Goal: Transaction & Acquisition: Purchase product/service

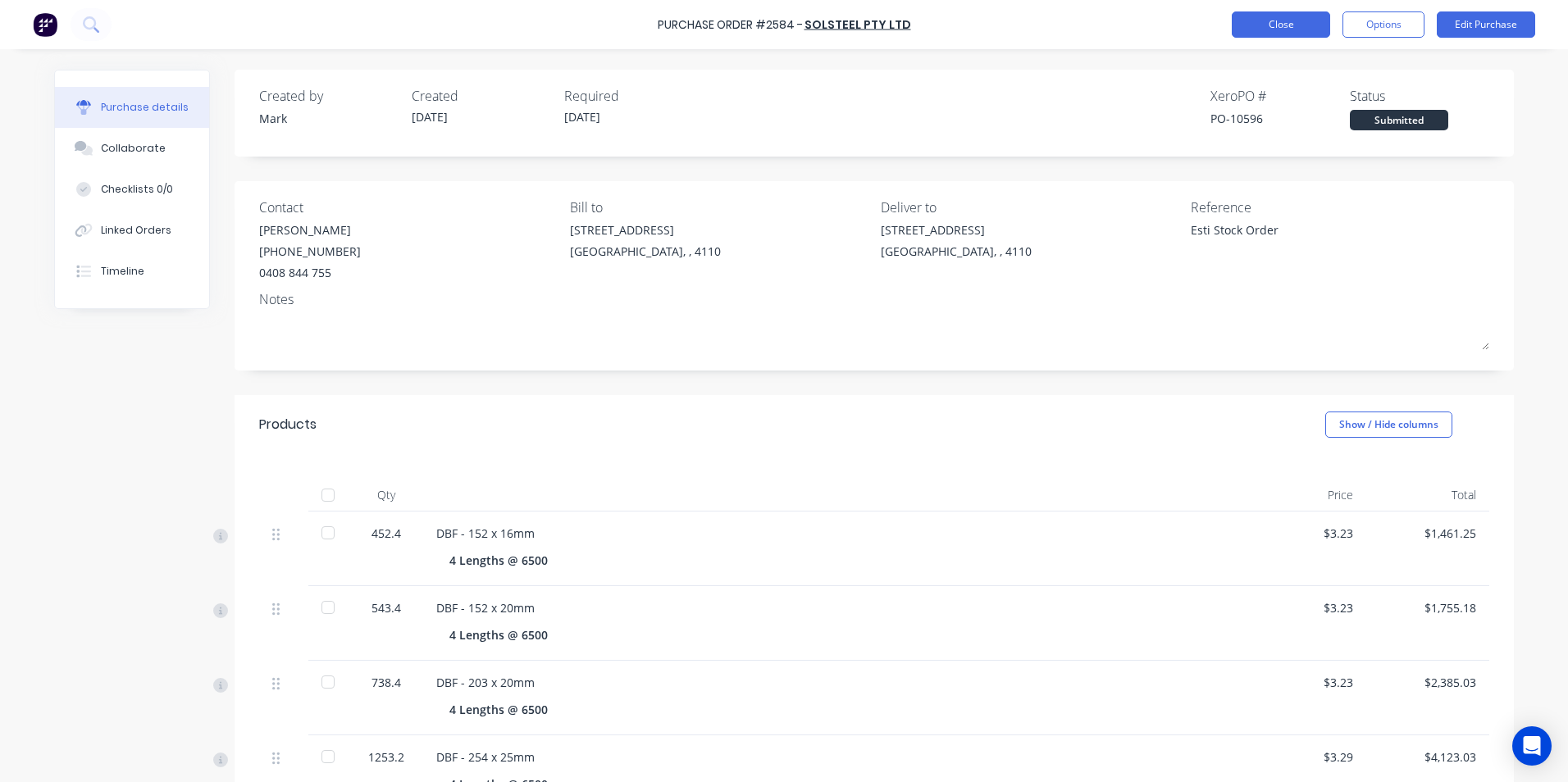
click at [1278, 25] on button "Close" at bounding box center [1282, 25] width 99 height 27
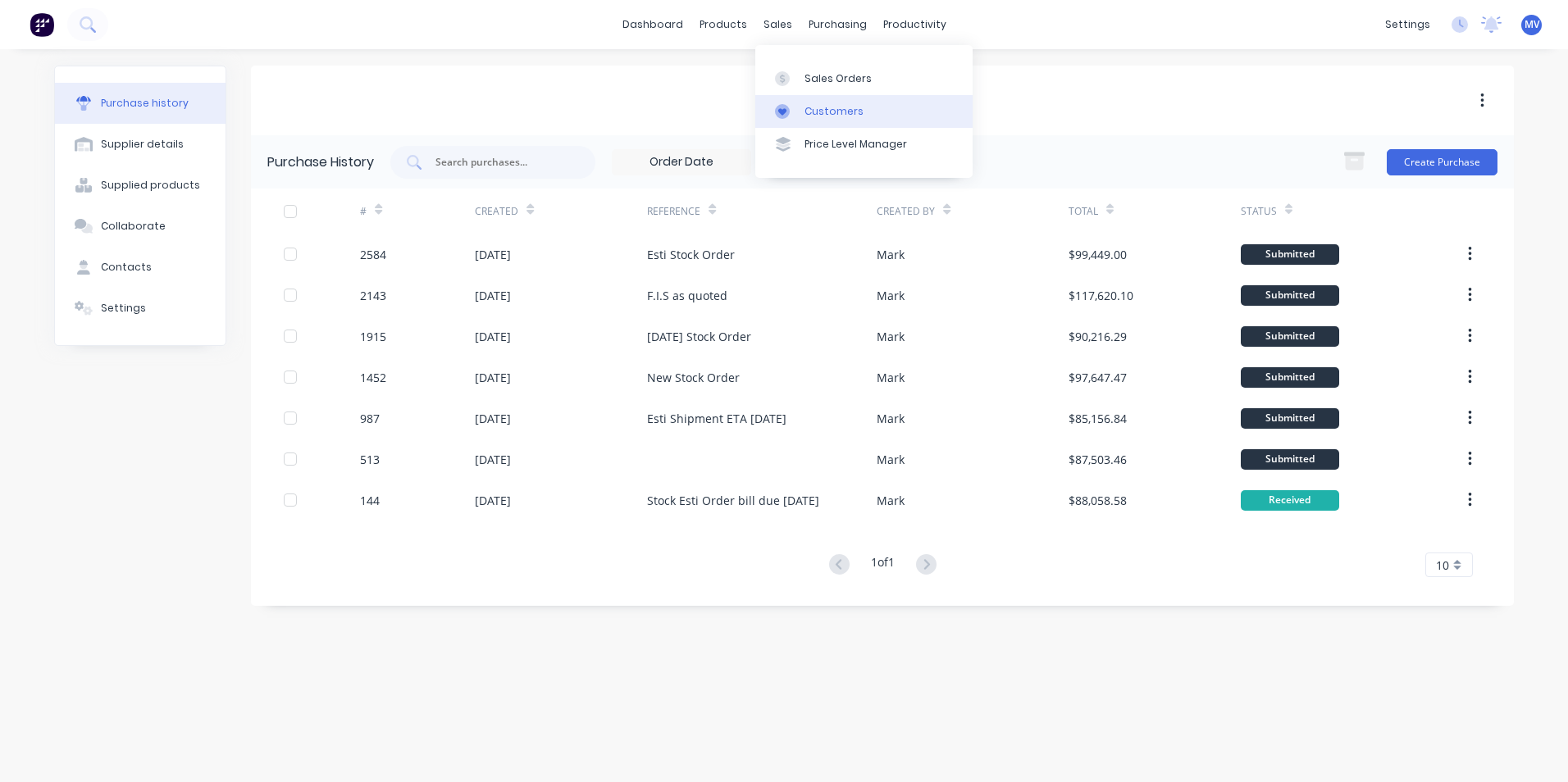
click at [839, 111] on div "Customers" at bounding box center [834, 112] width 59 height 15
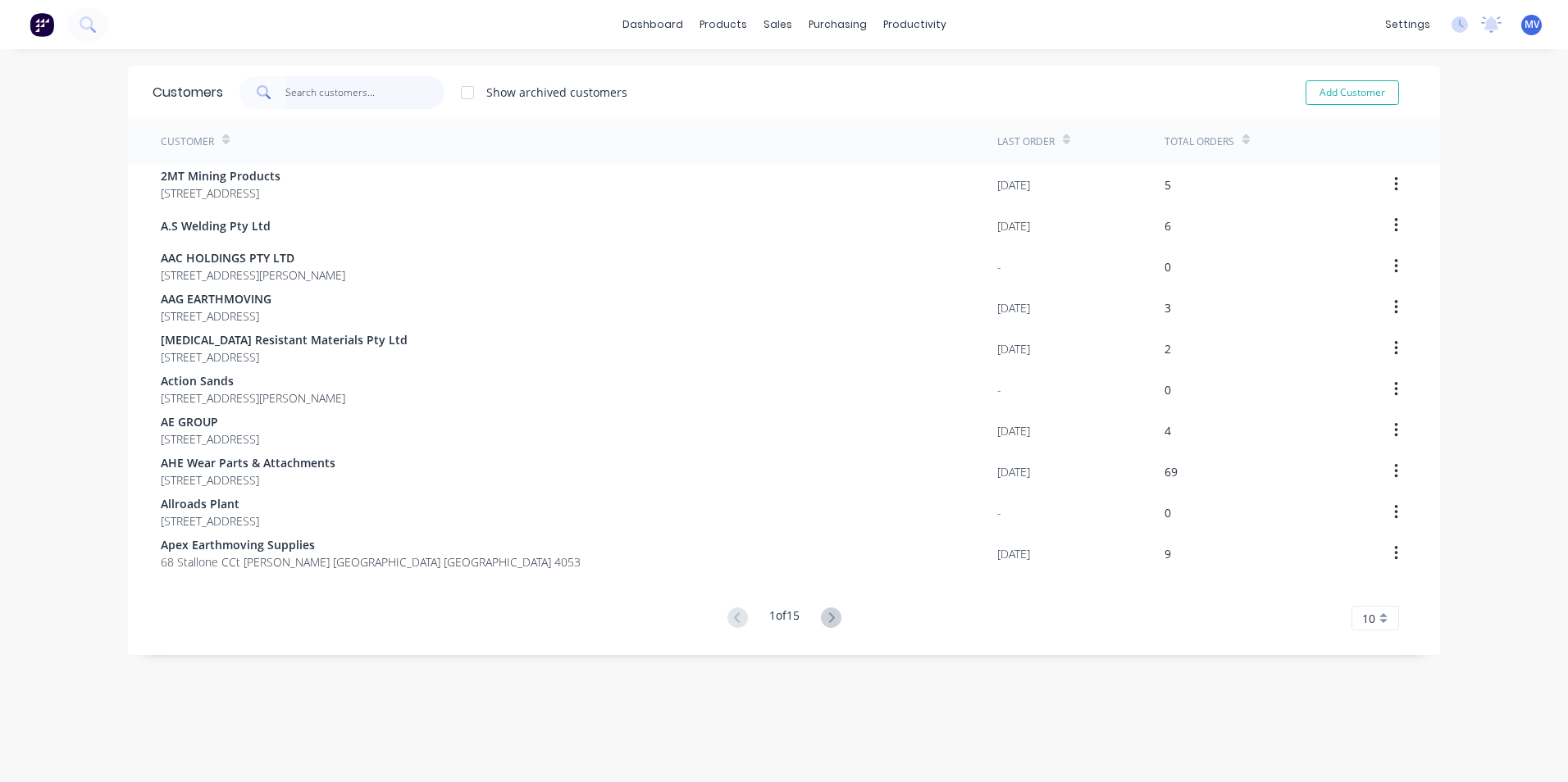
click at [301, 86] on input "text" at bounding box center [365, 92] width 160 height 33
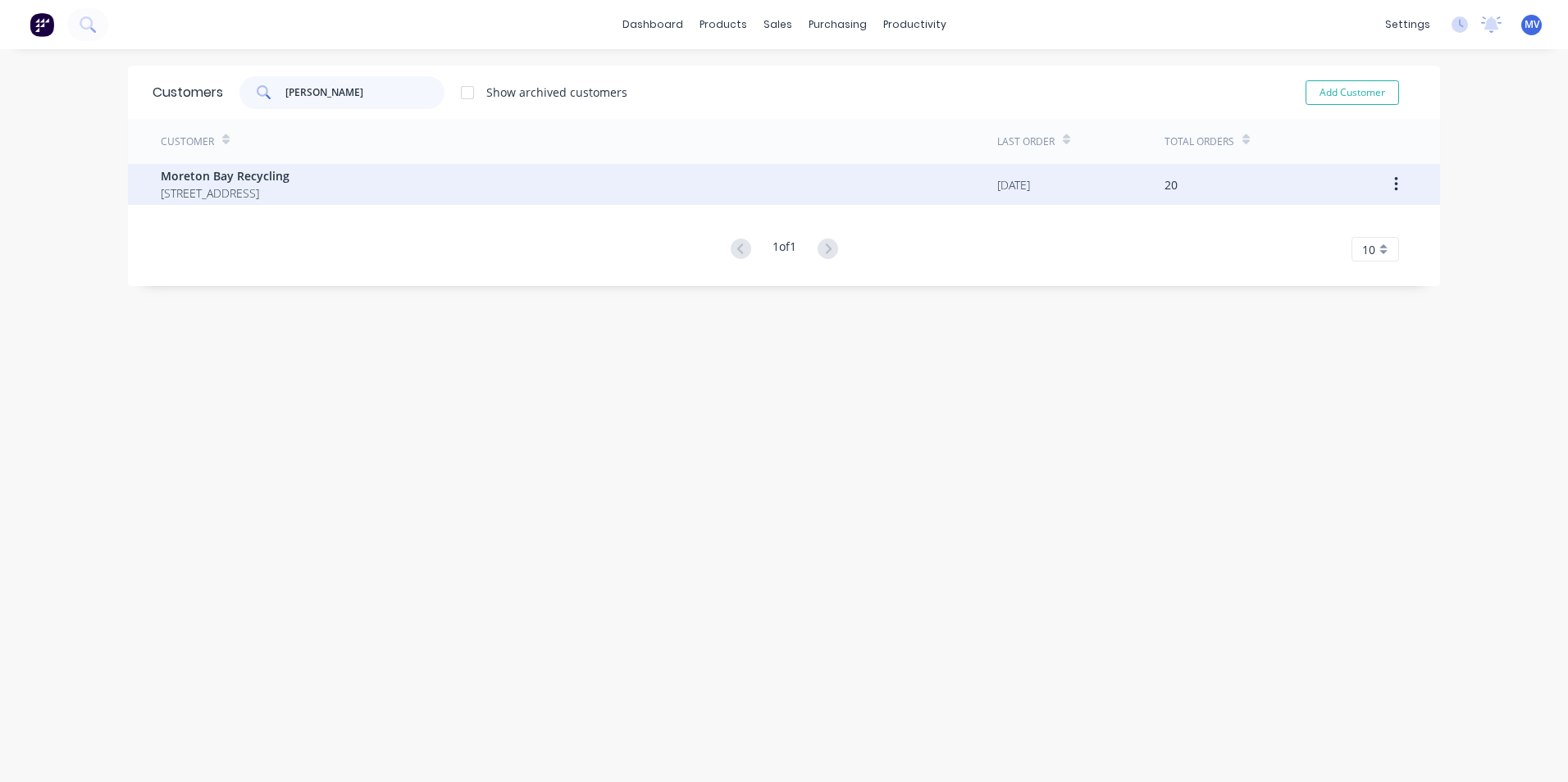
type input "[PERSON_NAME]"
click at [258, 176] on span "Moreton Bay Recycling" at bounding box center [225, 176] width 129 height 17
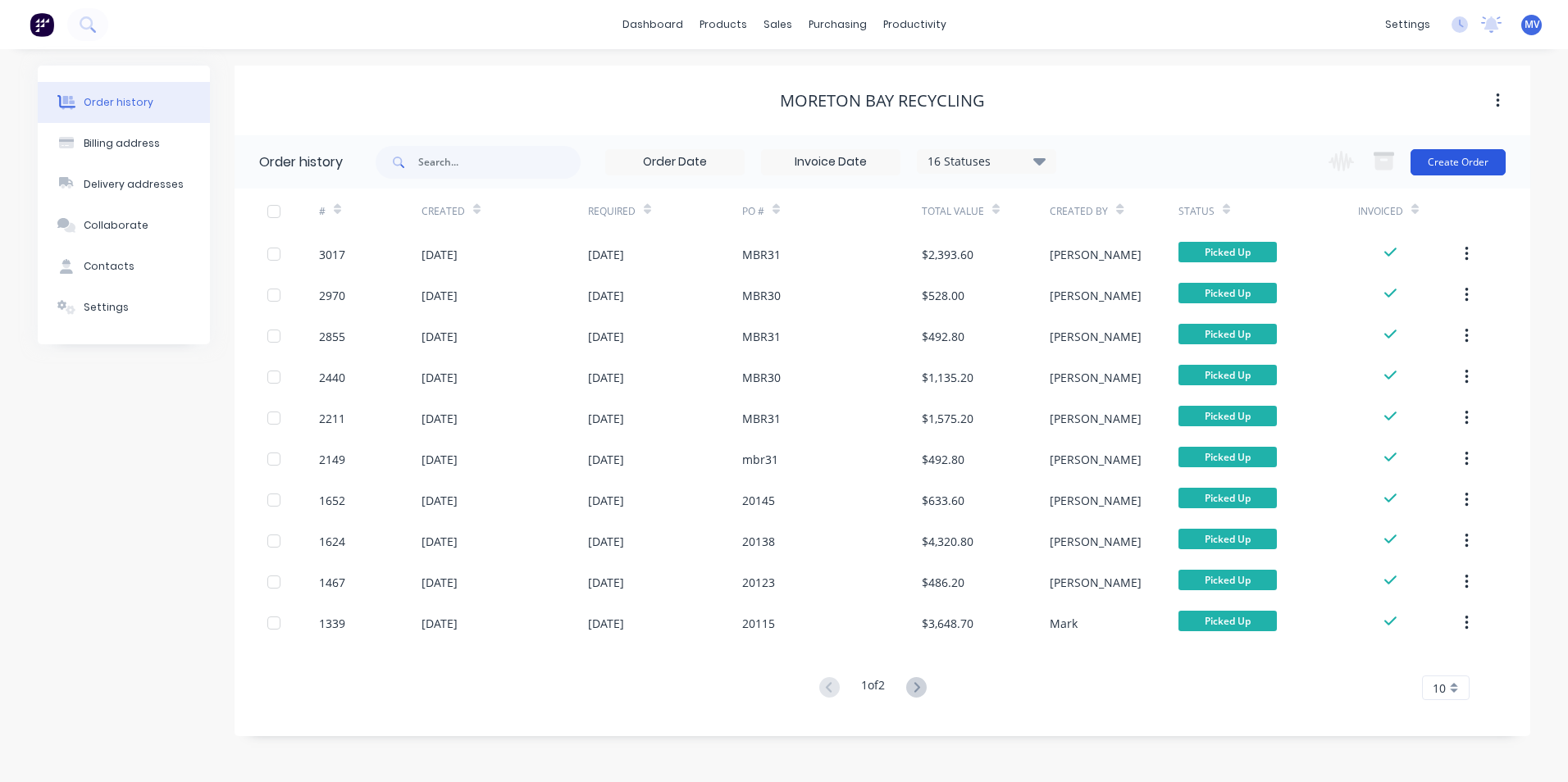
click at [1451, 160] on button "Create Order" at bounding box center [1458, 162] width 95 height 27
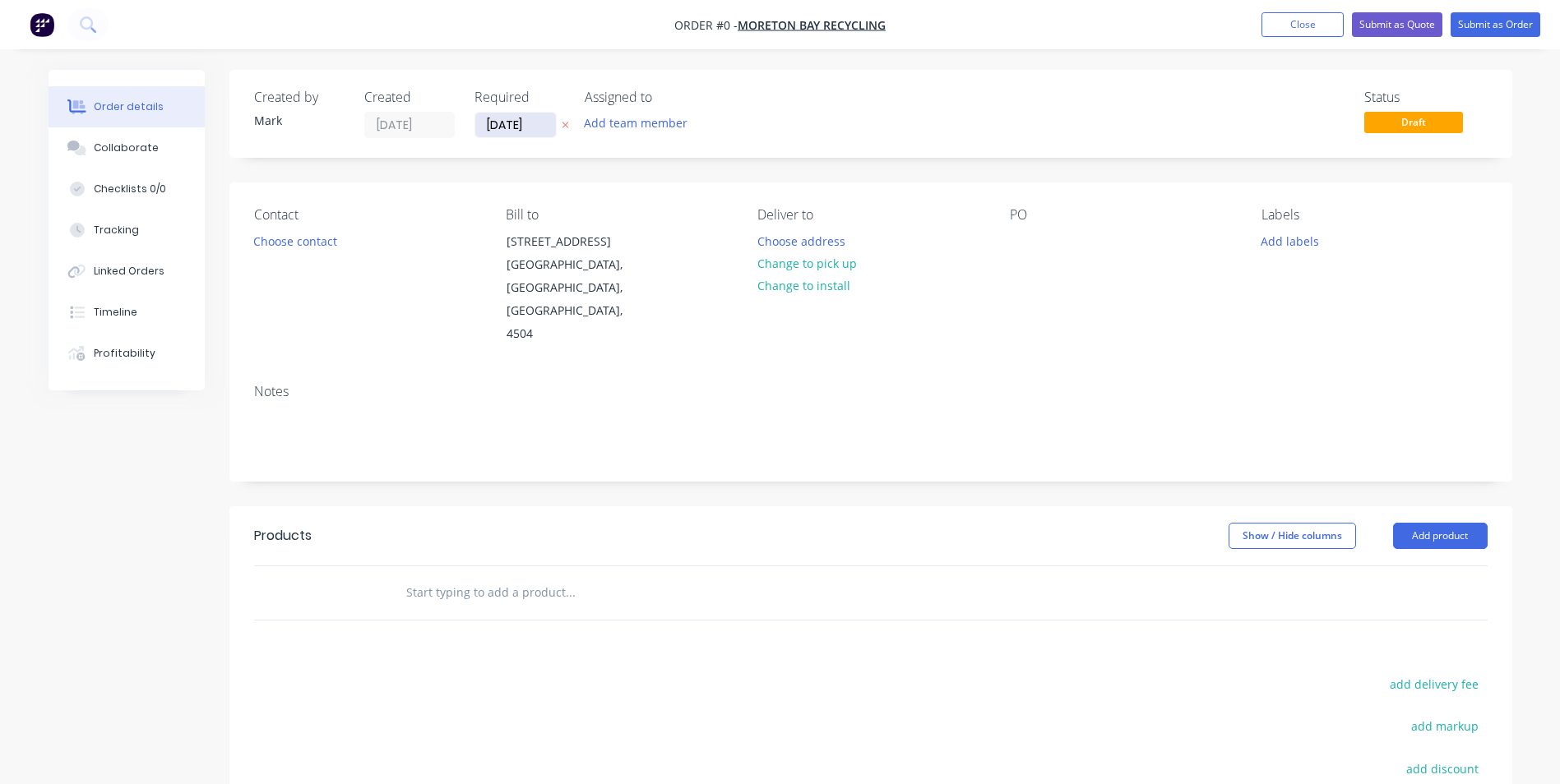
click at [530, 123] on input "[DATE]" at bounding box center [515, 125] width 81 height 25
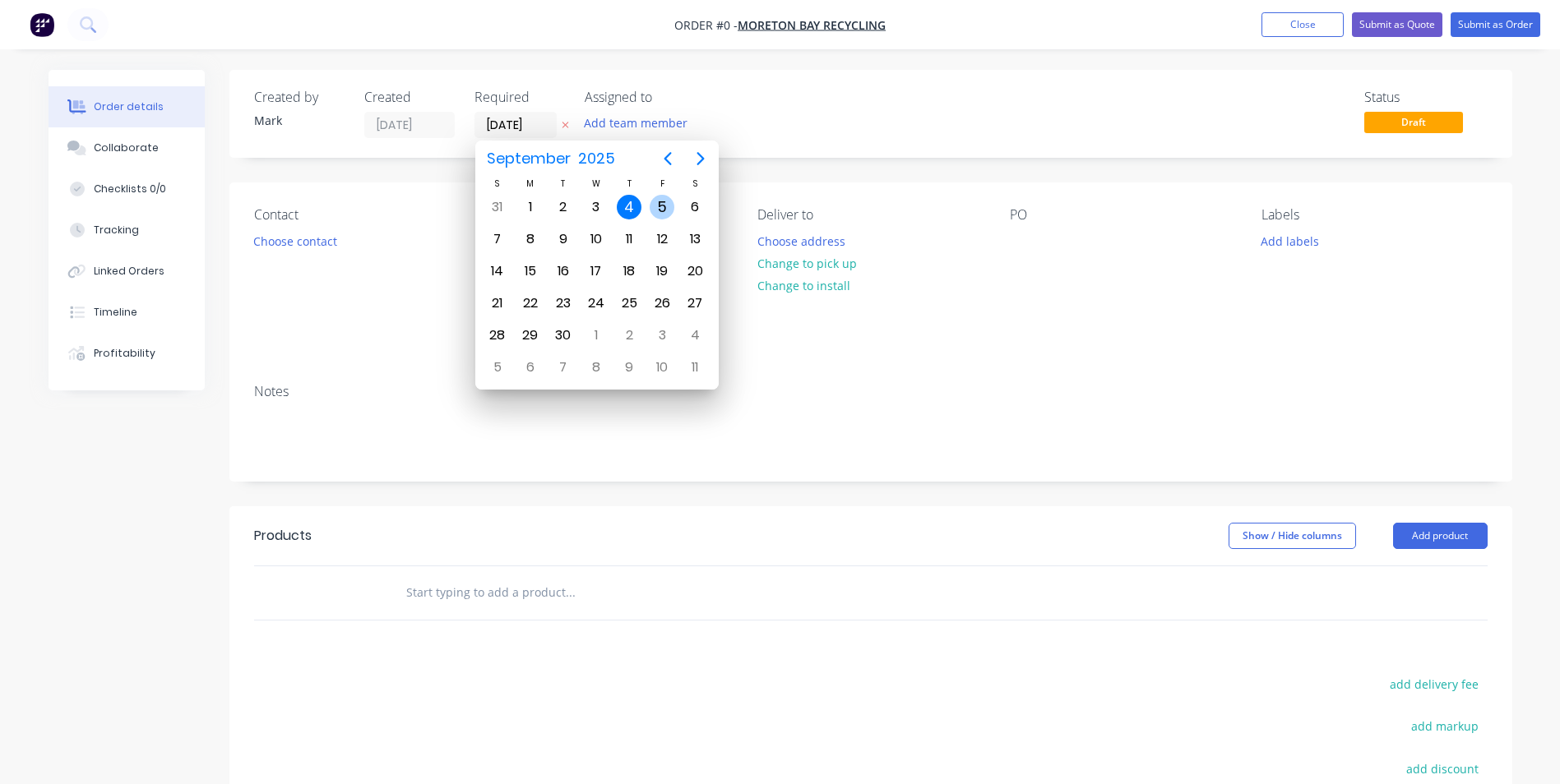
click at [662, 203] on div "5" at bounding box center [661, 206] width 25 height 25
type input "[DATE]"
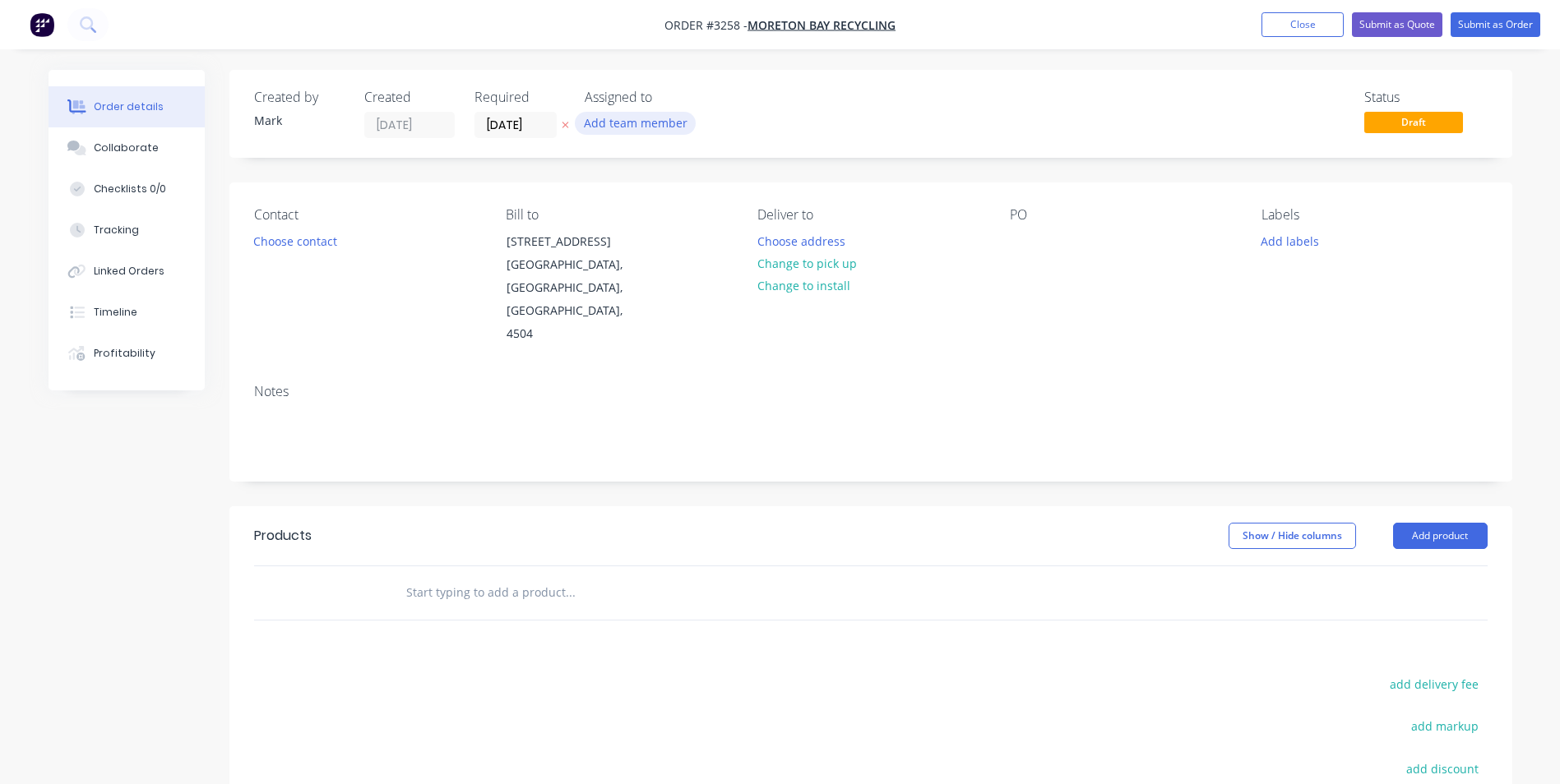
click at [638, 127] on button "Add team member" at bounding box center [636, 123] width 121 height 22
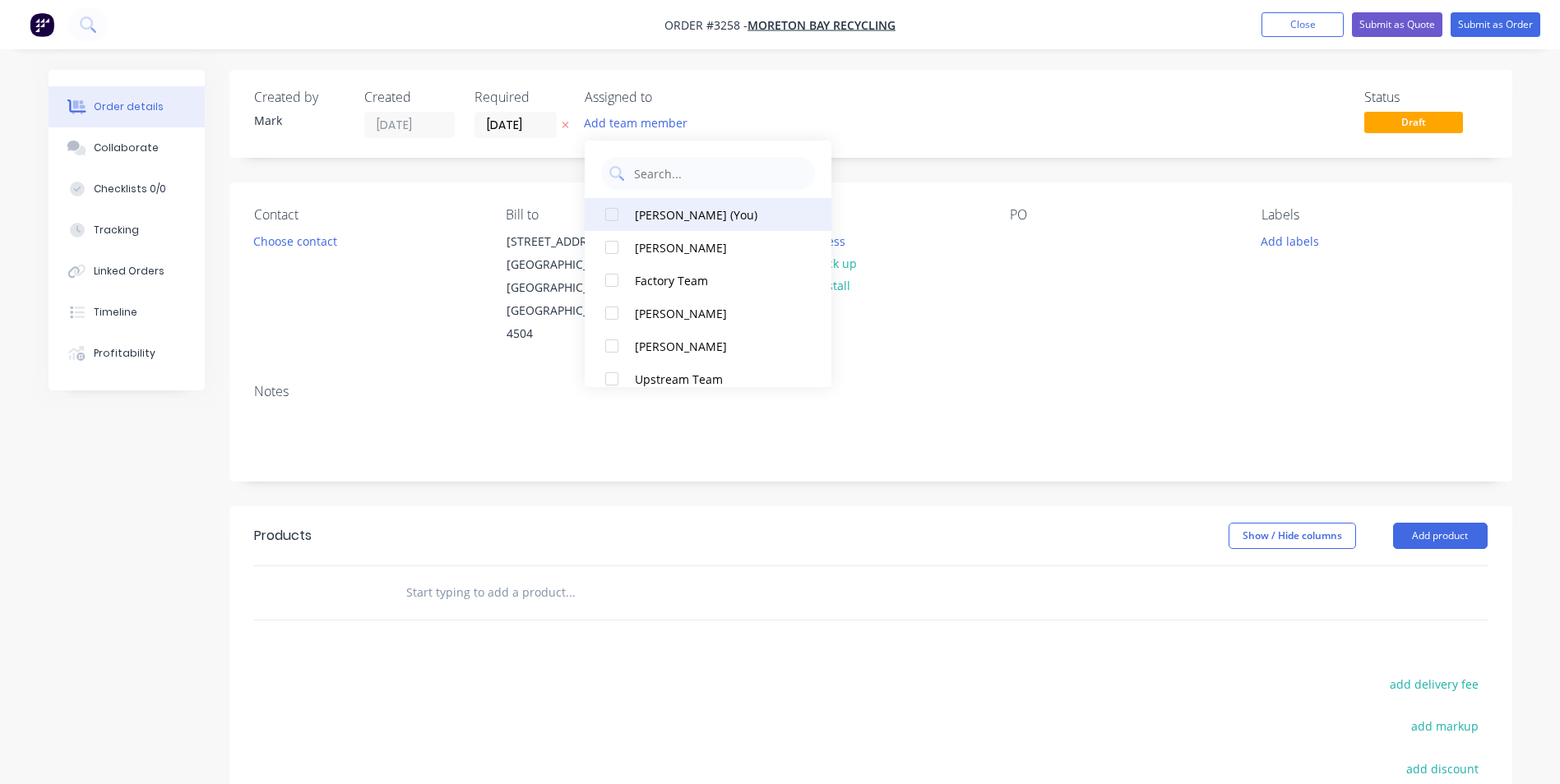
click at [659, 215] on div "[PERSON_NAME] (You)" at bounding box center [716, 215] width 164 height 17
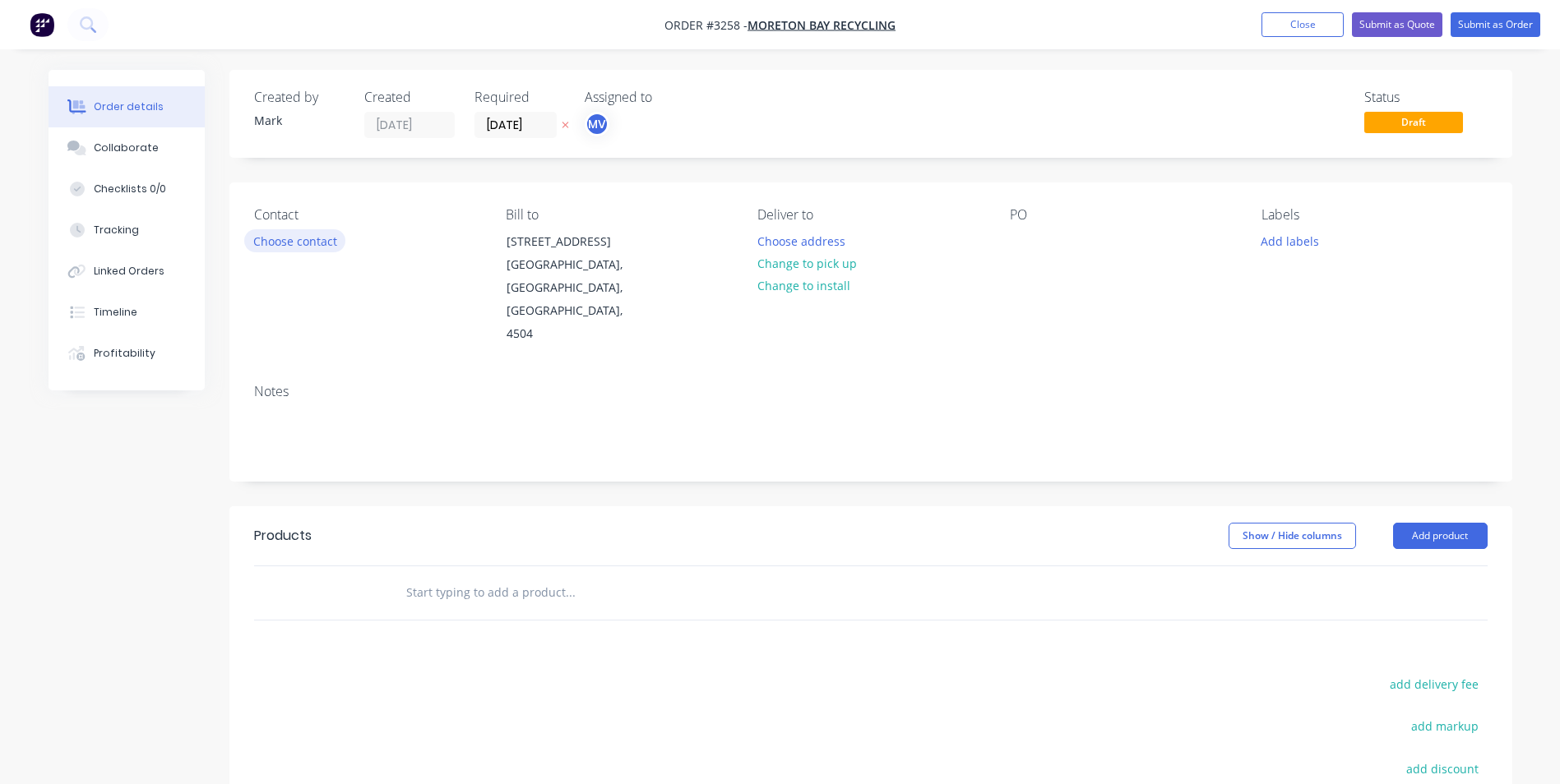
click at [302, 243] on button "Choose contact" at bounding box center [294, 240] width 101 height 22
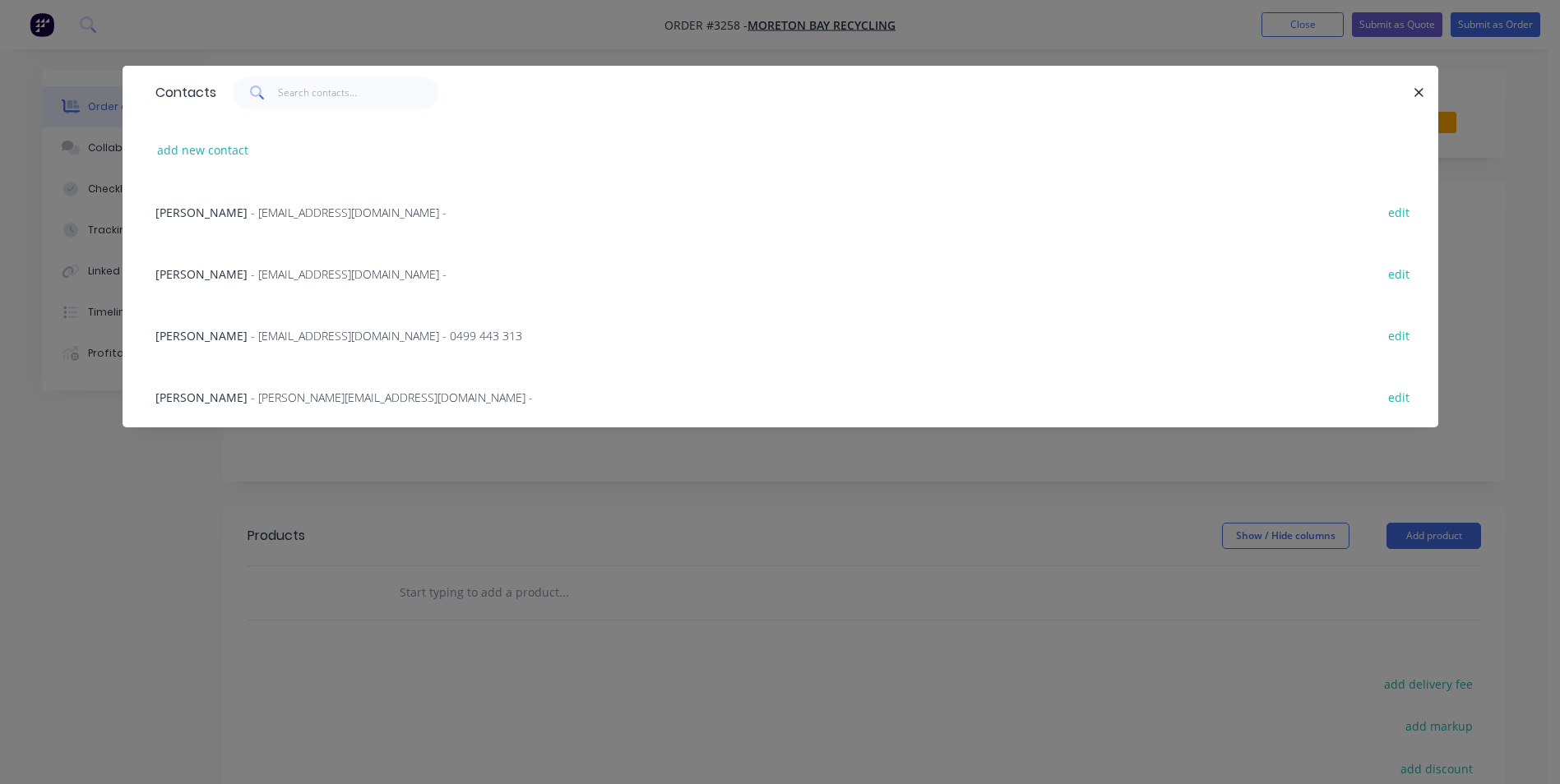
click at [199, 397] on span "[PERSON_NAME]" at bounding box center [201, 397] width 92 height 16
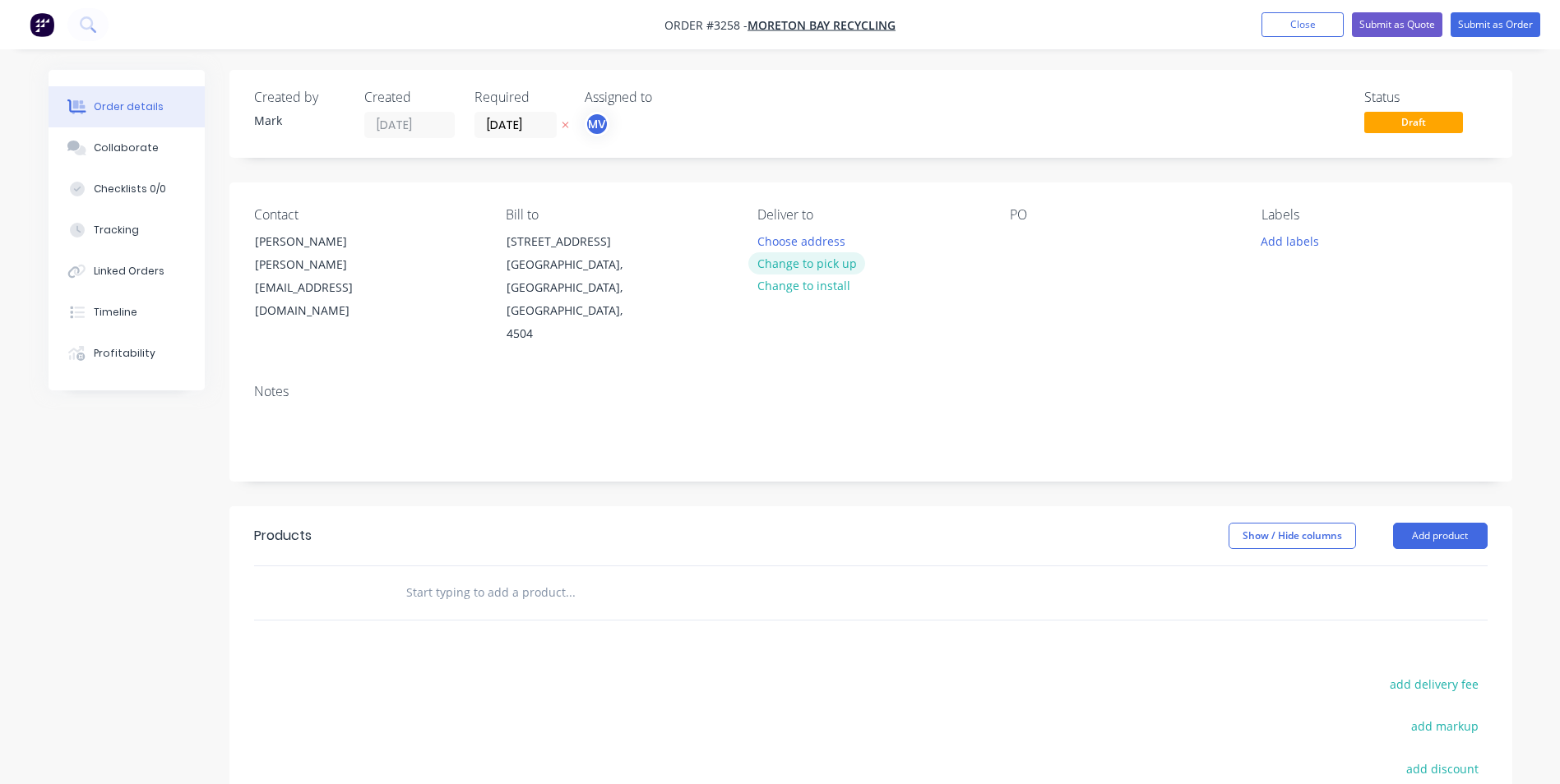
click at [797, 263] on button "Change to pick up" at bounding box center [806, 263] width 116 height 22
click at [1013, 236] on div at bounding box center [1023, 241] width 27 height 24
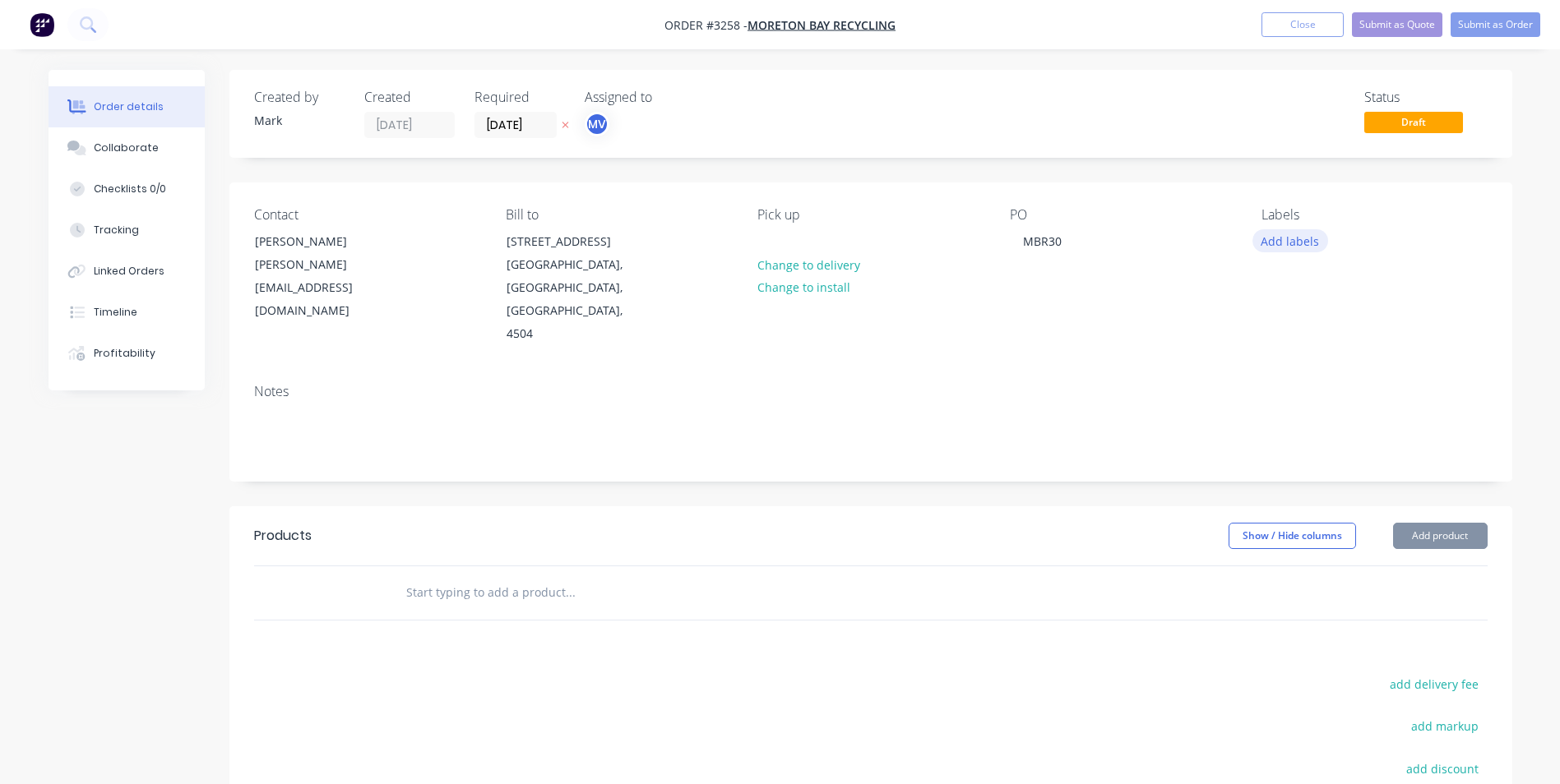
click at [1285, 240] on button "Add labels" at bounding box center [1290, 240] width 75 height 22
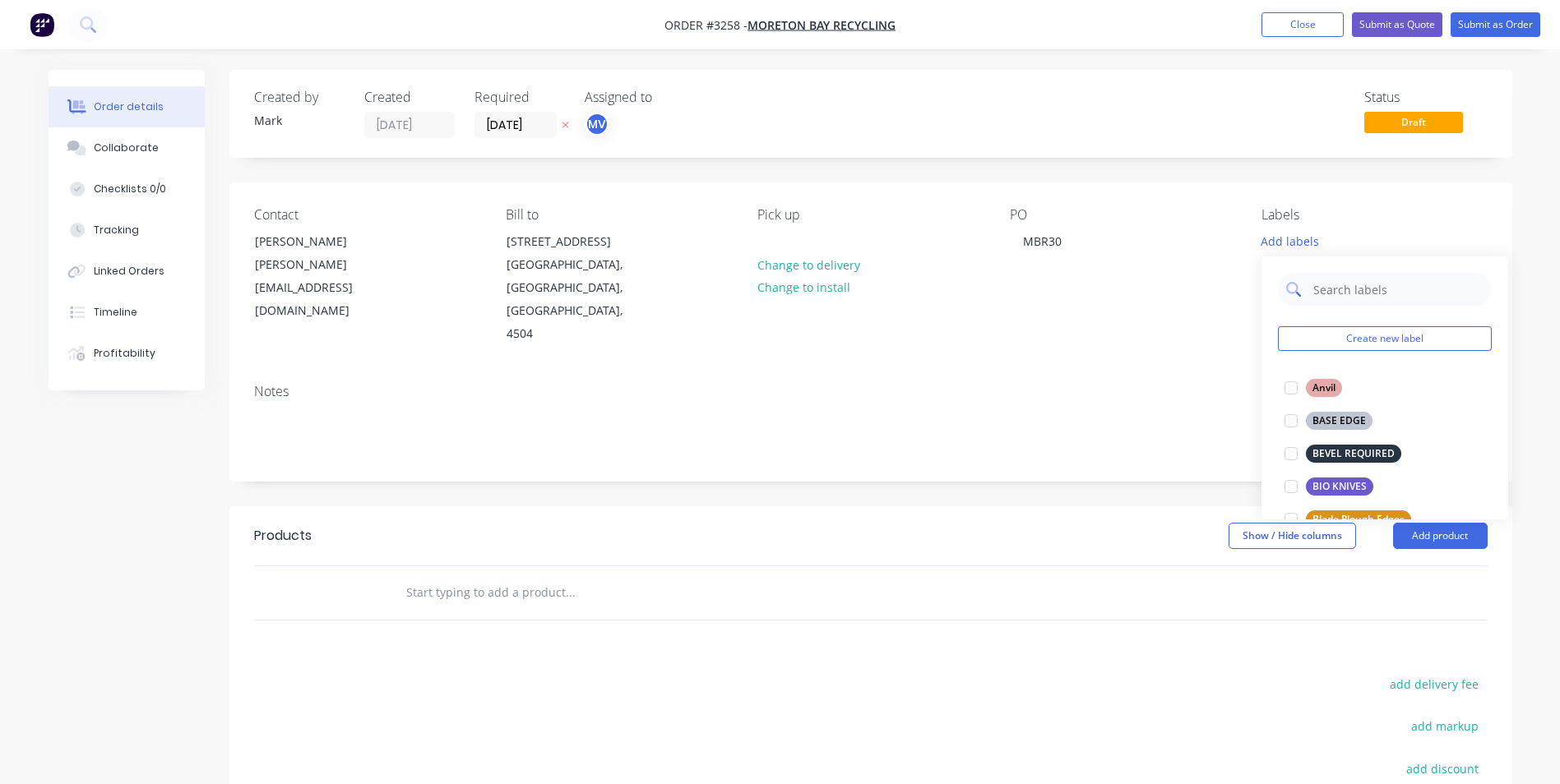
click at [1337, 287] on input "text" at bounding box center [1397, 290] width 171 height 33
type input "liner"
click at [1334, 451] on div "LINER PLATES" at bounding box center [1345, 454] width 80 height 18
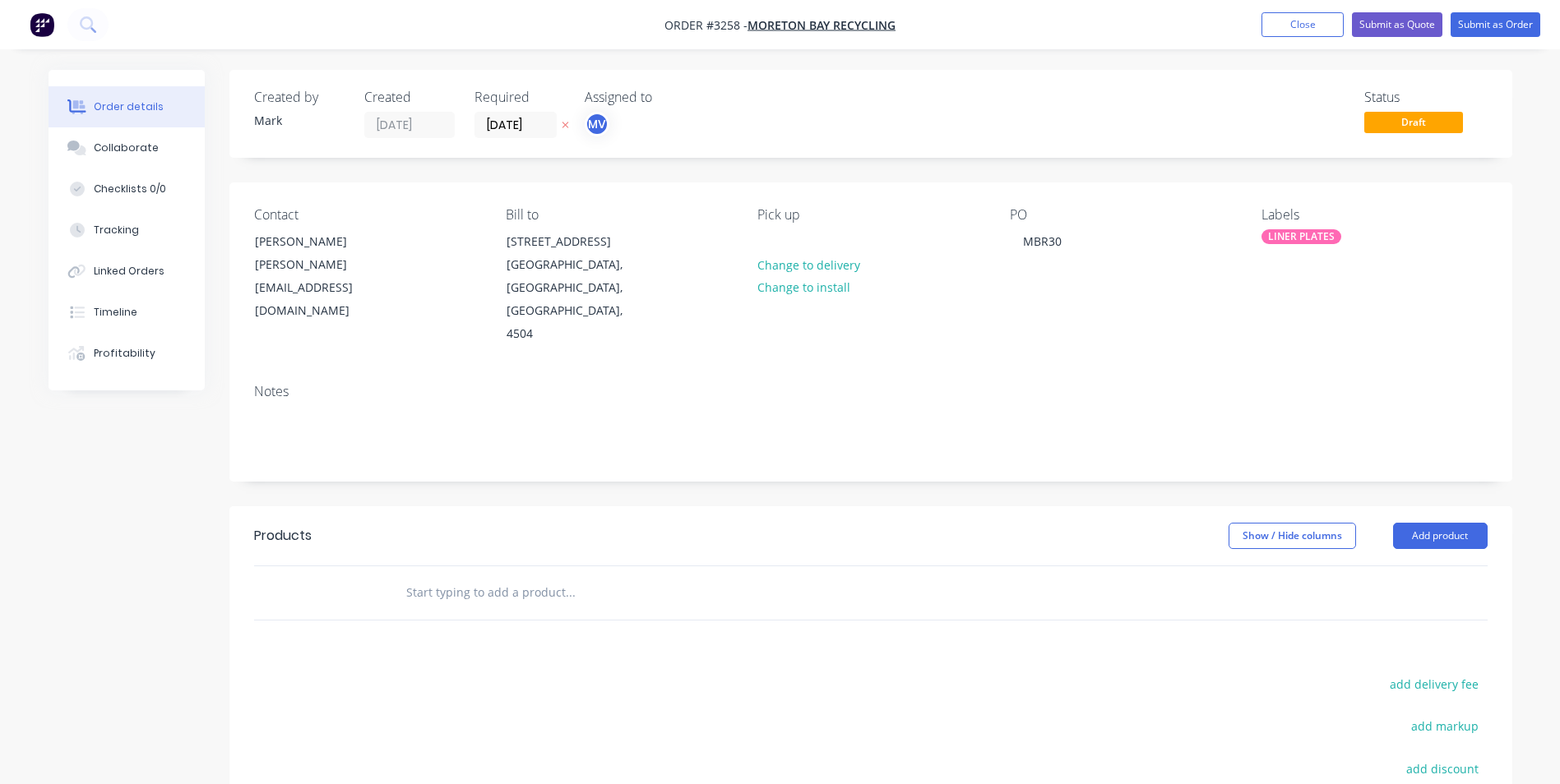
click at [1244, 629] on div "Products Show / Hide columns Add product add delivery fee add markup add discou…" at bounding box center [870, 760] width 1283 height 509
click at [1412, 523] on button "Add product" at bounding box center [1440, 536] width 94 height 27
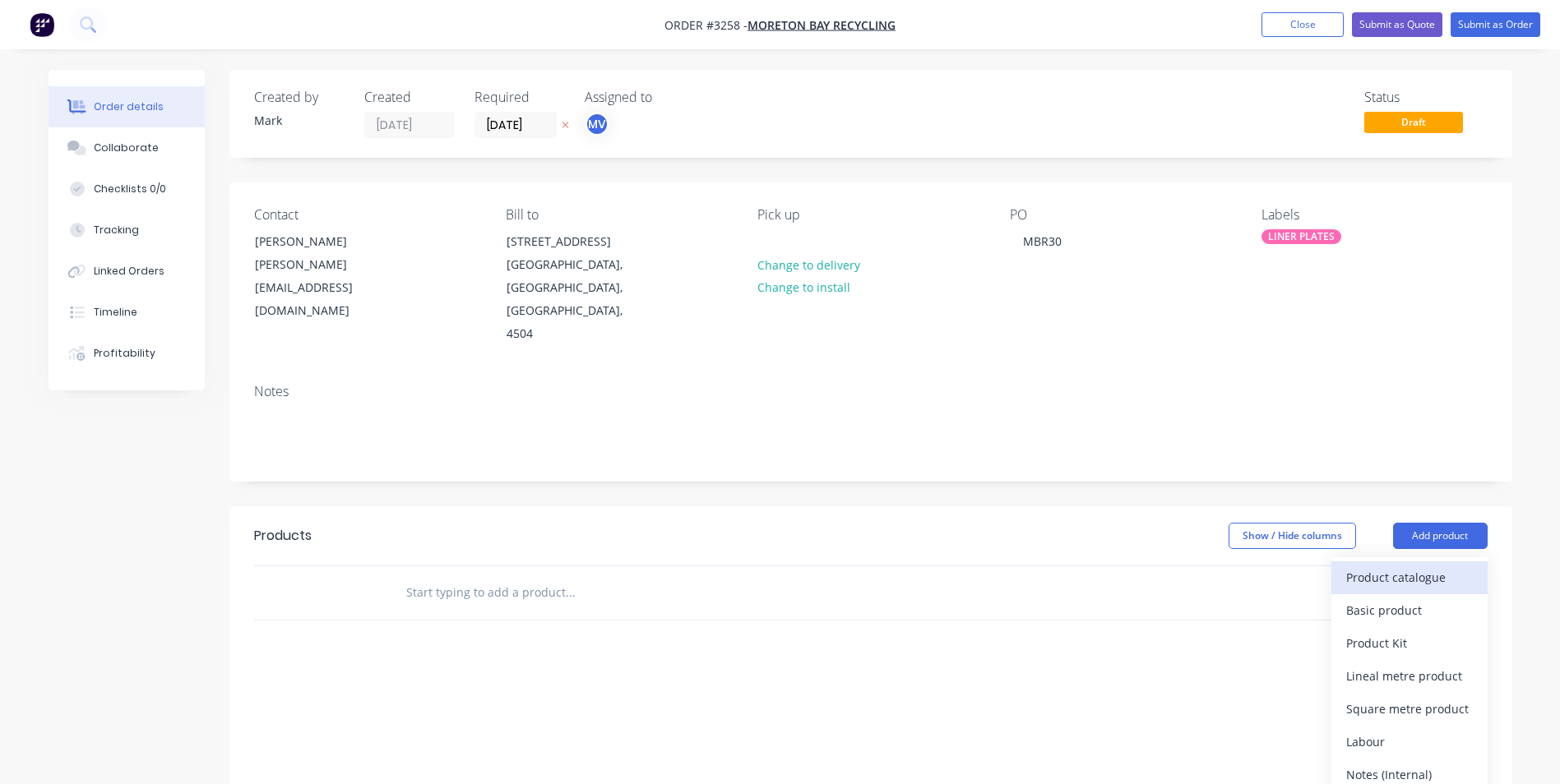
click at [1400, 566] on div "Product catalogue" at bounding box center [1410, 578] width 127 height 24
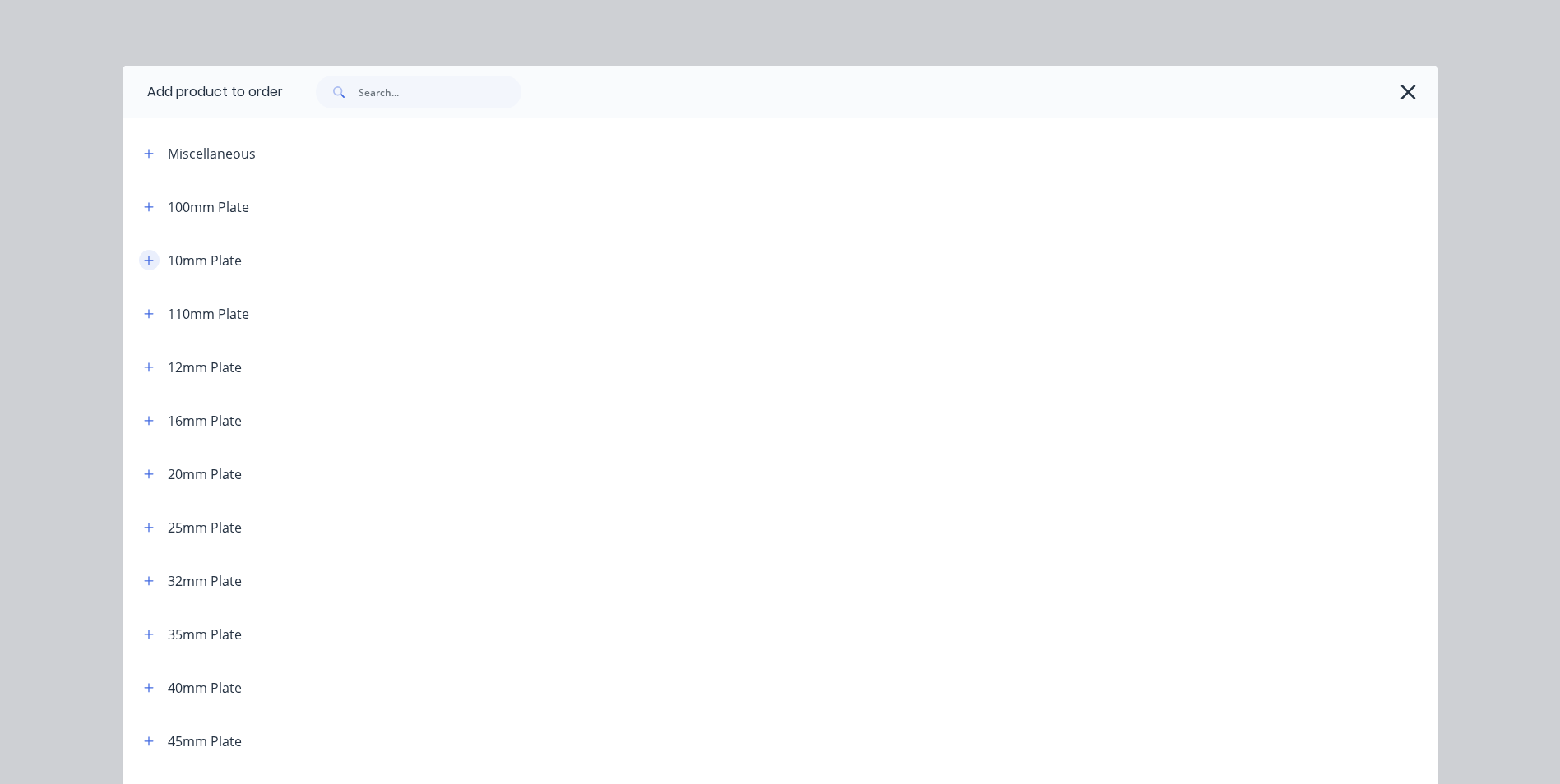
click at [146, 259] on icon "button" at bounding box center [149, 260] width 10 height 12
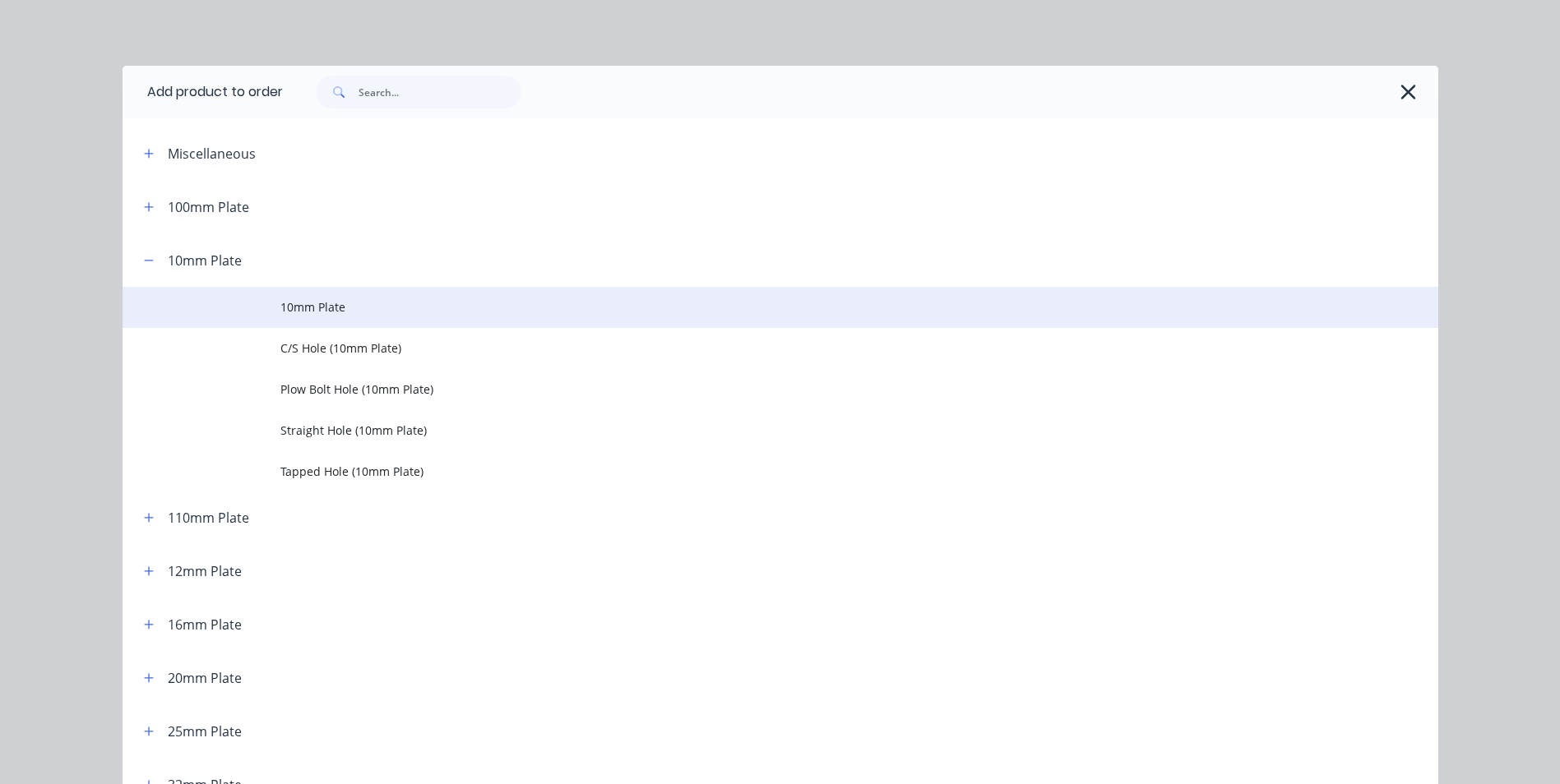
click at [405, 315] on span "10mm Plate" at bounding box center [744, 306] width 926 height 17
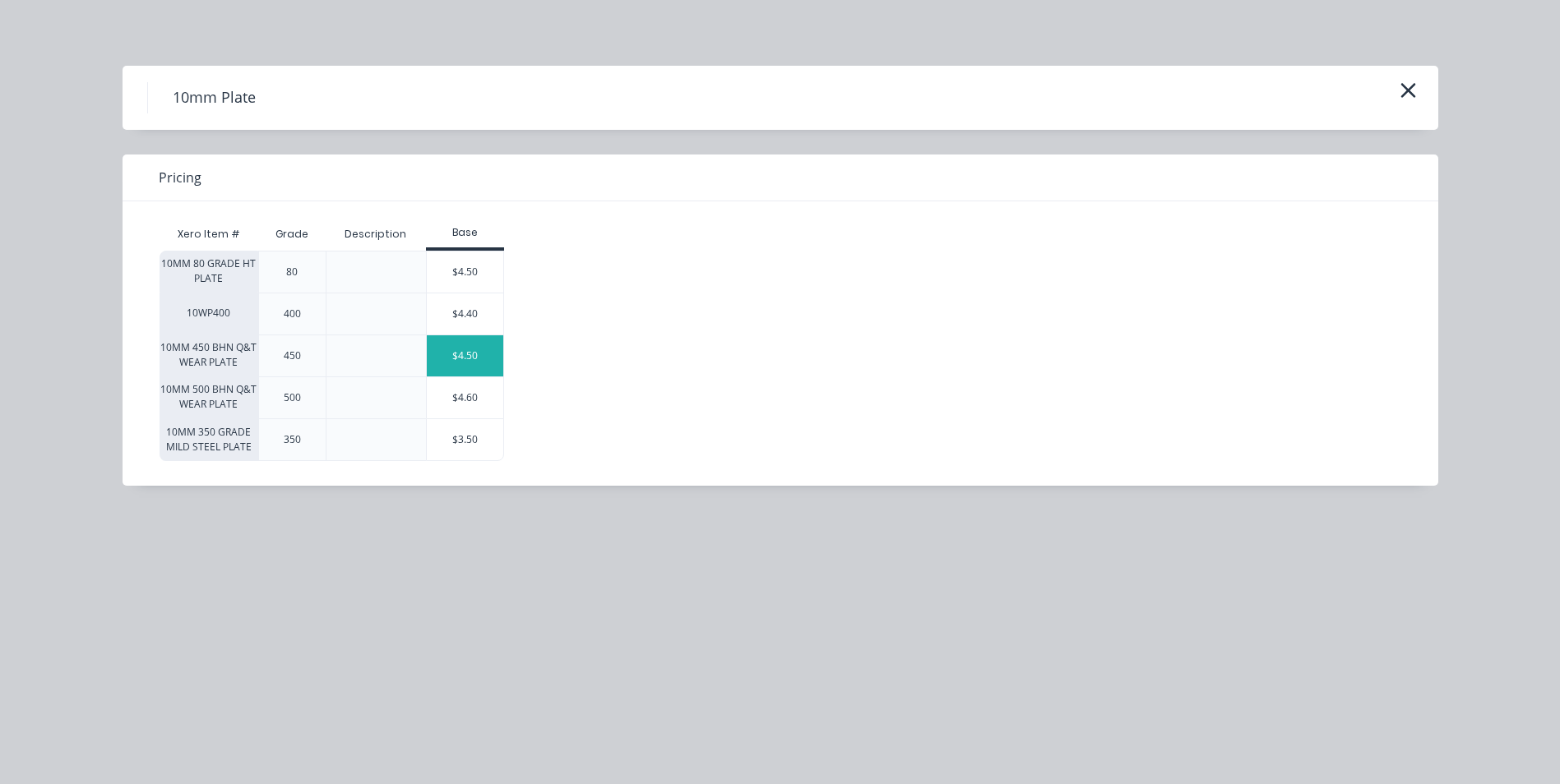
click at [488, 349] on div "$4.50" at bounding box center [465, 356] width 77 height 41
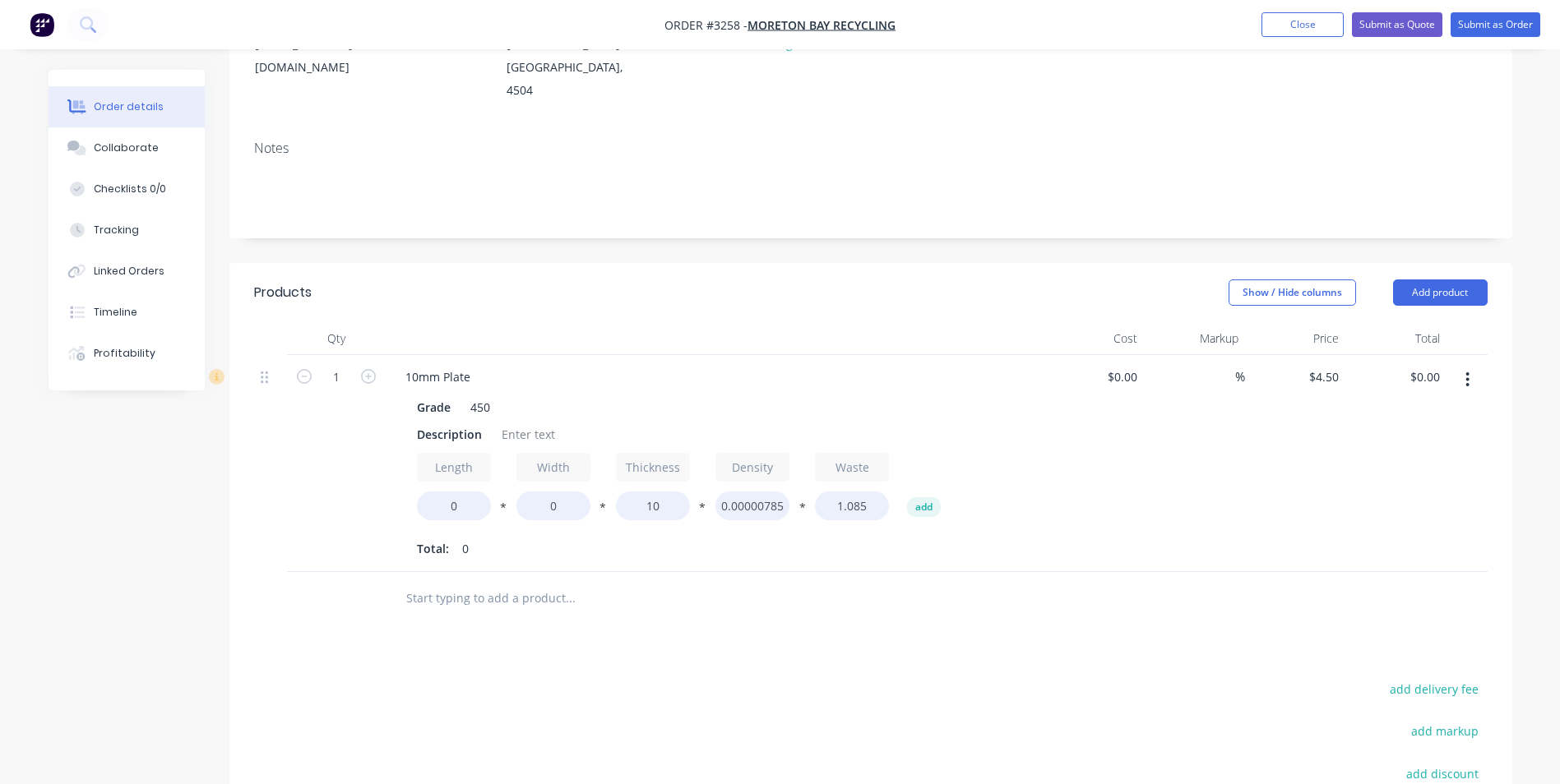
scroll to position [247, 0]
click at [331, 362] on input "1" at bounding box center [336, 374] width 43 height 25
type input "2"
drag, startPoint x: 415, startPoint y: 407, endPoint x: 481, endPoint y: 407, distance: 66.0
click at [481, 419] on div "Description" at bounding box center [448, 431] width 78 height 24
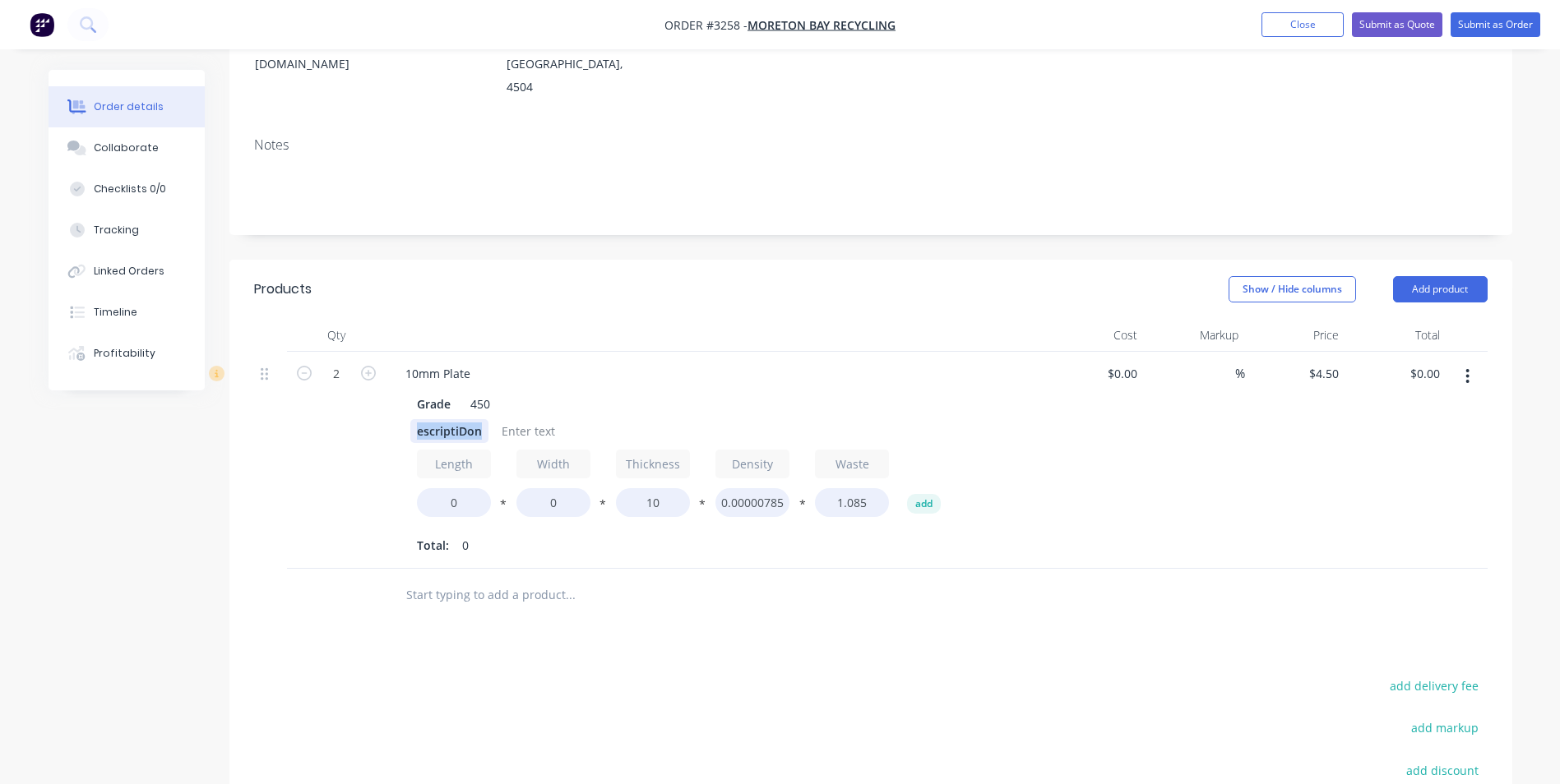
drag, startPoint x: 412, startPoint y: 407, endPoint x: 489, endPoint y: 411, distance: 77.1
click at [489, 419] on div "escriptiD on" at bounding box center [711, 431] width 602 height 24
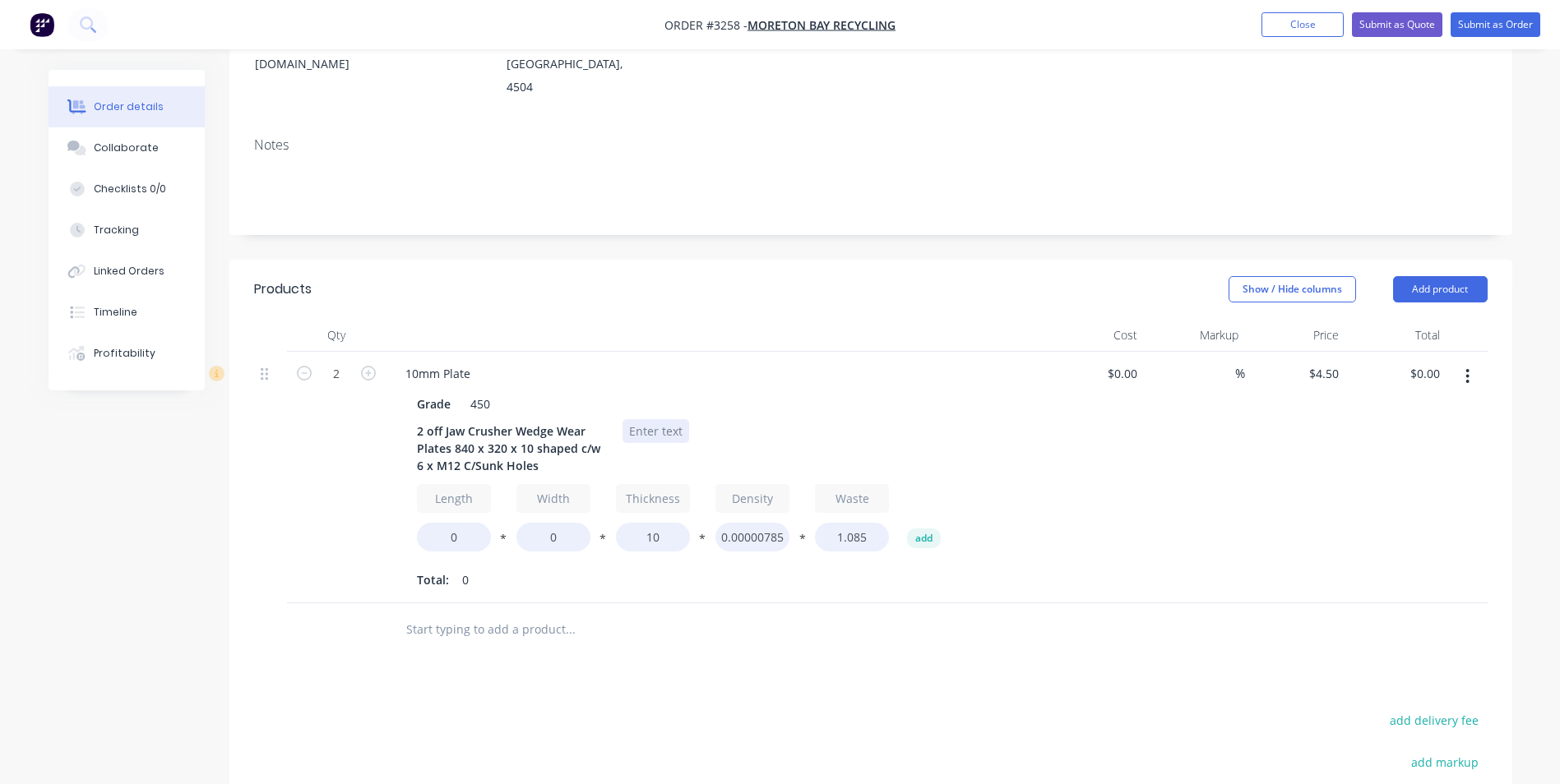
click at [662, 419] on div at bounding box center [656, 431] width 67 height 24
drag, startPoint x: 466, startPoint y: 517, endPoint x: 382, endPoint y: 515, distance: 84.0
click at [382, 515] on div "2 10mm Plate Grade 450 2 off Jaw Crusher Wedge Wear Plates 840 x 320 x 10 shape…" at bounding box center [870, 478] width 1234 height 251
type input "4"
type input "840"
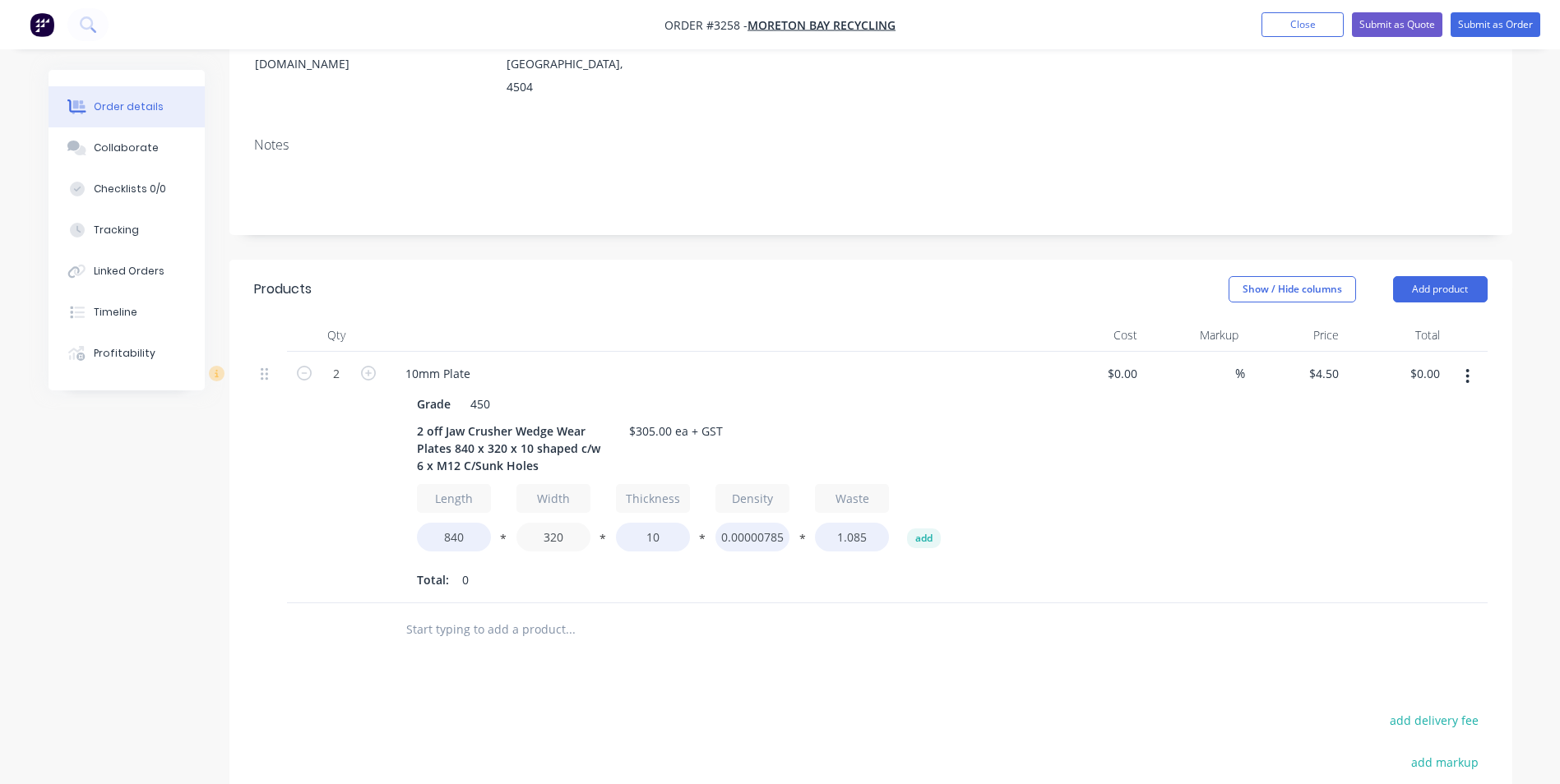
type input "320"
type input "$207.00"
click at [789, 613] on div at bounding box center [639, 630] width 493 height 33
click at [1431, 276] on button "Add product" at bounding box center [1440, 289] width 94 height 27
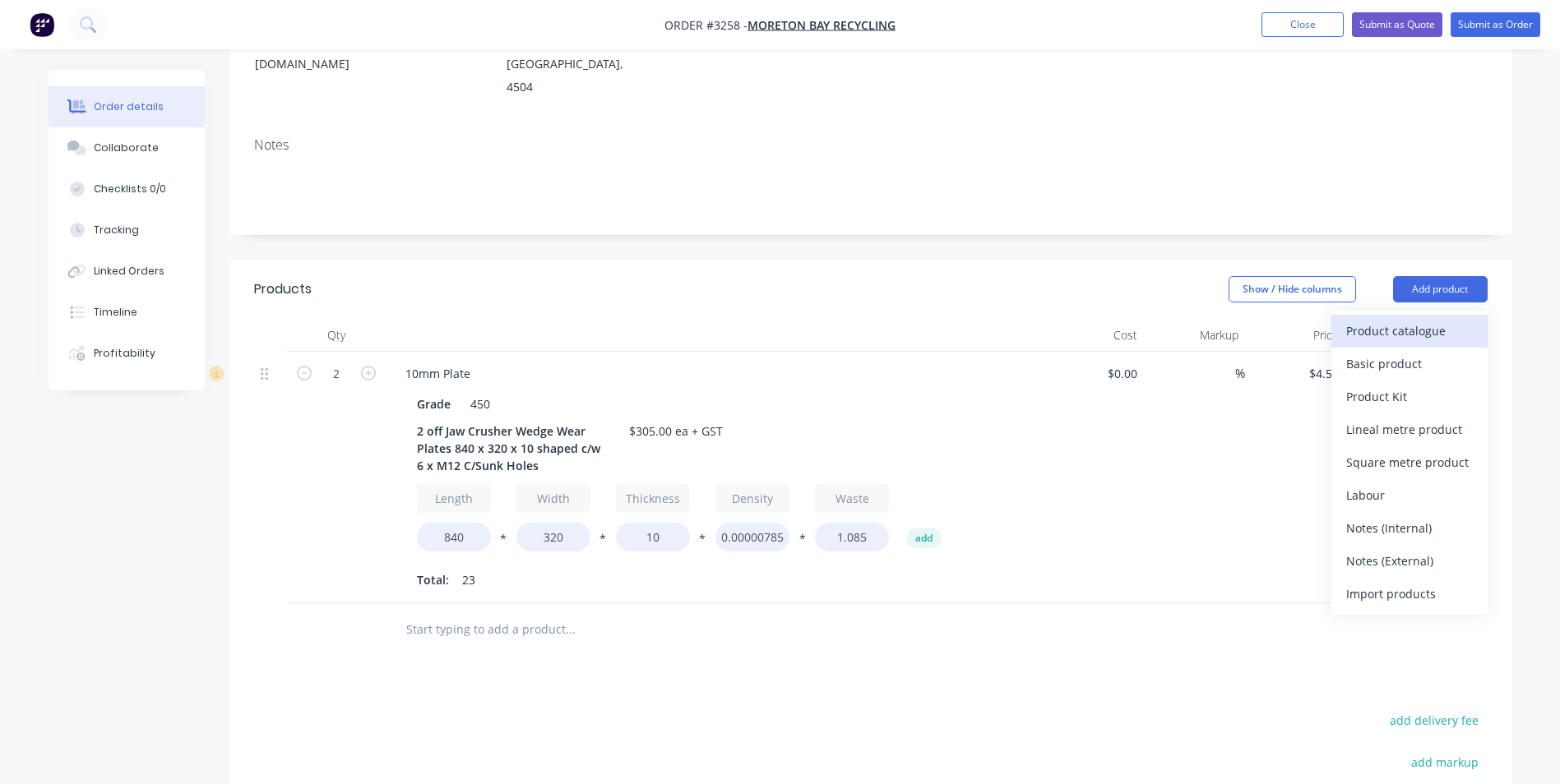
click at [1380, 319] on div "Product catalogue" at bounding box center [1410, 331] width 127 height 24
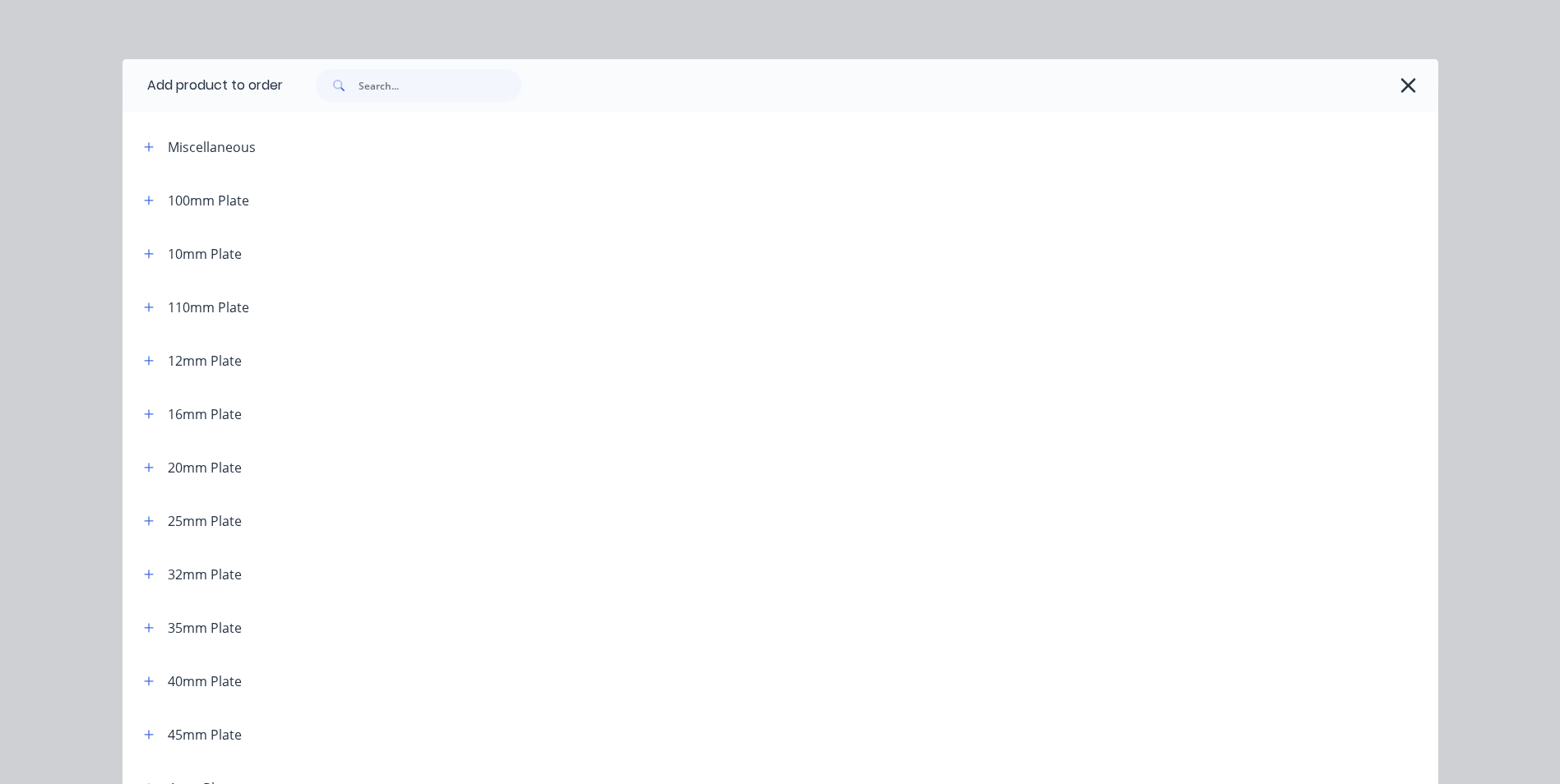
scroll to position [0, 0]
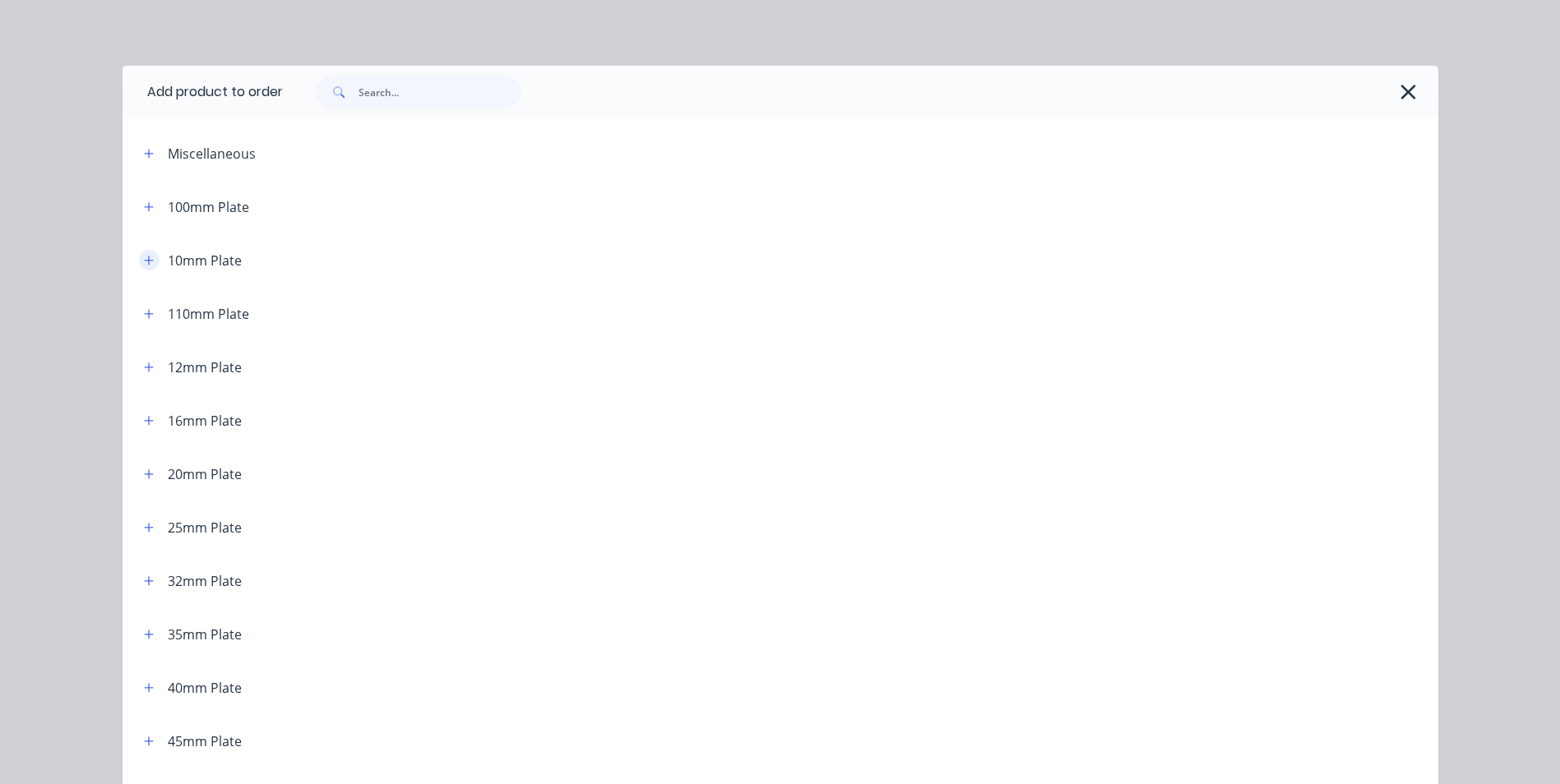
click at [144, 261] on icon "button" at bounding box center [149, 260] width 10 height 12
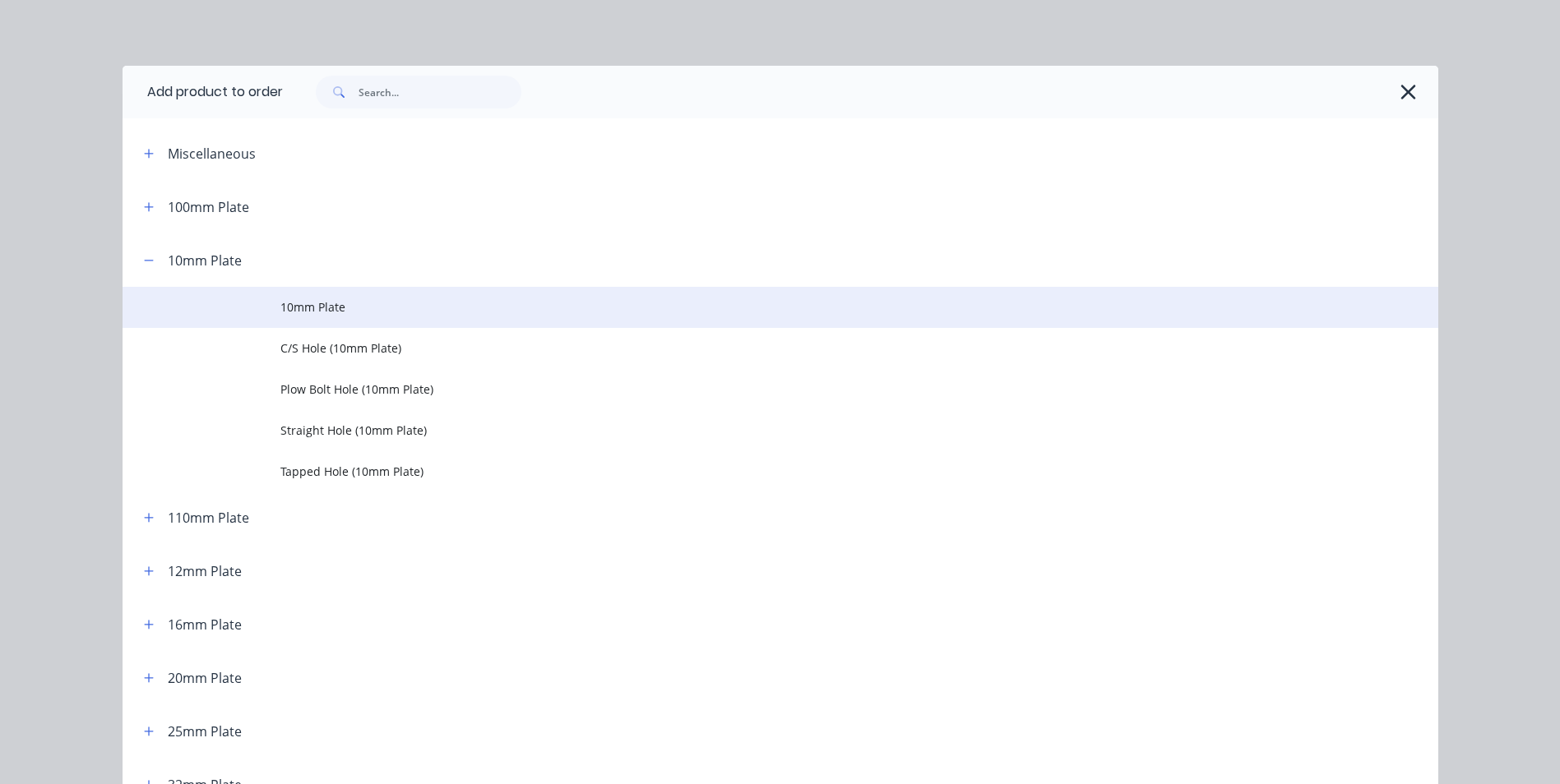
click at [347, 306] on span "10mm Plate" at bounding box center [744, 306] width 926 height 17
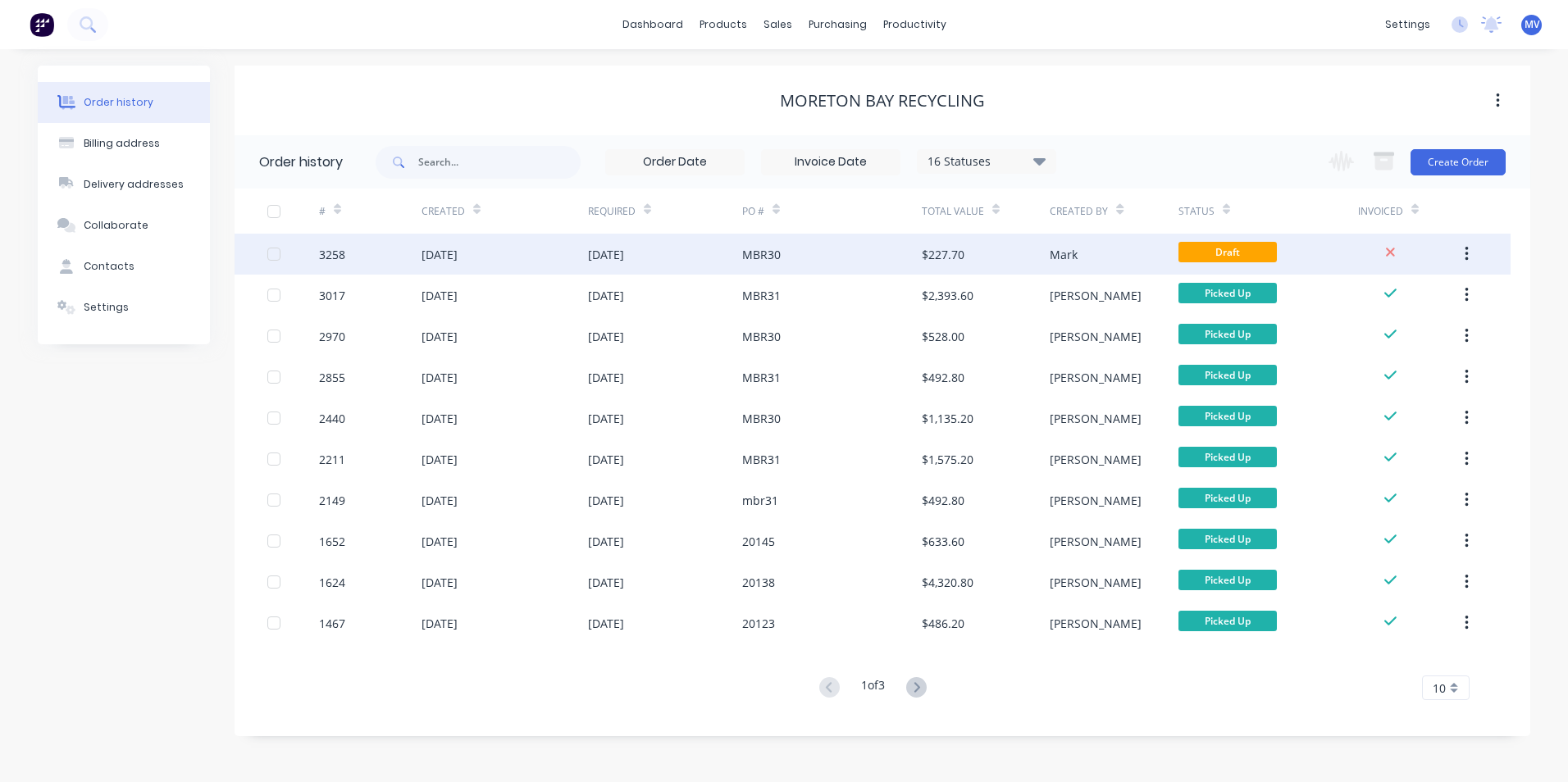
click at [624, 250] on div "[DATE]" at bounding box center [606, 254] width 36 height 17
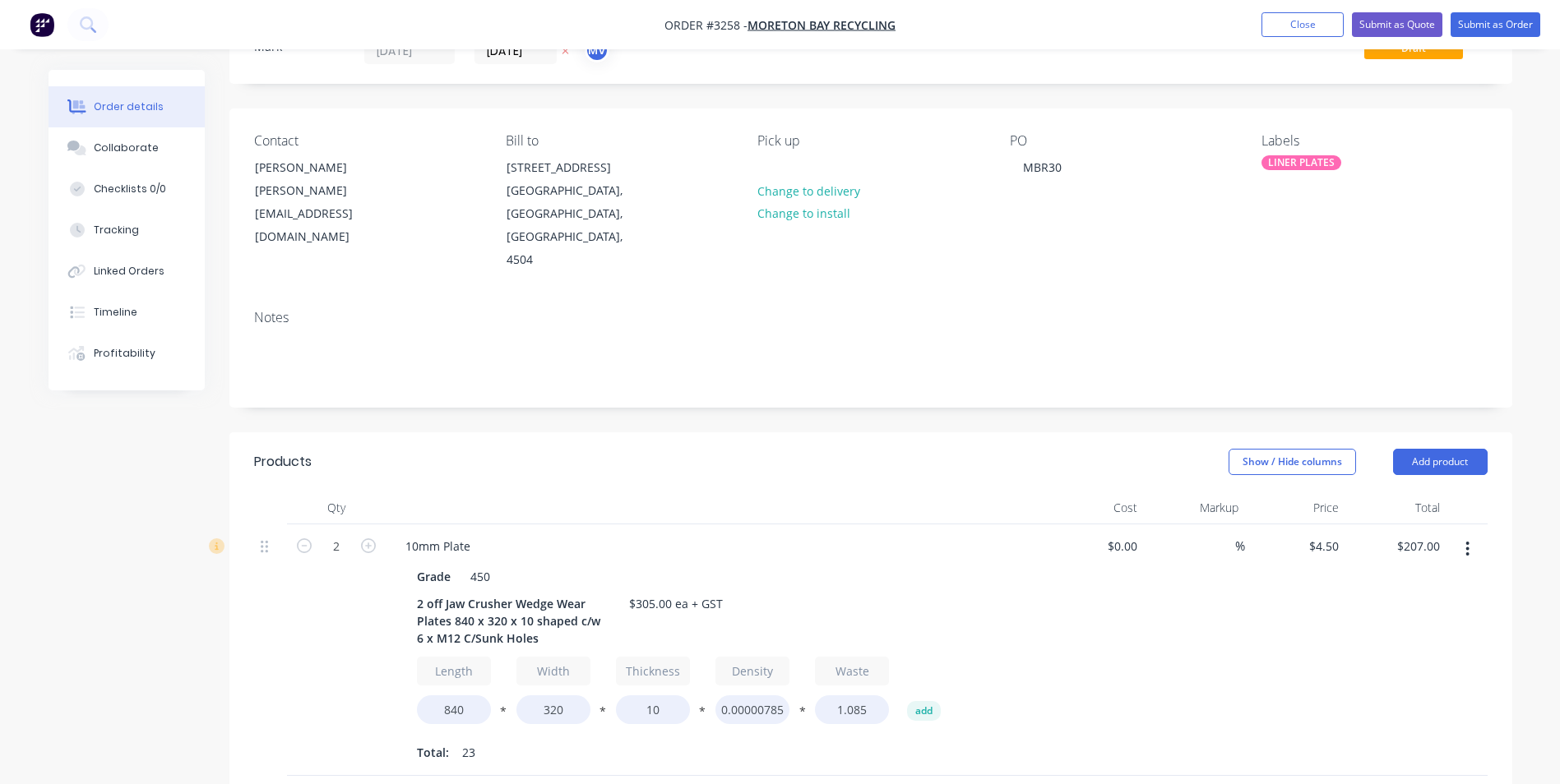
scroll to position [329, 0]
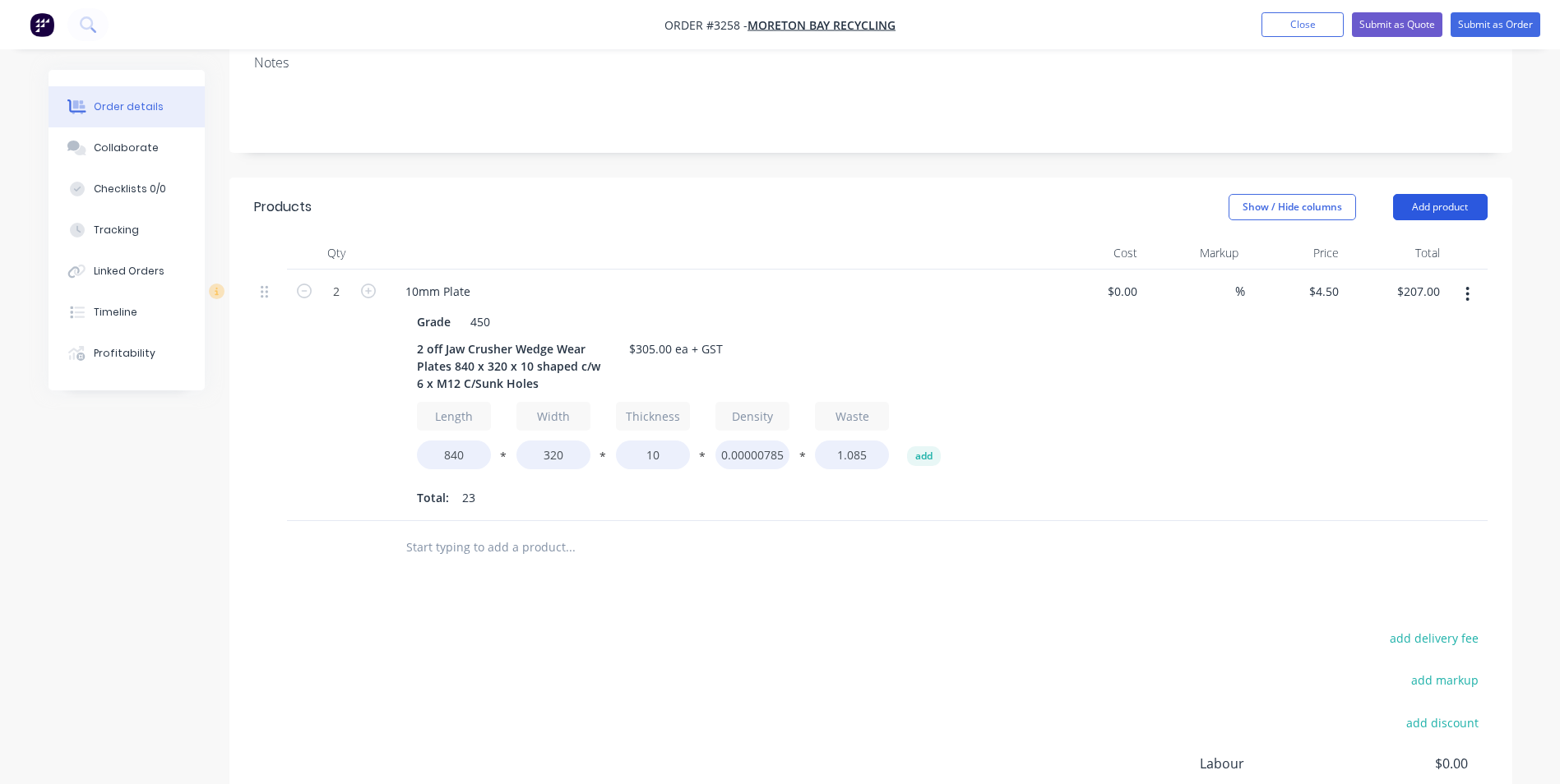
click at [1428, 194] on button "Add product" at bounding box center [1440, 207] width 94 height 27
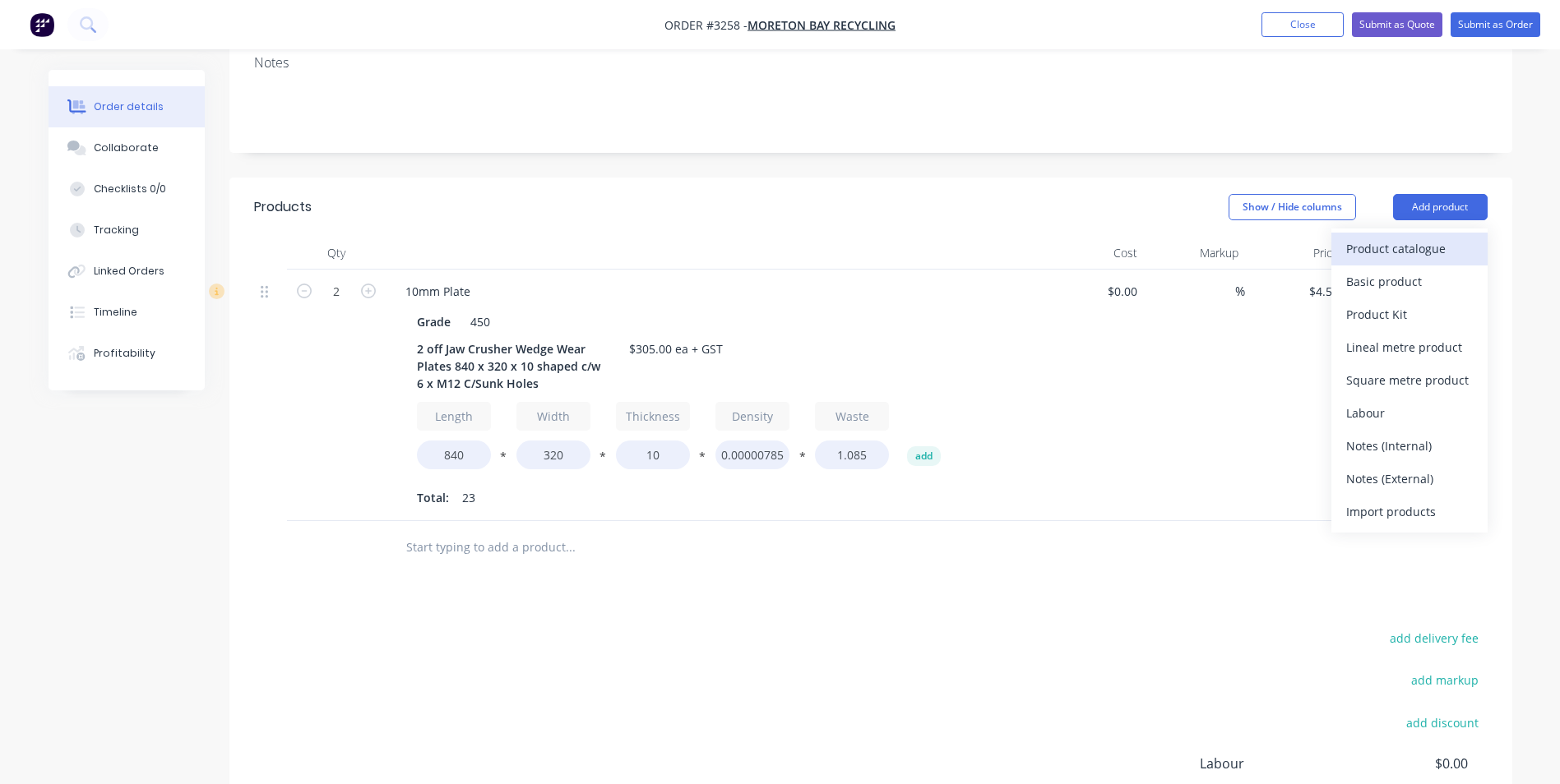
click at [1385, 237] on div "Product catalogue" at bounding box center [1410, 248] width 127 height 24
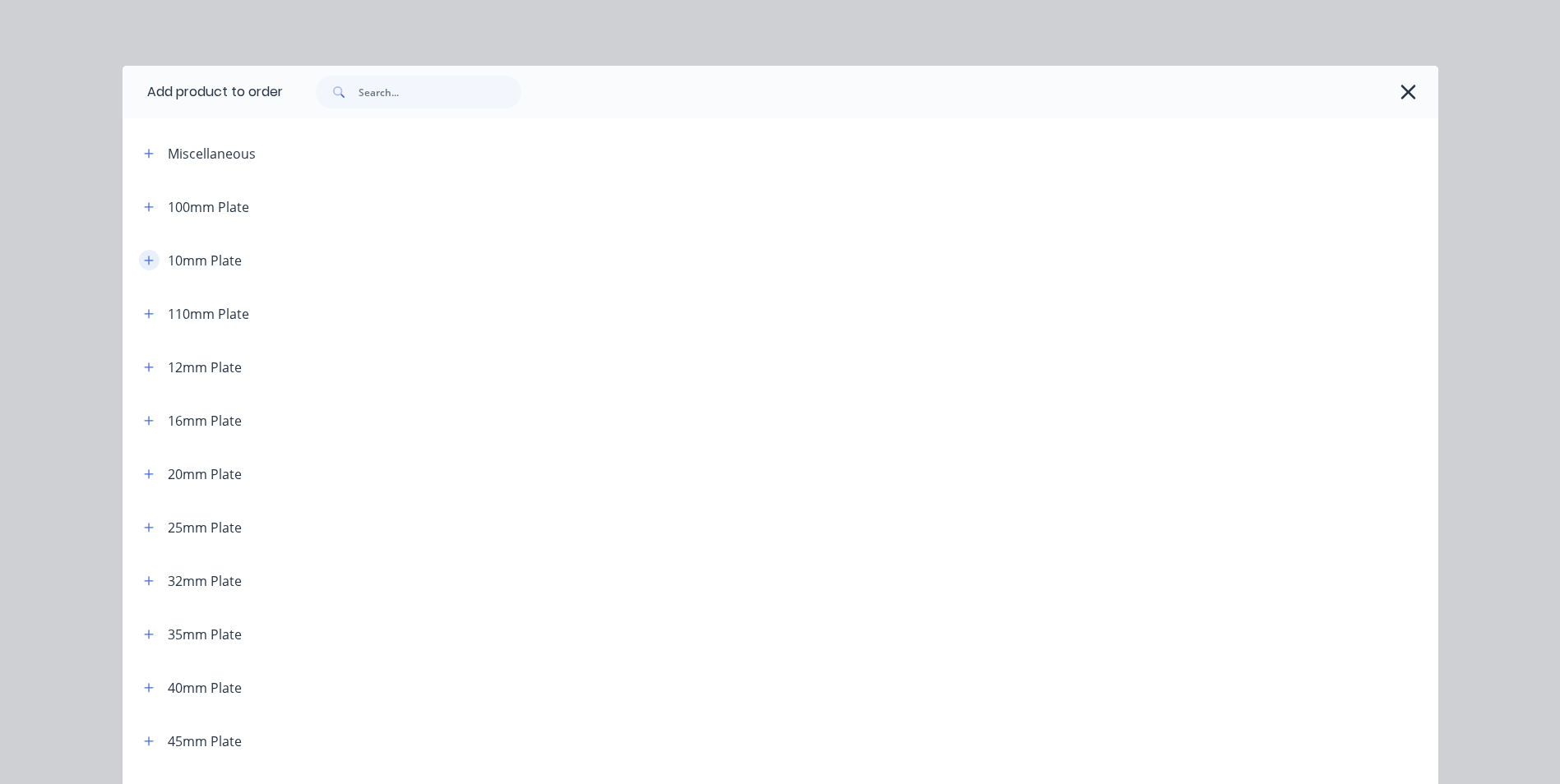
click at [145, 262] on icon "button" at bounding box center [149, 260] width 10 height 12
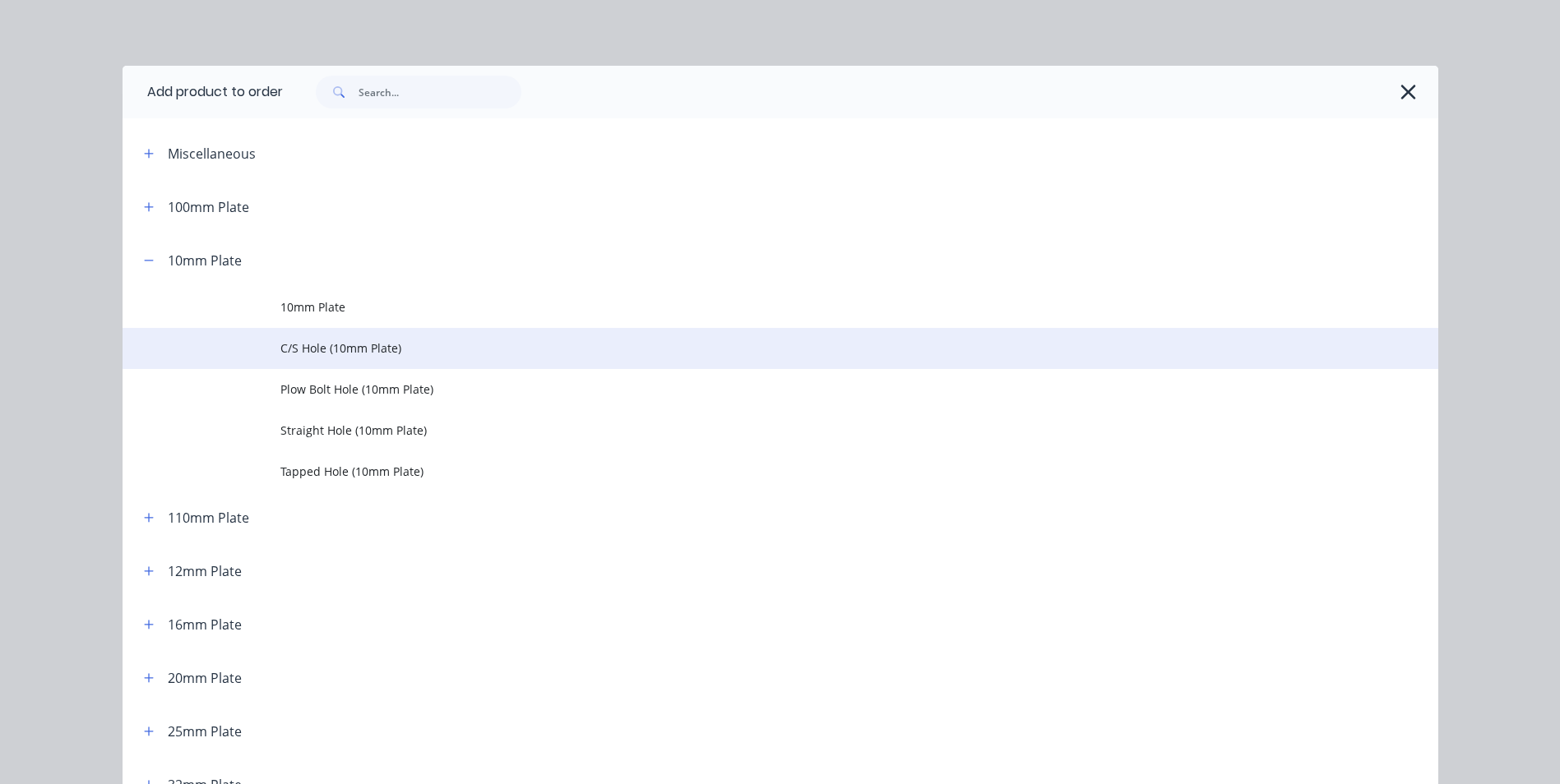
click at [322, 348] on span "C/S Hole (10mm Plate)" at bounding box center [744, 348] width 926 height 17
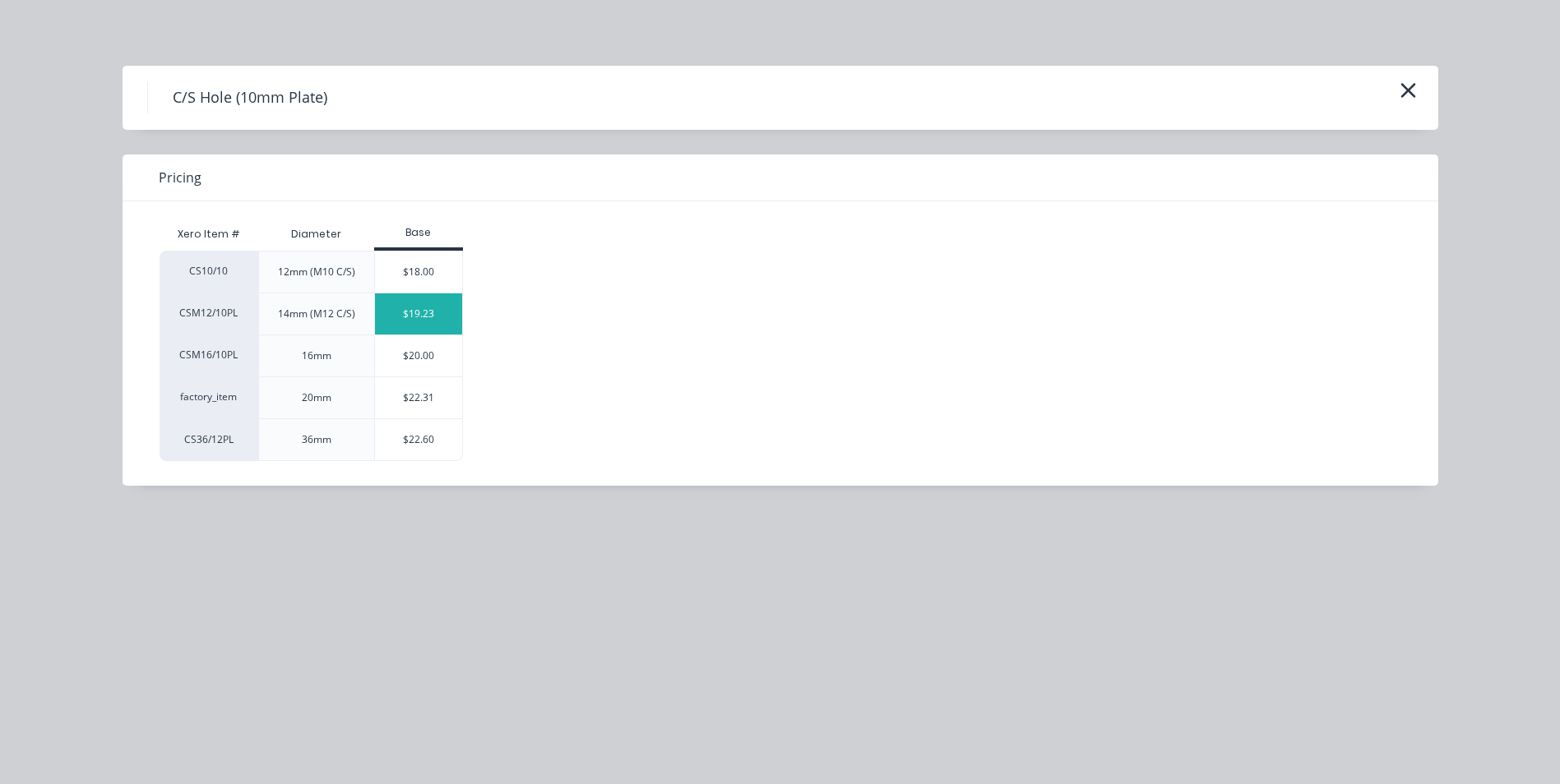
click at [428, 309] on div "$19.23" at bounding box center [419, 314] width 88 height 41
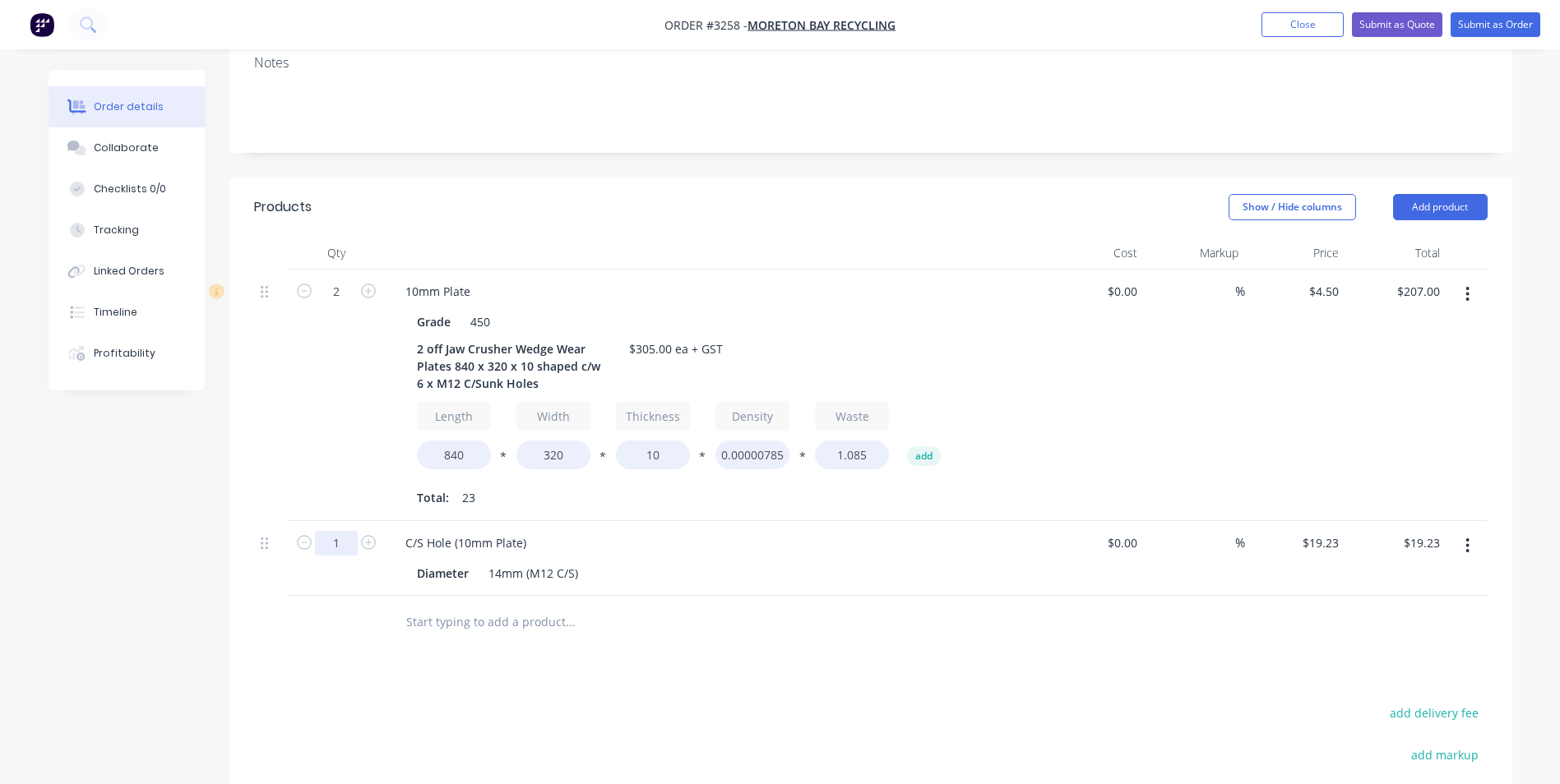
click at [337, 531] on input "1" at bounding box center [336, 543] width 43 height 25
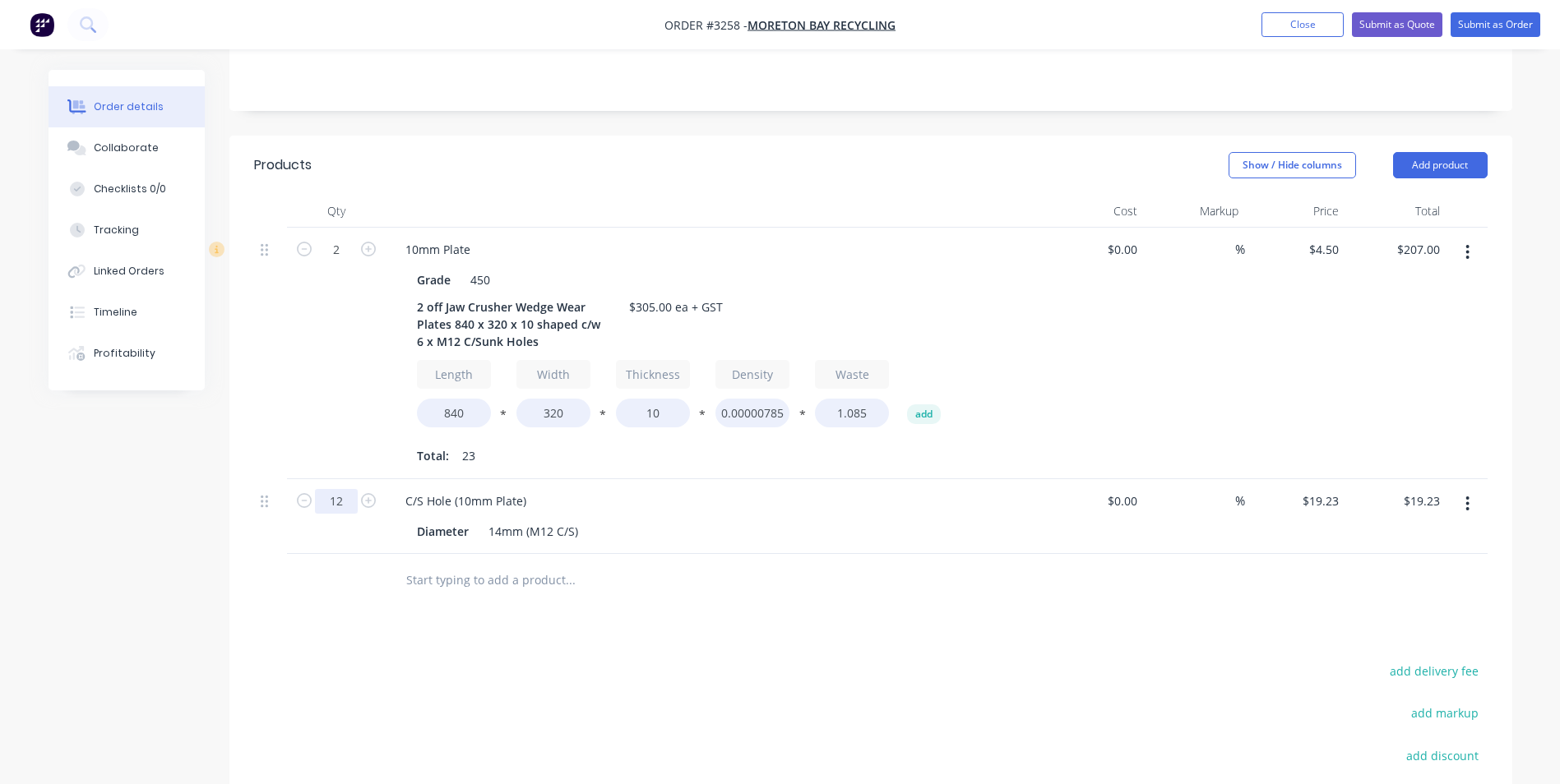
scroll to position [247, 0]
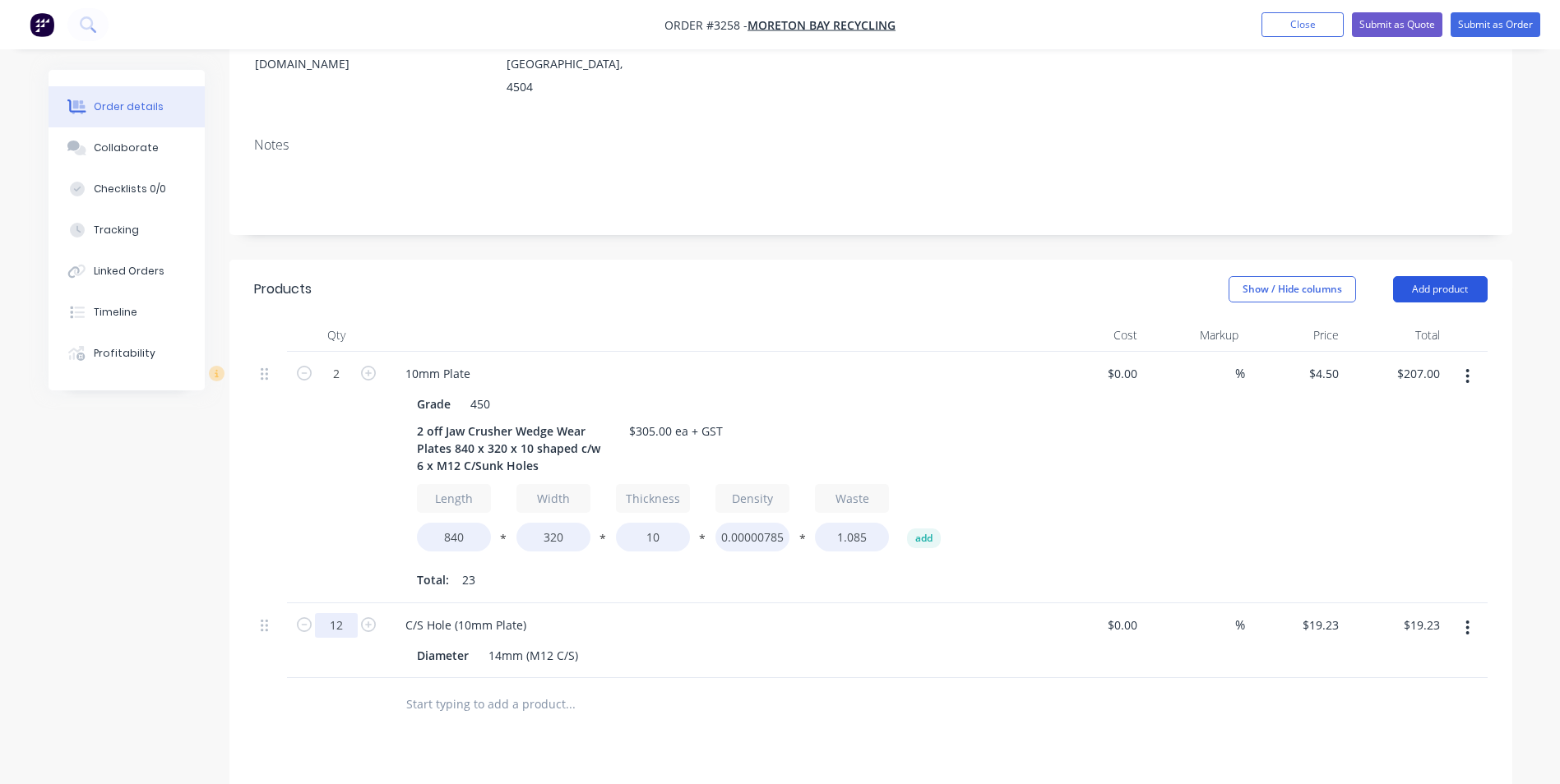
type input "12"
type input "$230.76"
click at [1429, 276] on button "Add product" at bounding box center [1440, 289] width 94 height 27
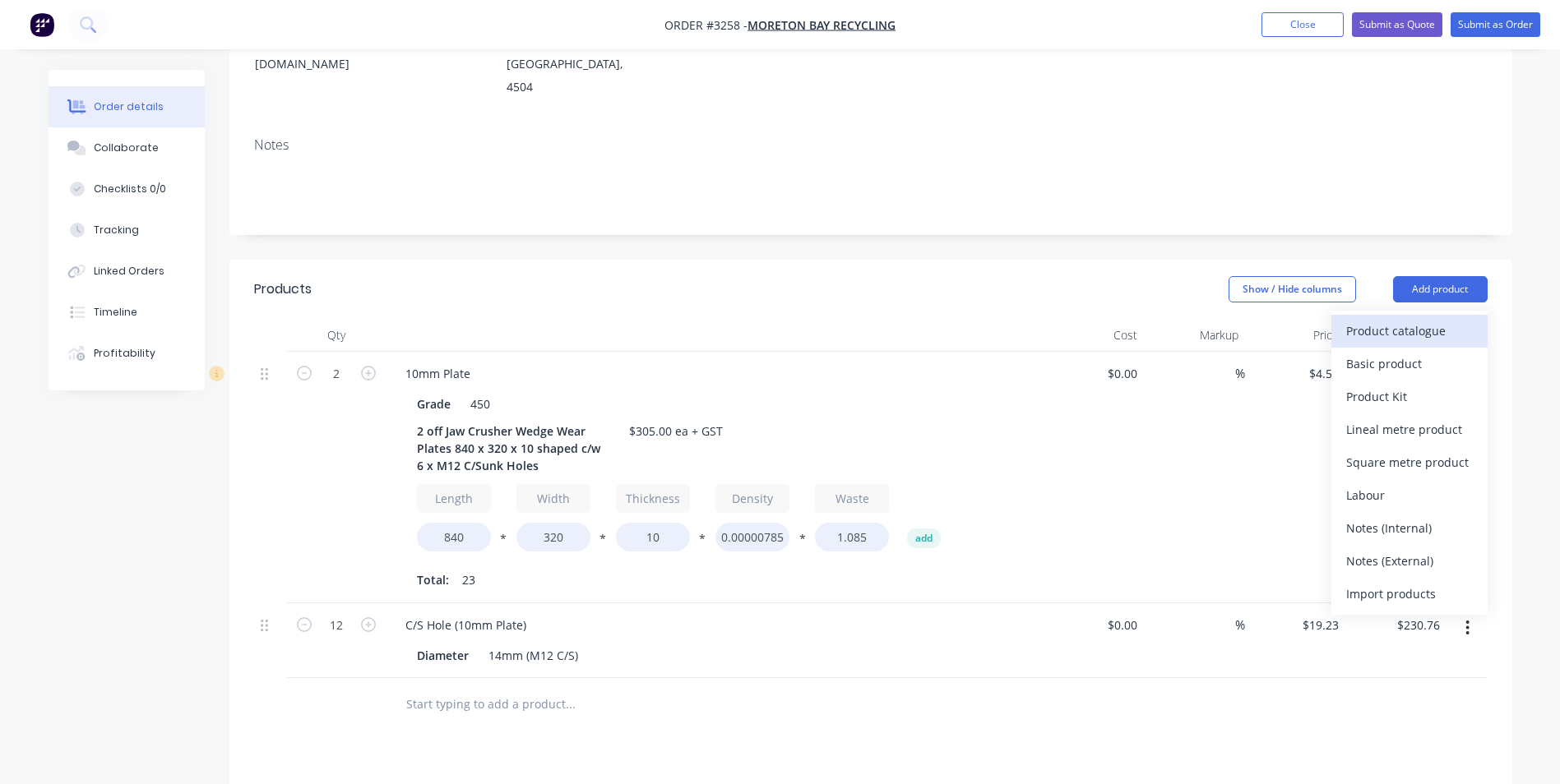
click at [1390, 319] on div "Product catalogue" at bounding box center [1410, 331] width 127 height 24
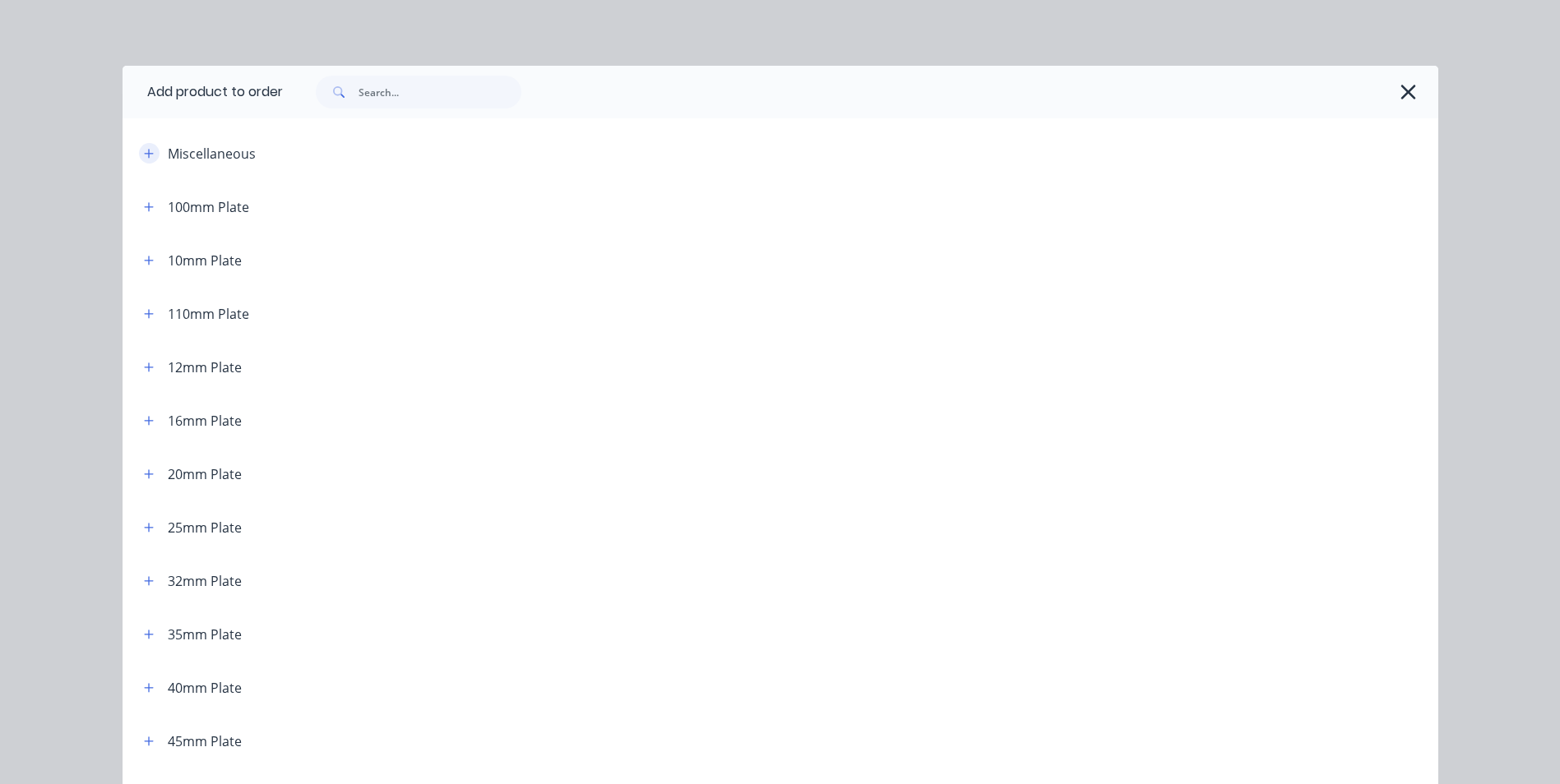
click at [144, 153] on icon "button" at bounding box center [149, 153] width 9 height 9
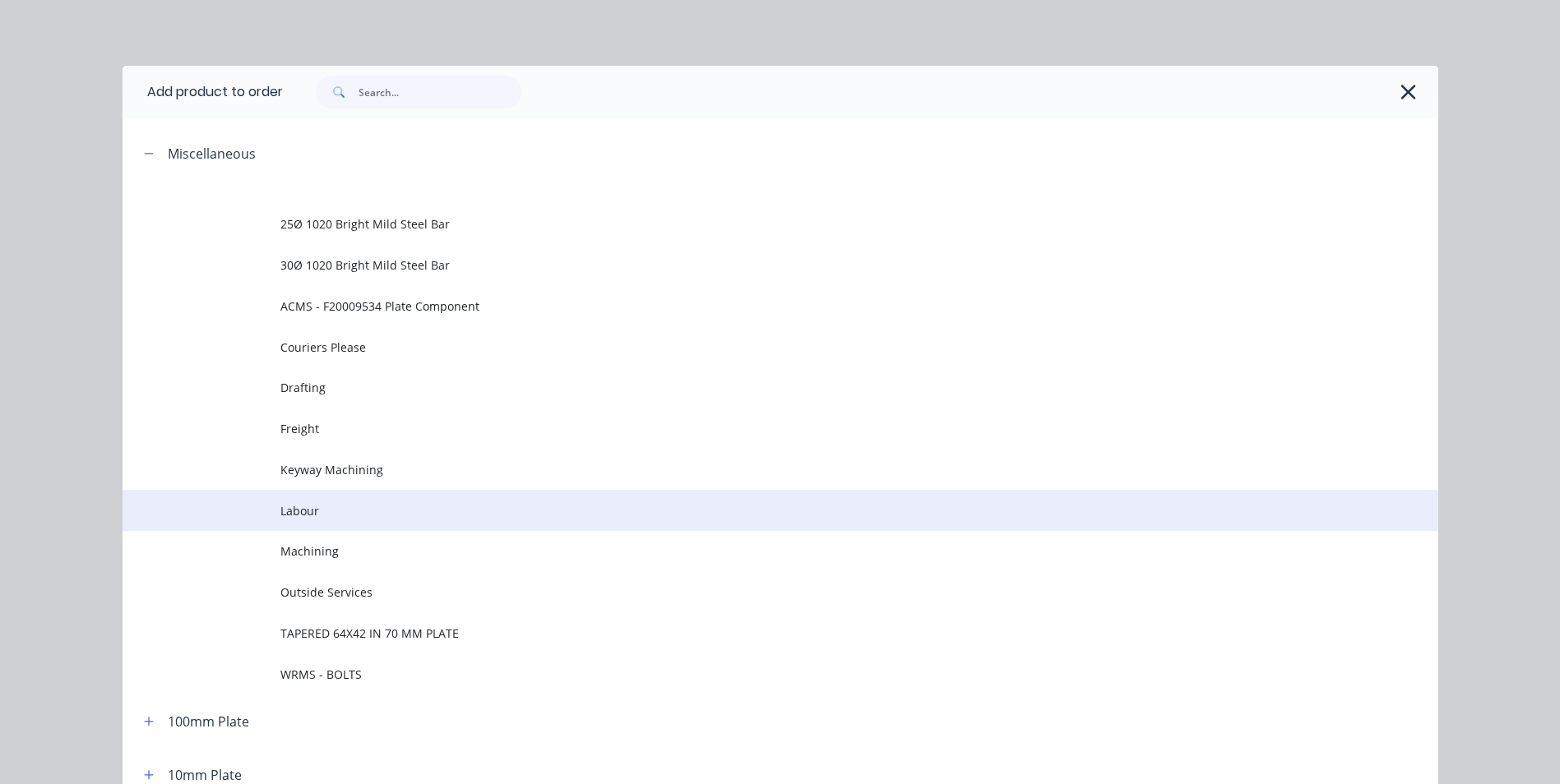
click at [330, 502] on span "Labour" at bounding box center [744, 511] width 926 height 17
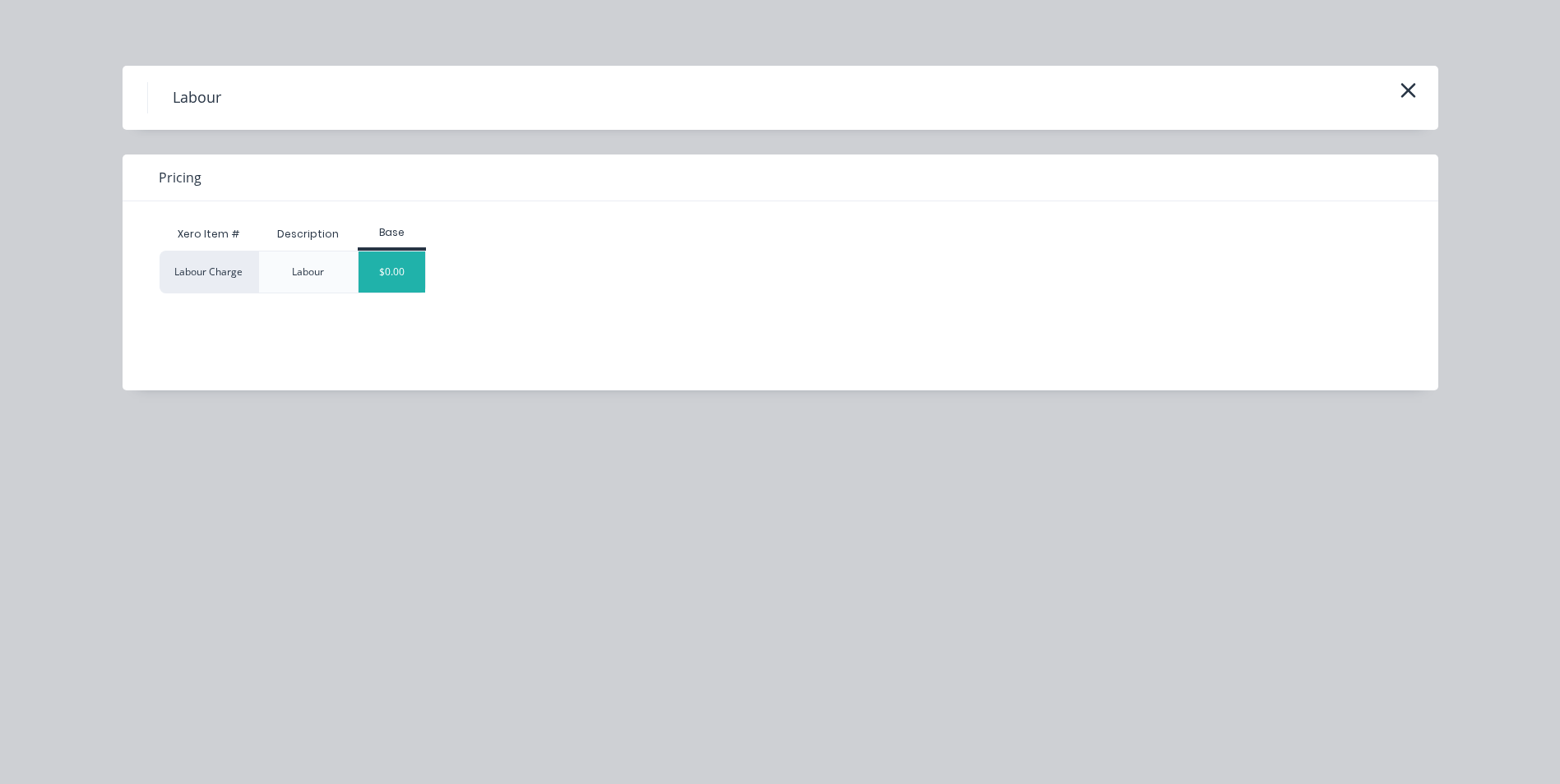
click at [404, 272] on div "$0.00" at bounding box center [392, 271] width 67 height 41
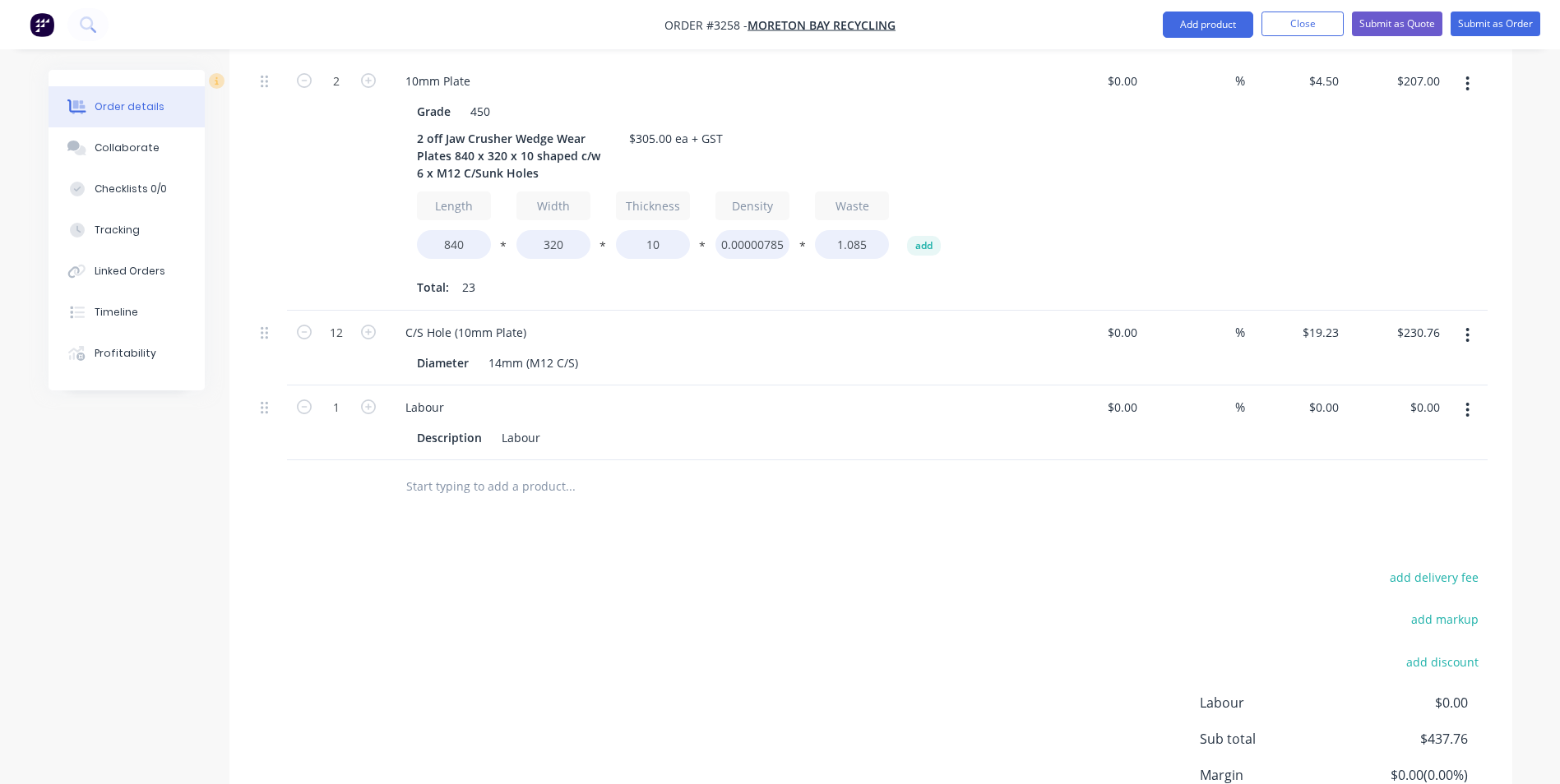
scroll to position [576, 0]
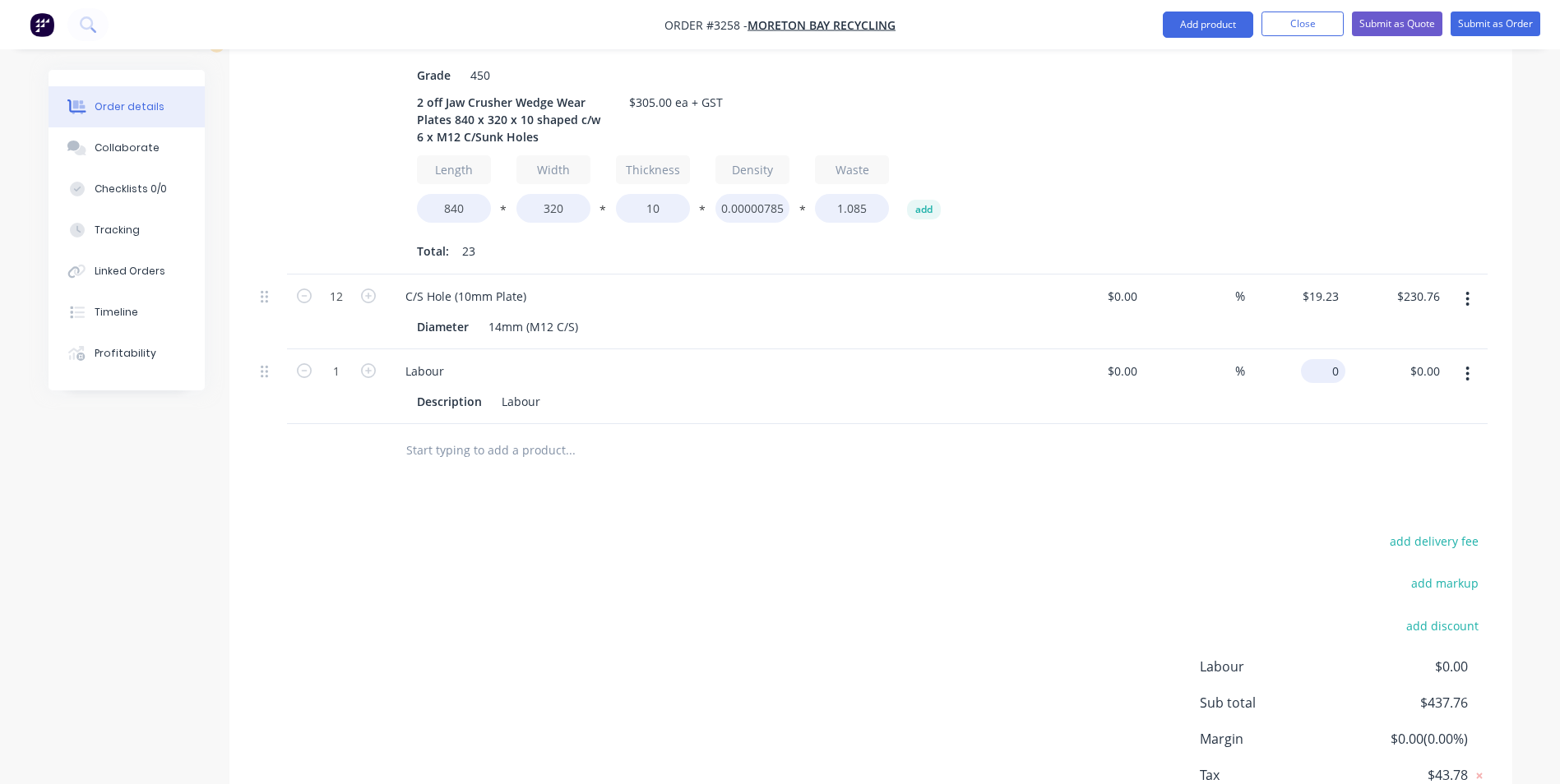
click at [1314, 349] on div "0 $0.00" at bounding box center [1295, 387] width 101 height 75
type input "$172.24"
click at [1019, 566] on div "add delivery fee add markup add discount Labour $0.00 Sub total $610.00 Margin …" at bounding box center [870, 689] width 1234 height 317
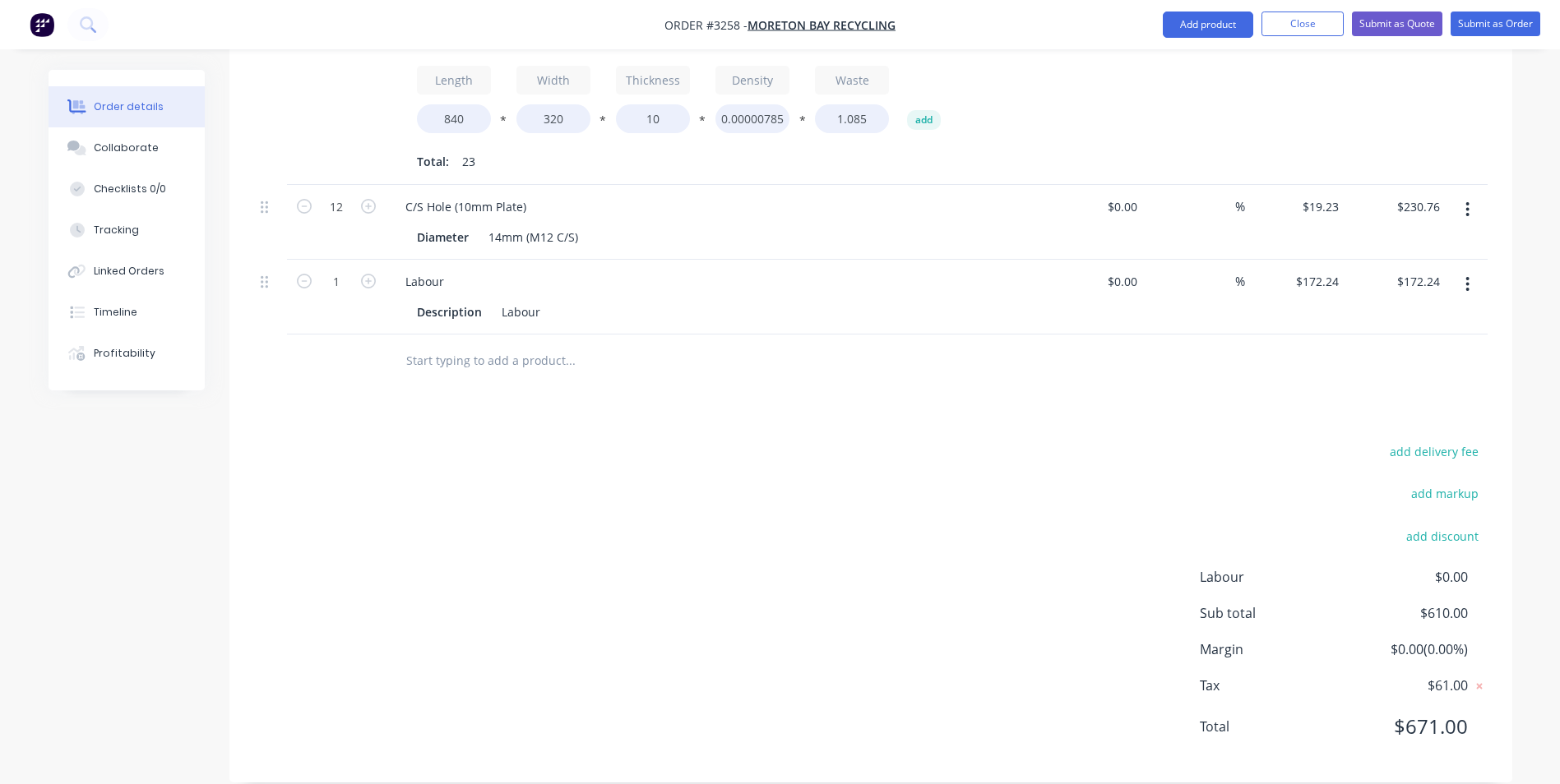
scroll to position [90, 0]
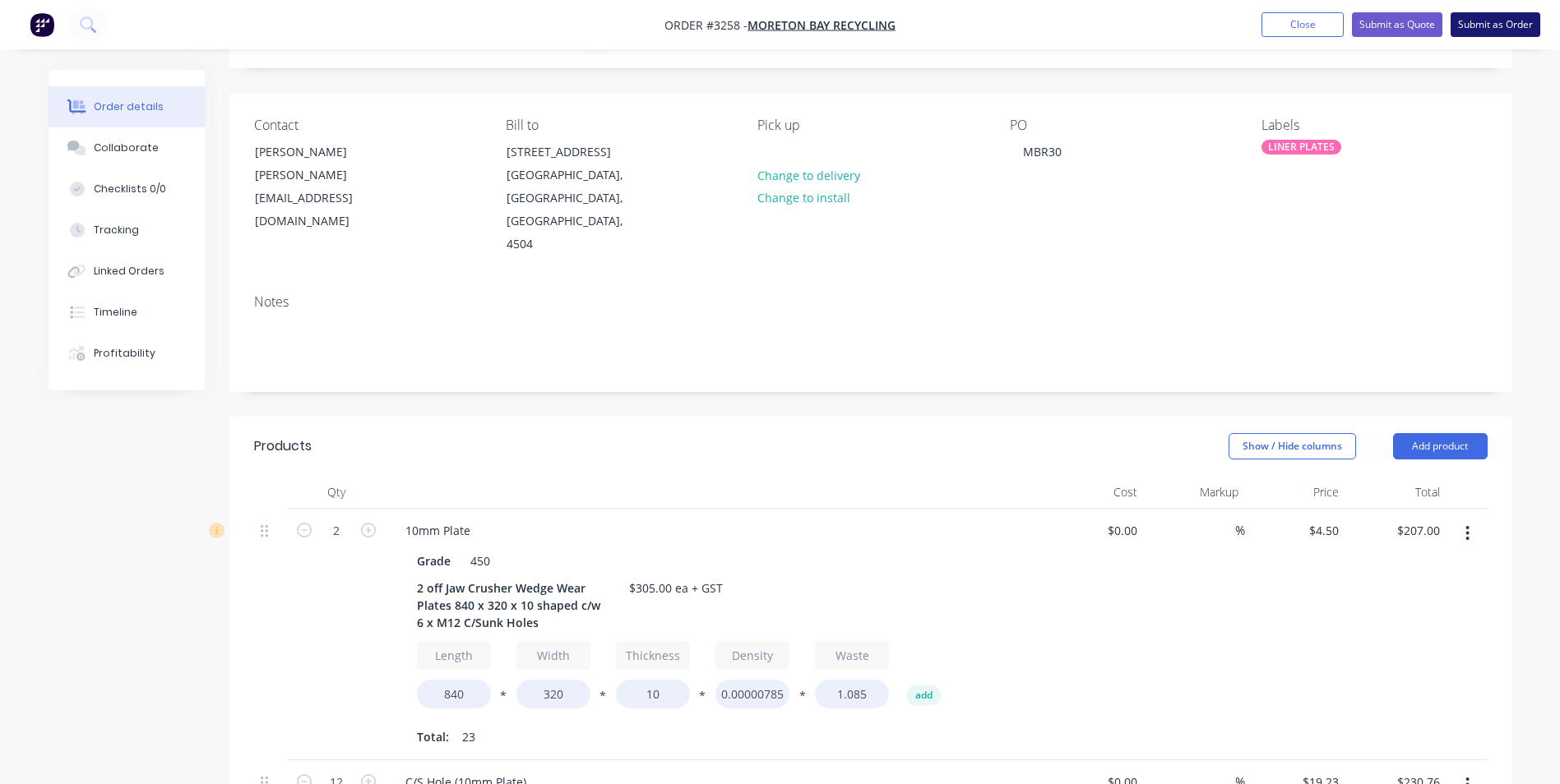
click at [1486, 23] on button "Submit as Order" at bounding box center [1496, 24] width 90 height 25
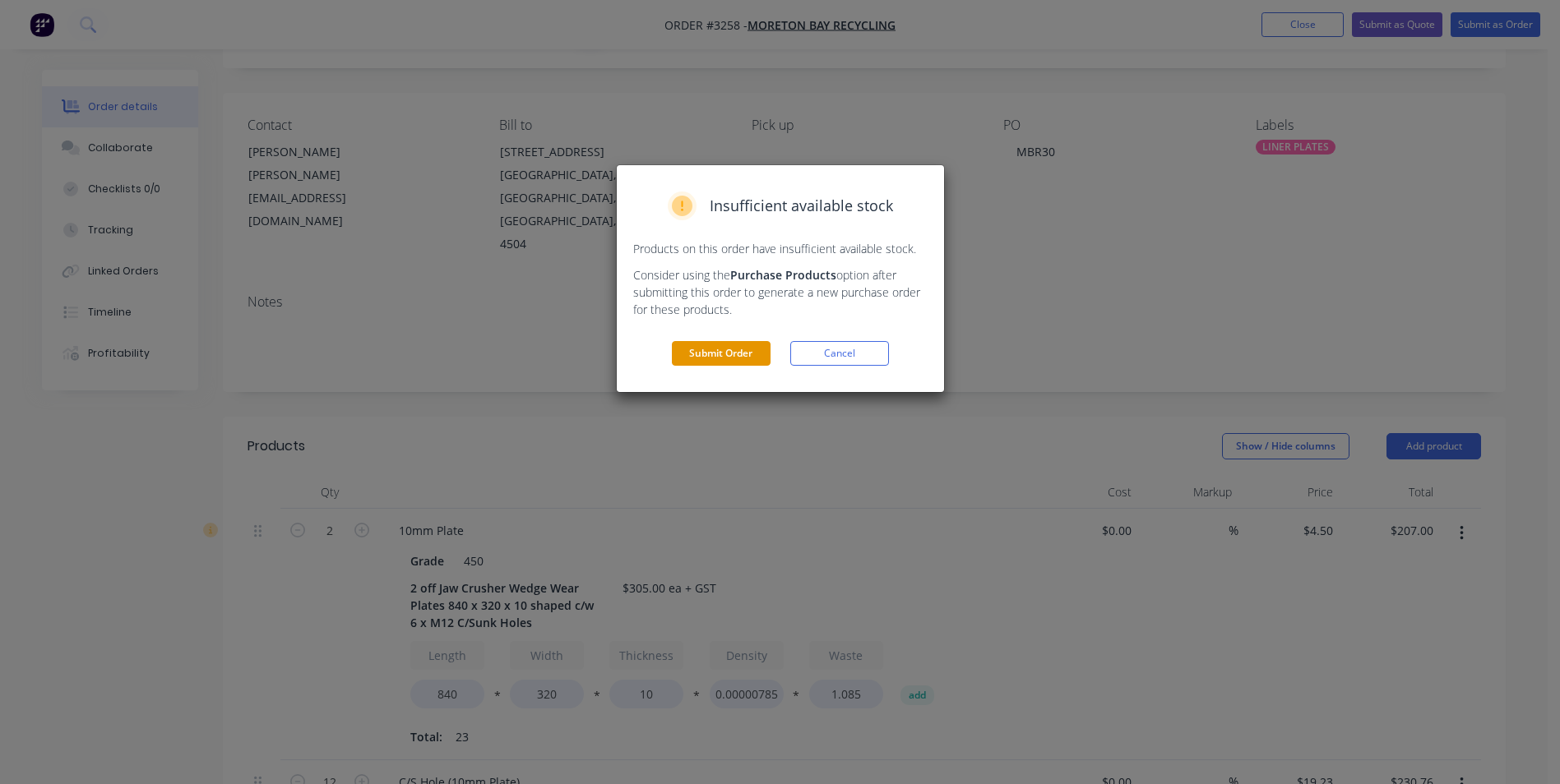
click at [700, 348] on button "Submit Order" at bounding box center [722, 353] width 99 height 25
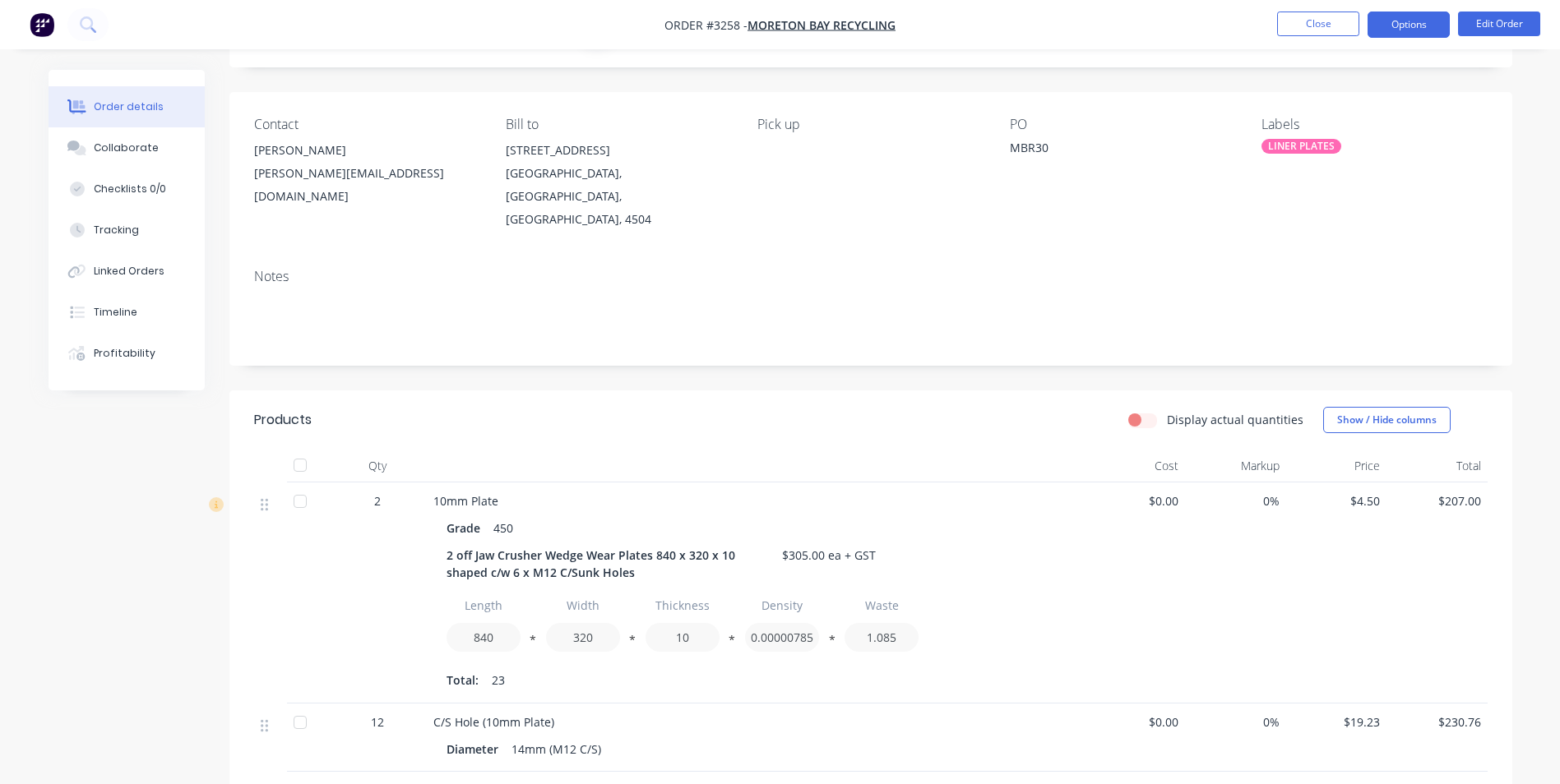
click at [1411, 25] on button "Options" at bounding box center [1409, 25] width 83 height 27
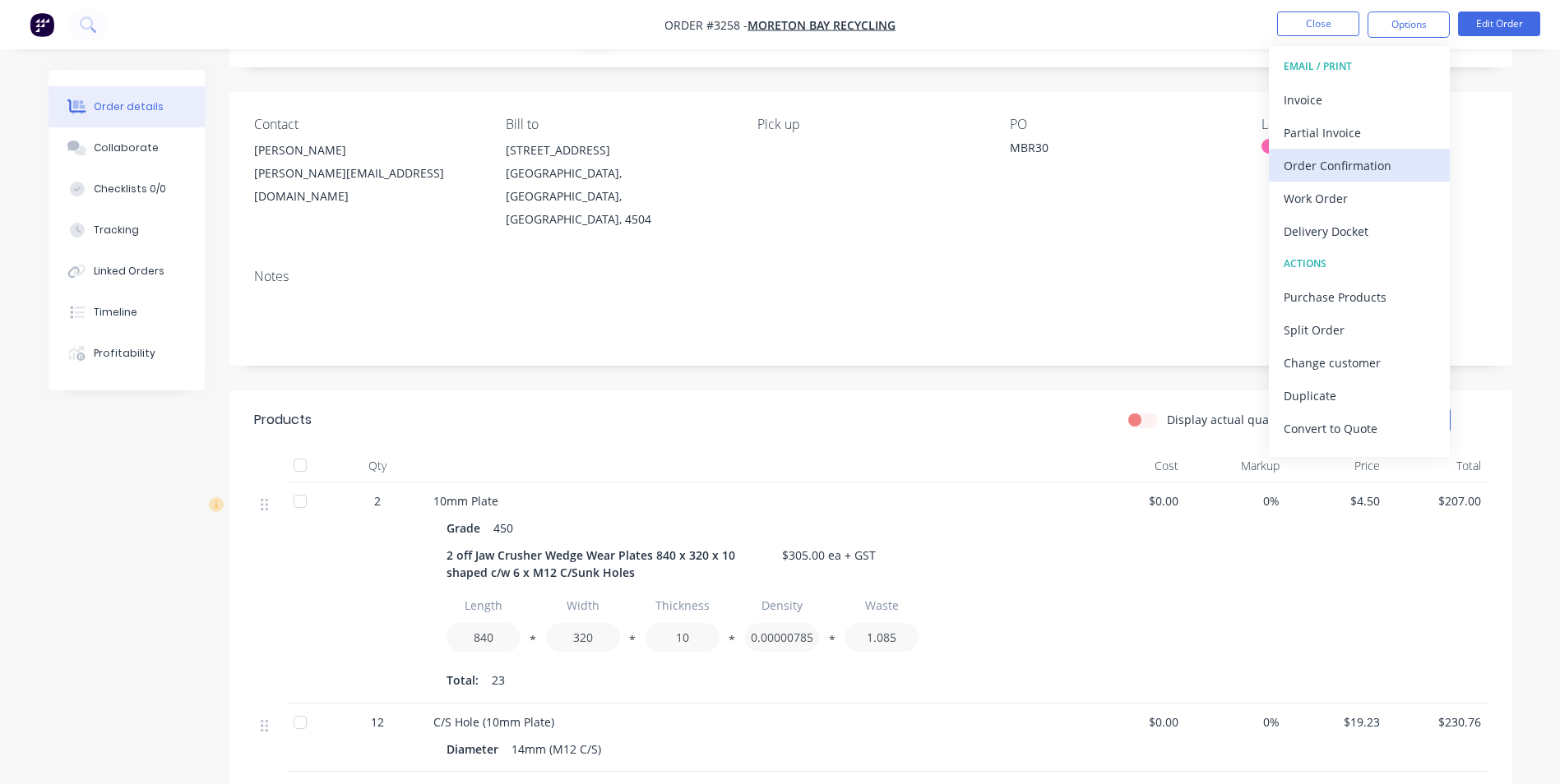
click at [1341, 161] on div "Order Confirmation" at bounding box center [1359, 166] width 151 height 24
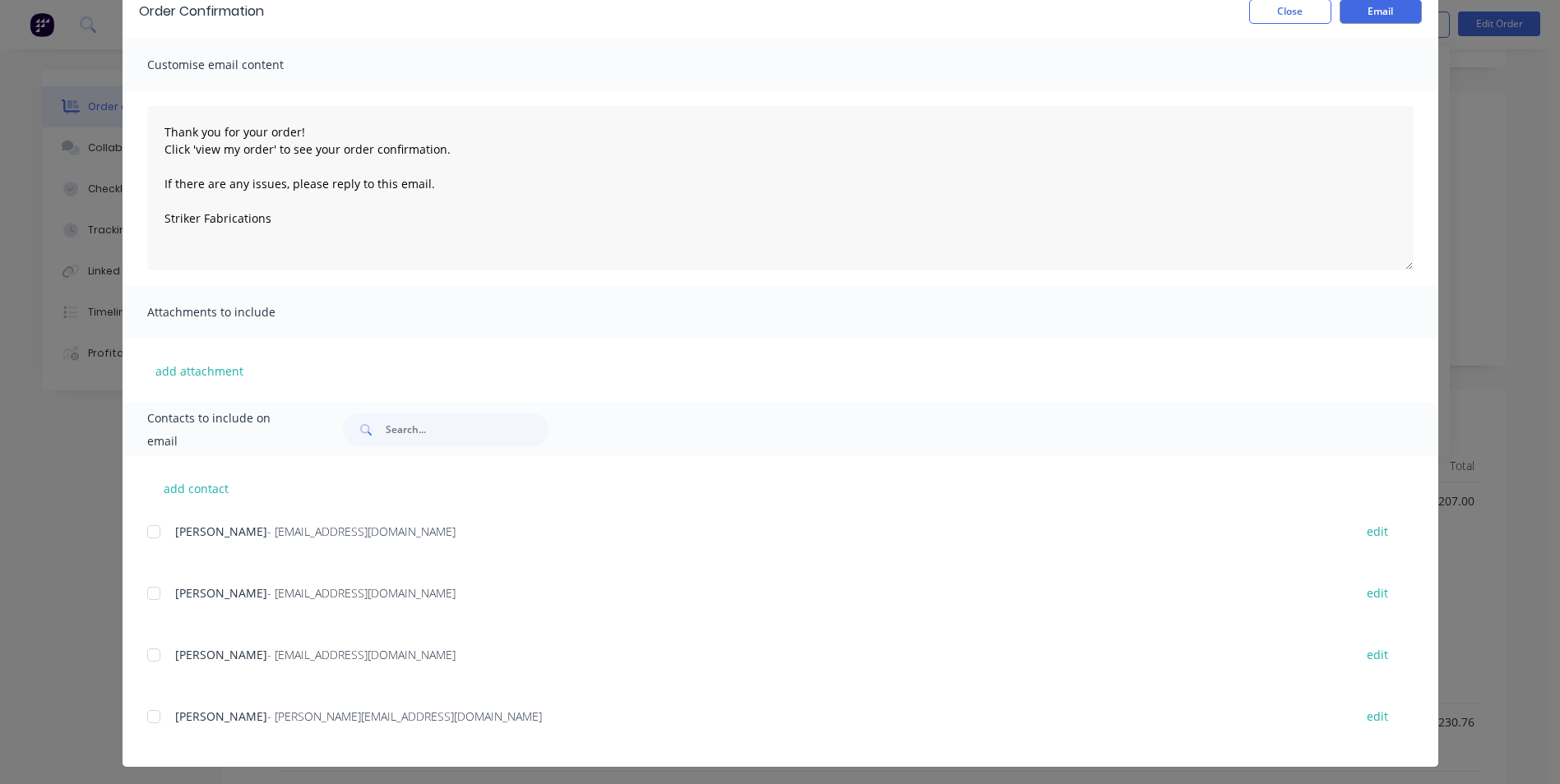
scroll to position [87, 0]
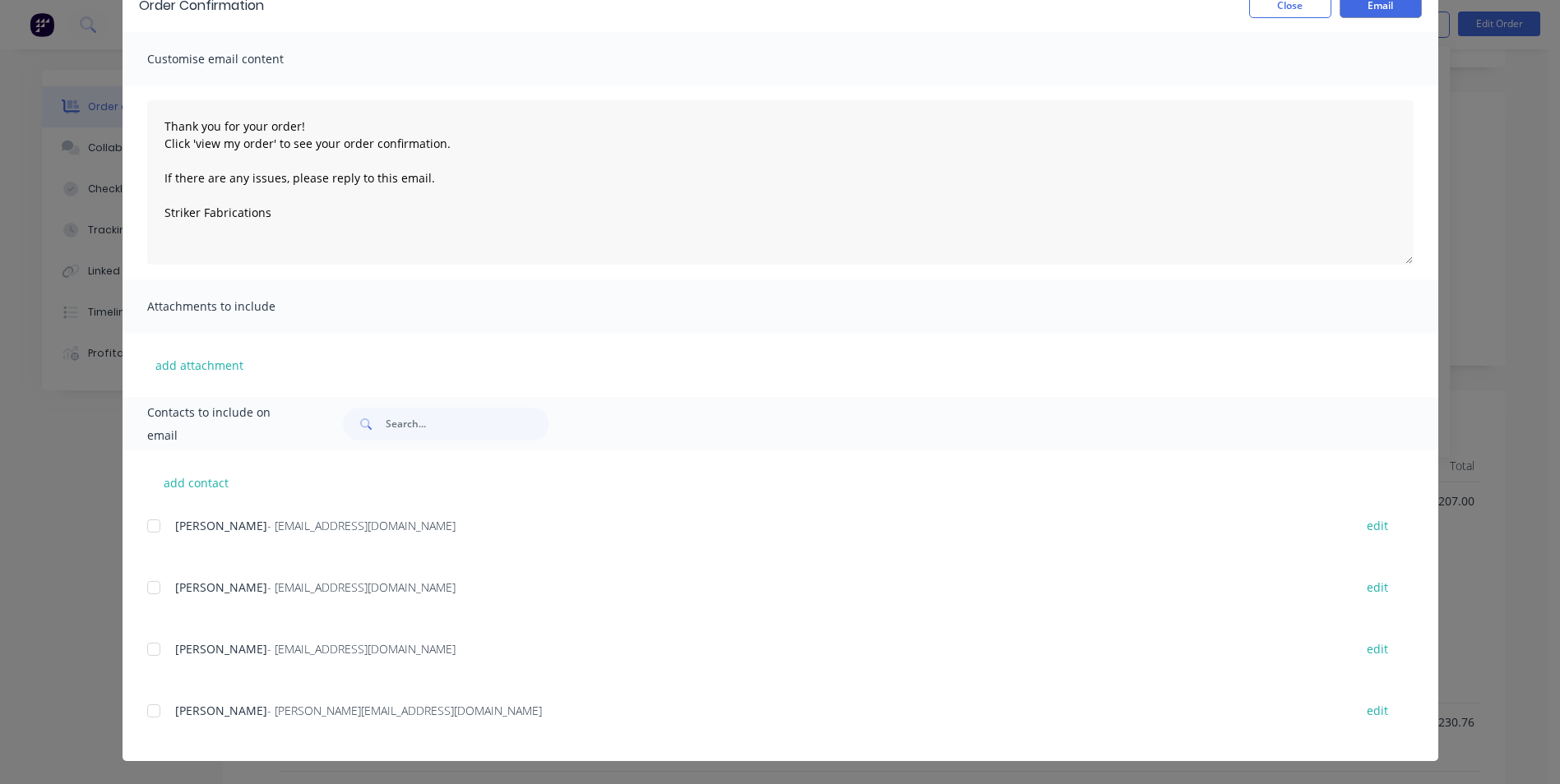
click at [146, 713] on div at bounding box center [154, 712] width 33 height 33
type textarea "Thank you for your order! Click 'view my order' to see your order confirmation.…"
click at [1365, 6] on button "Email" at bounding box center [1381, 6] width 83 height 25
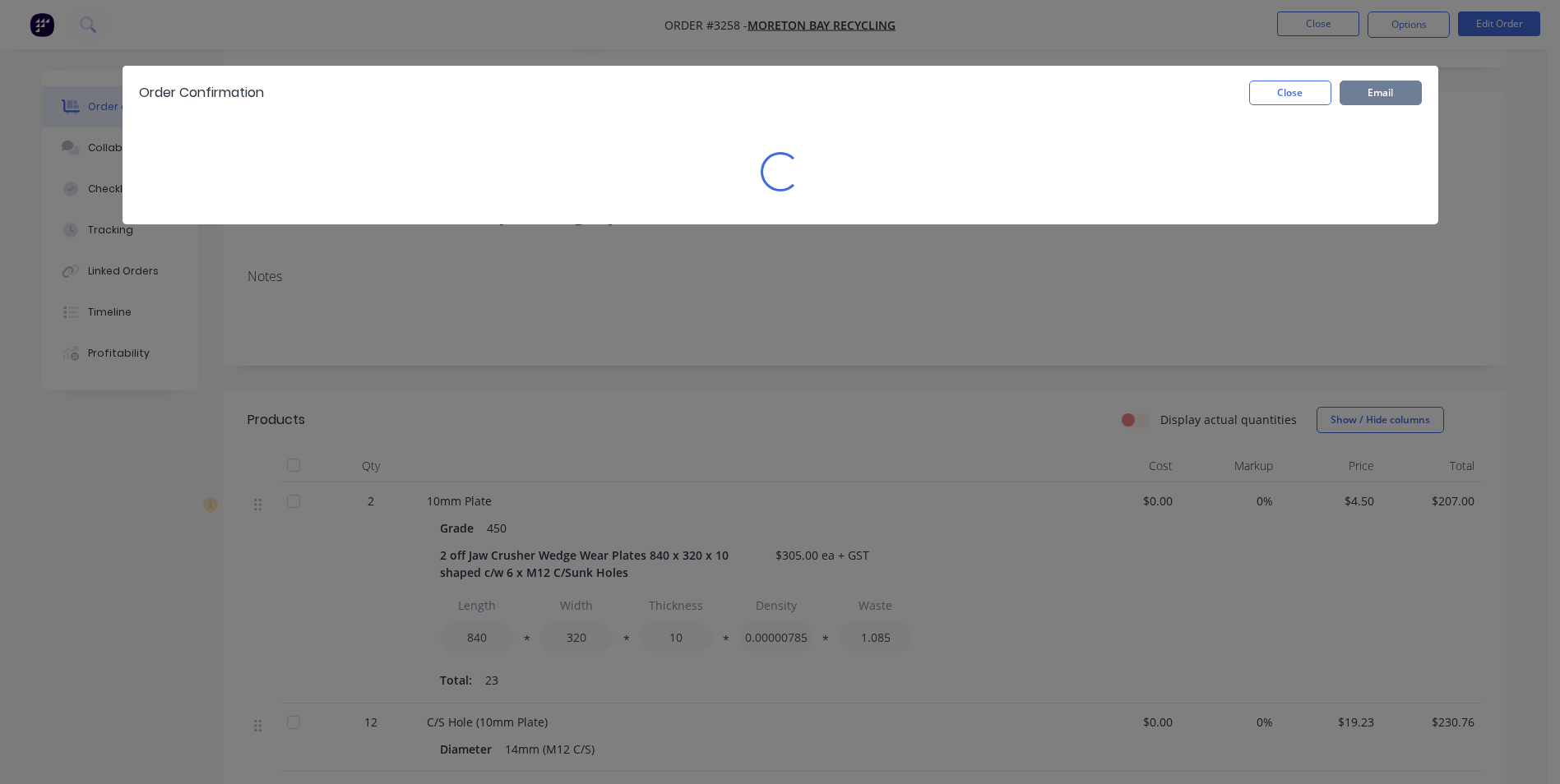
scroll to position [0, 0]
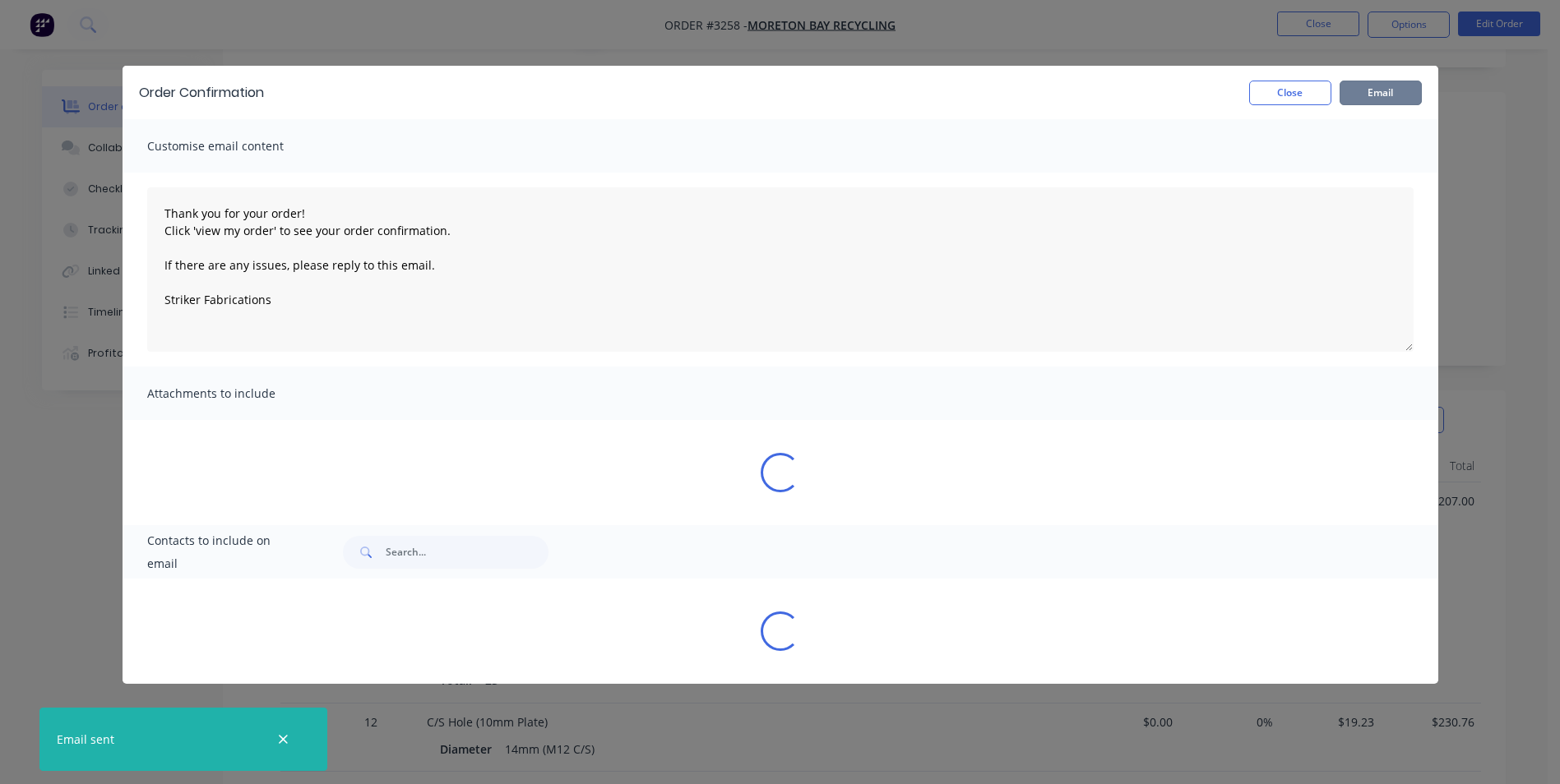
type textarea "Thank you for your order! Click 'view my order' to see your order confirmation.…"
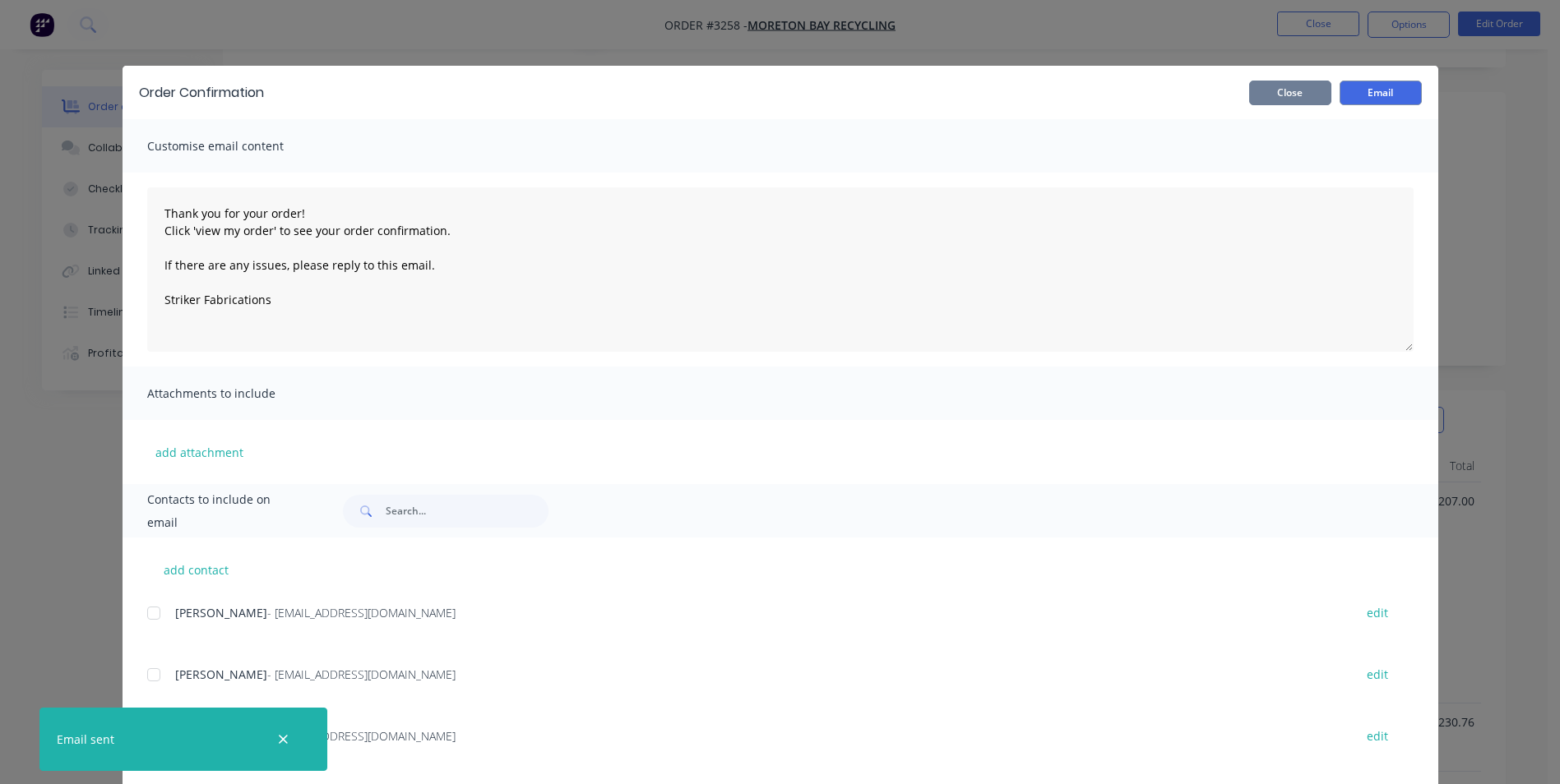
click at [1280, 90] on button "Close" at bounding box center [1290, 93] width 83 height 25
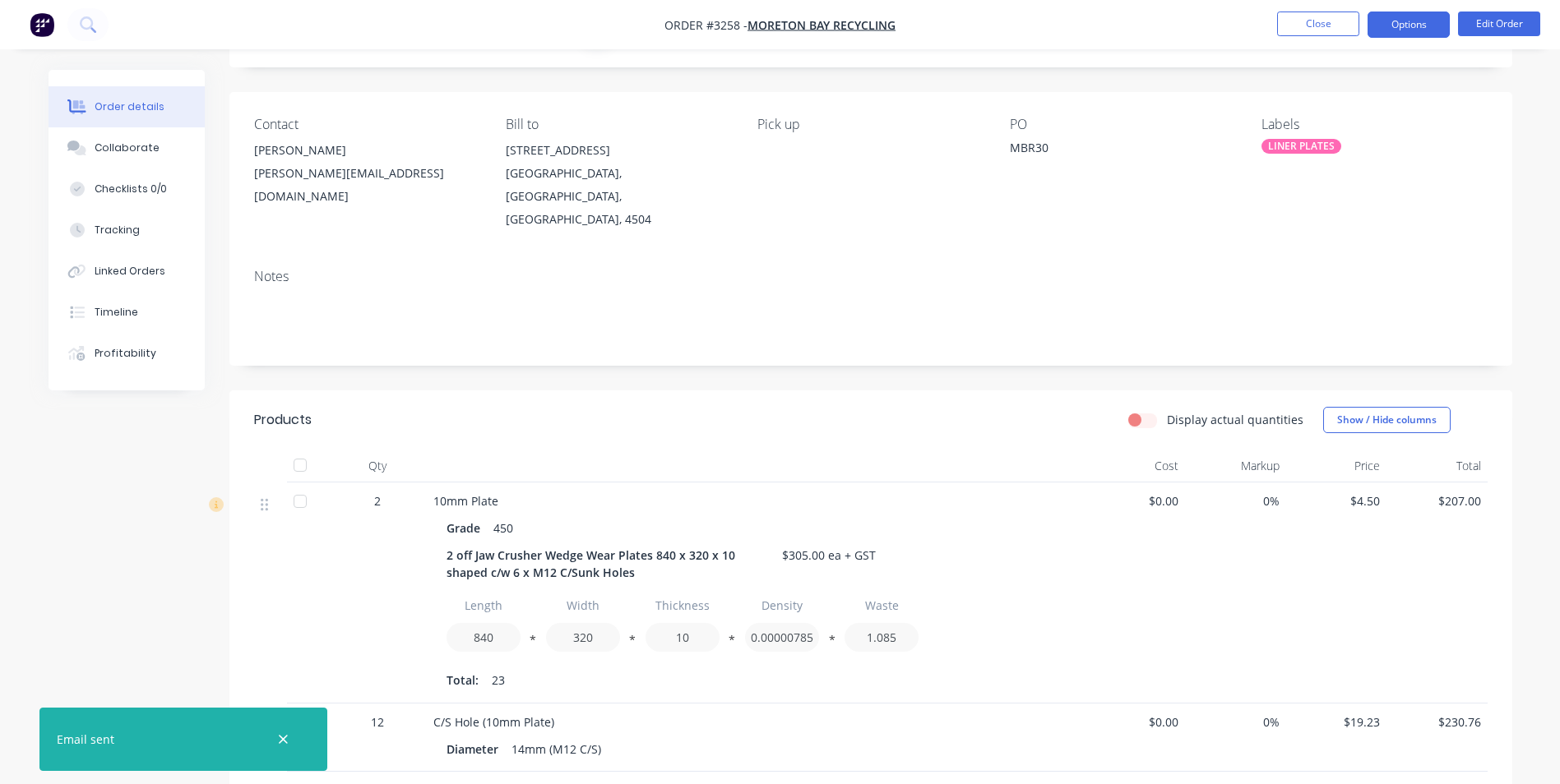
click at [1412, 18] on button "Options" at bounding box center [1409, 25] width 83 height 27
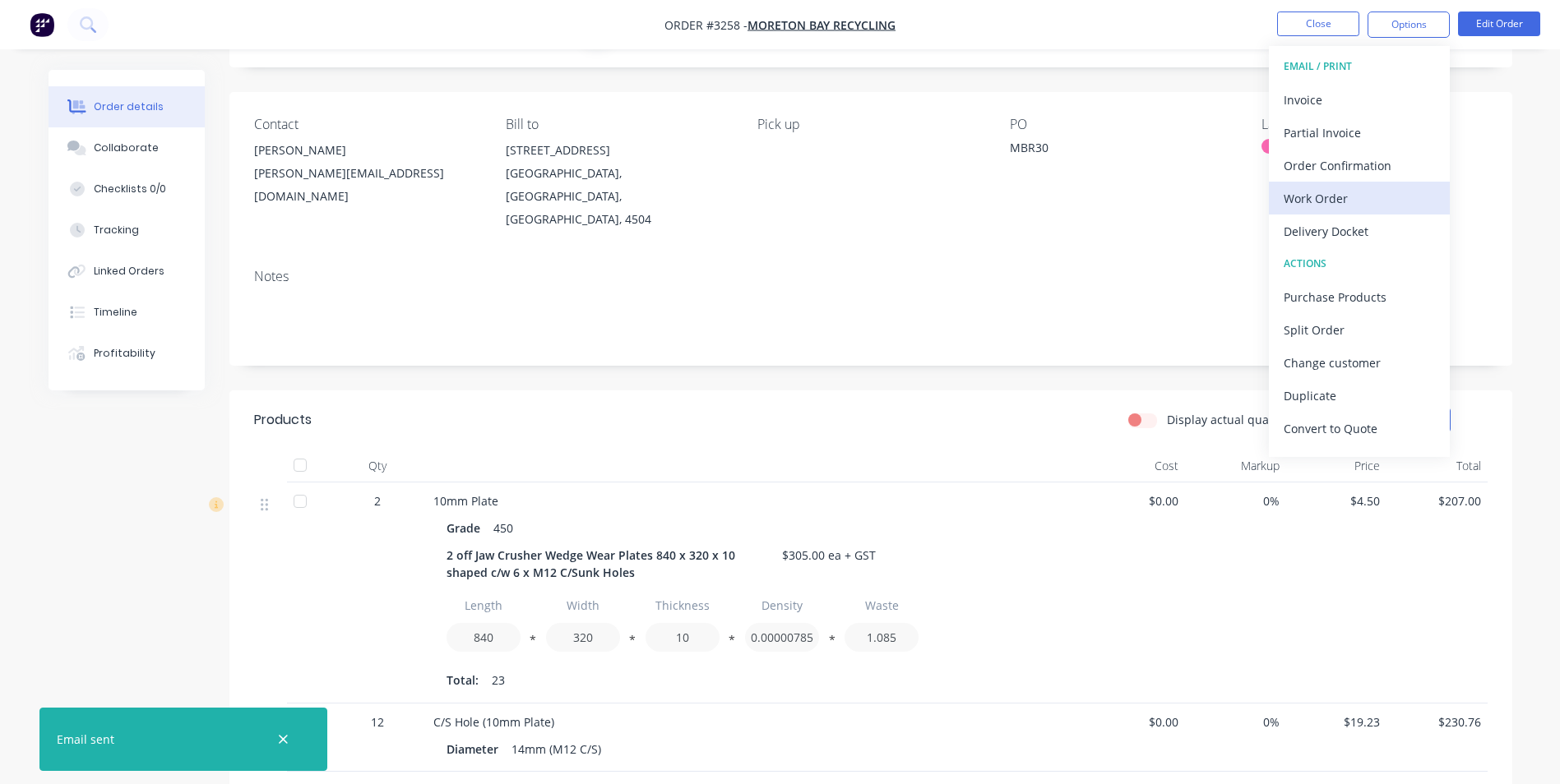
click at [1322, 194] on div "Work Order" at bounding box center [1359, 199] width 151 height 24
click at [1316, 199] on div "Custom" at bounding box center [1359, 199] width 151 height 24
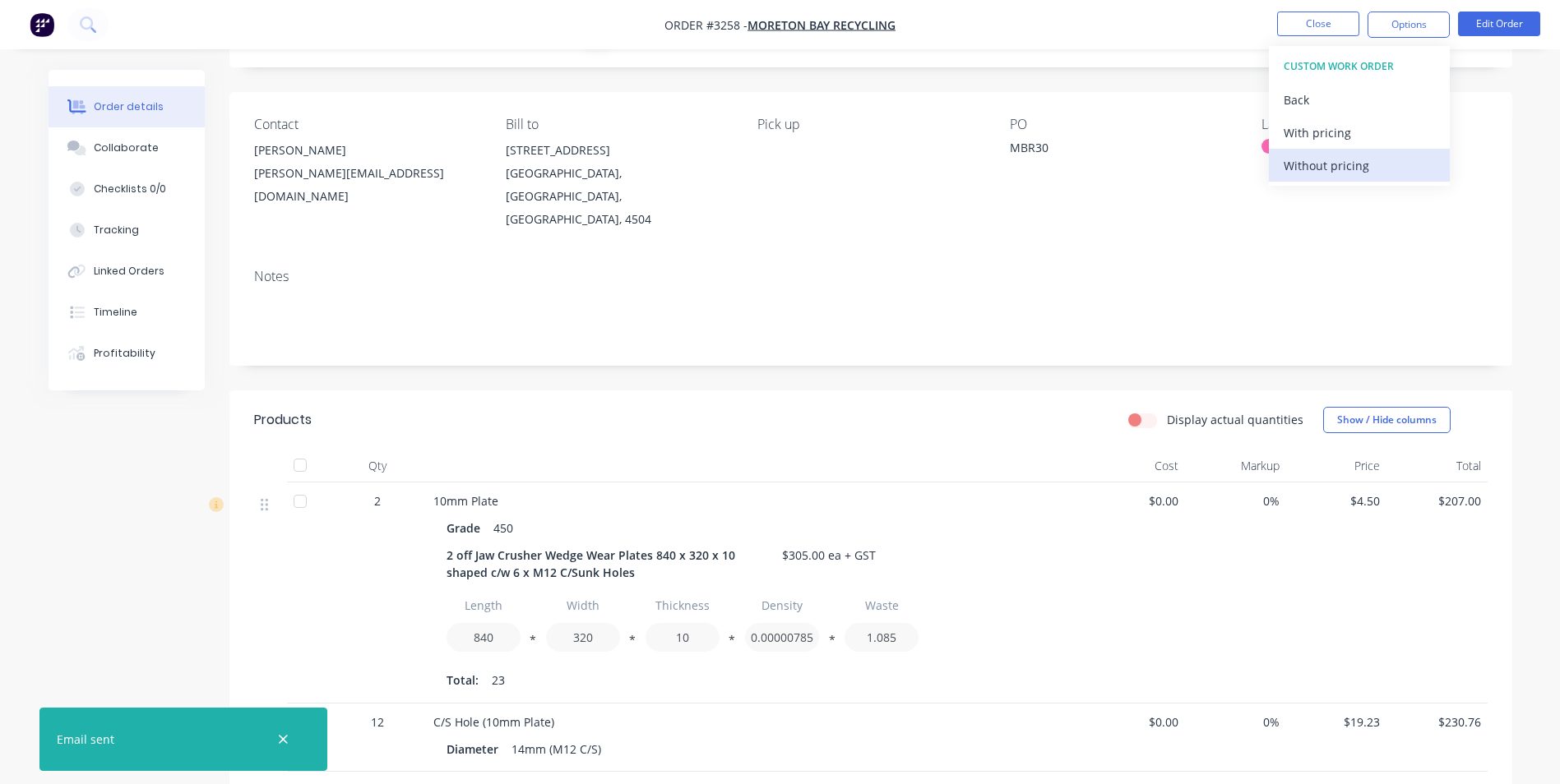
click at [1322, 163] on div "Without pricing" at bounding box center [1359, 166] width 151 height 24
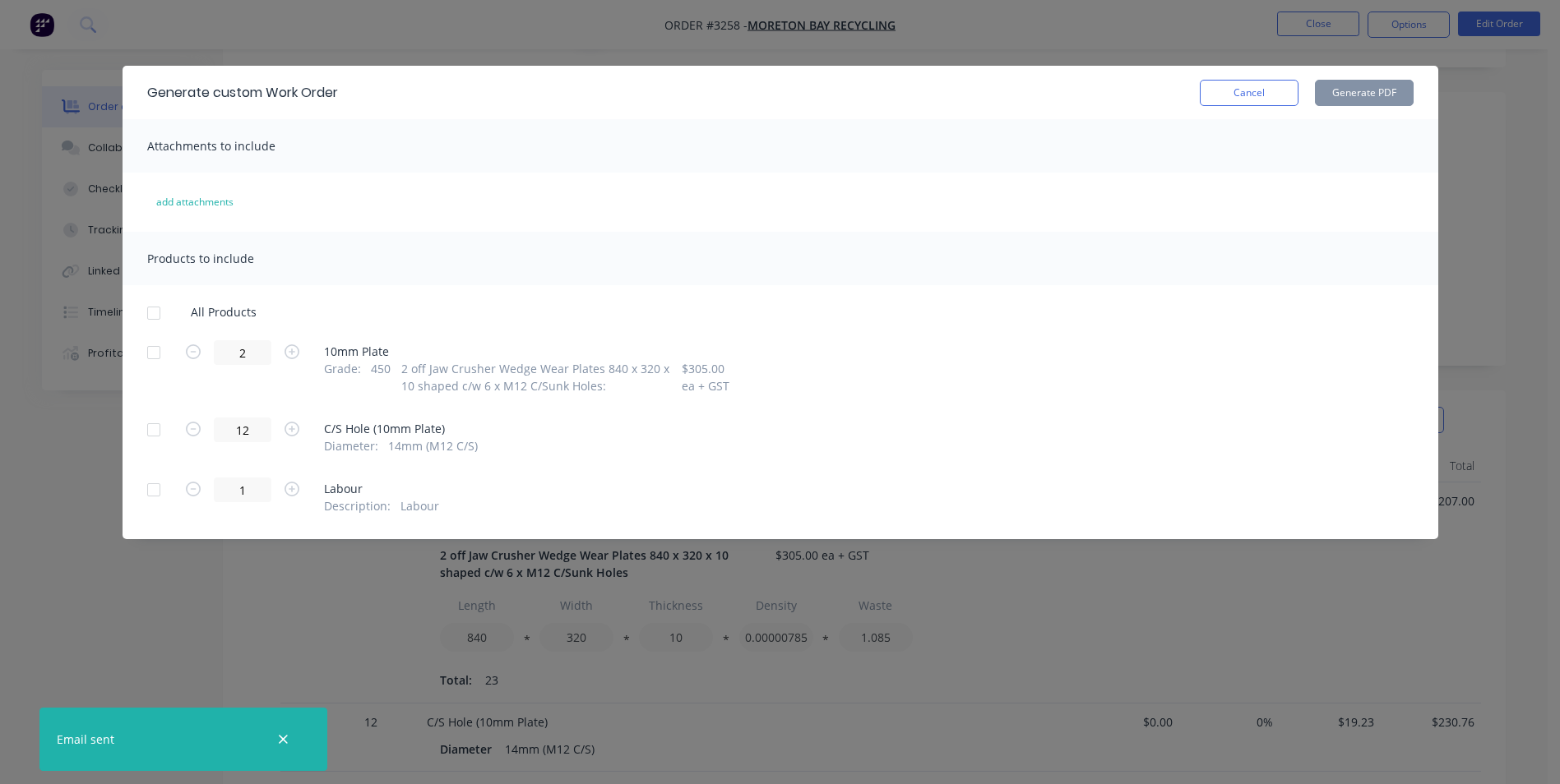
click at [151, 352] on div at bounding box center [154, 353] width 33 height 33
click at [1352, 88] on button "Generate PDF" at bounding box center [1365, 93] width 99 height 27
click at [1255, 91] on button "Cancel" at bounding box center [1249, 93] width 99 height 27
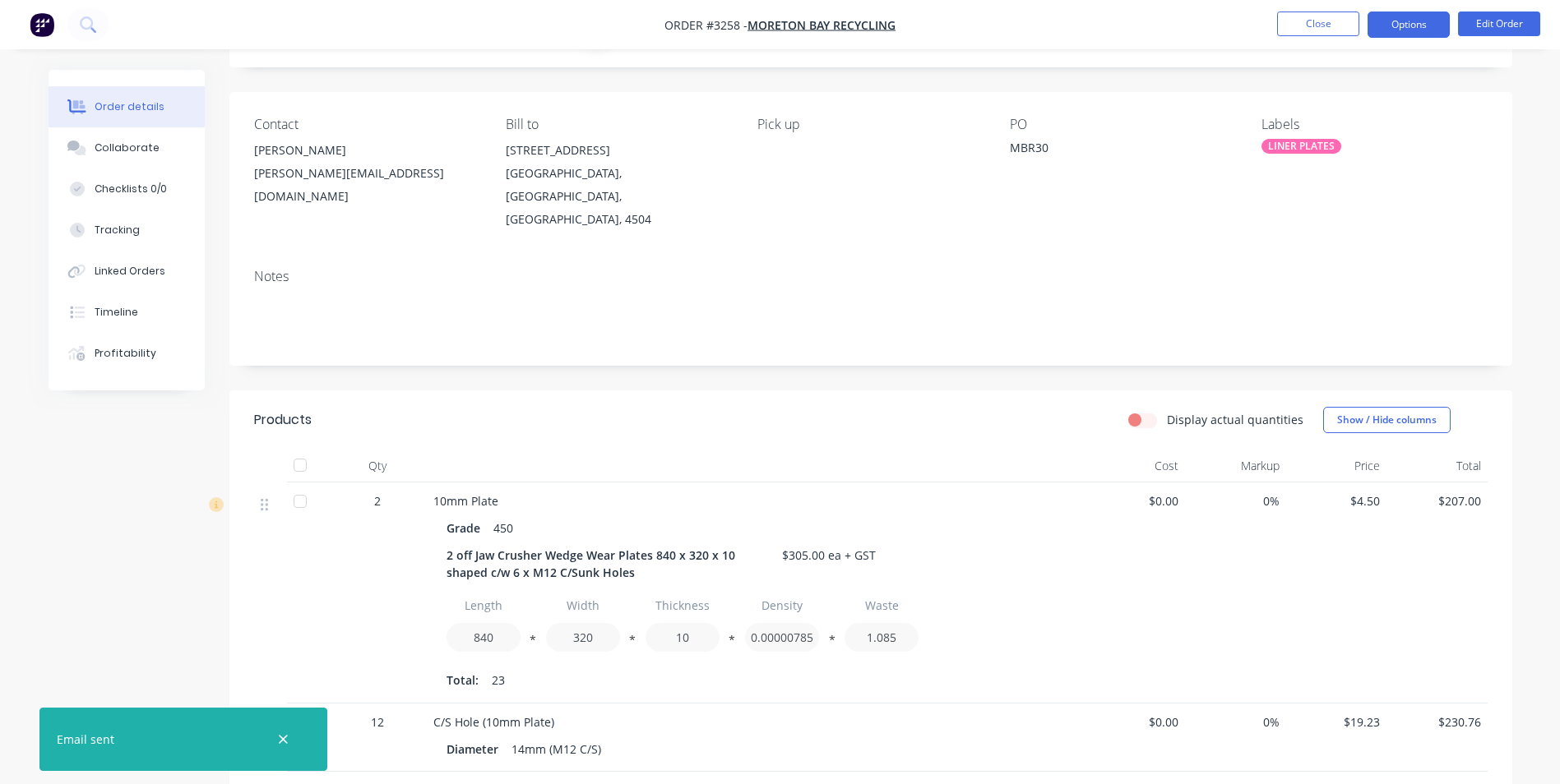
drag, startPoint x: 1396, startPoint y: 20, endPoint x: 1404, endPoint y: 29, distance: 12.0
click at [1397, 20] on button "Options" at bounding box center [1409, 25] width 83 height 27
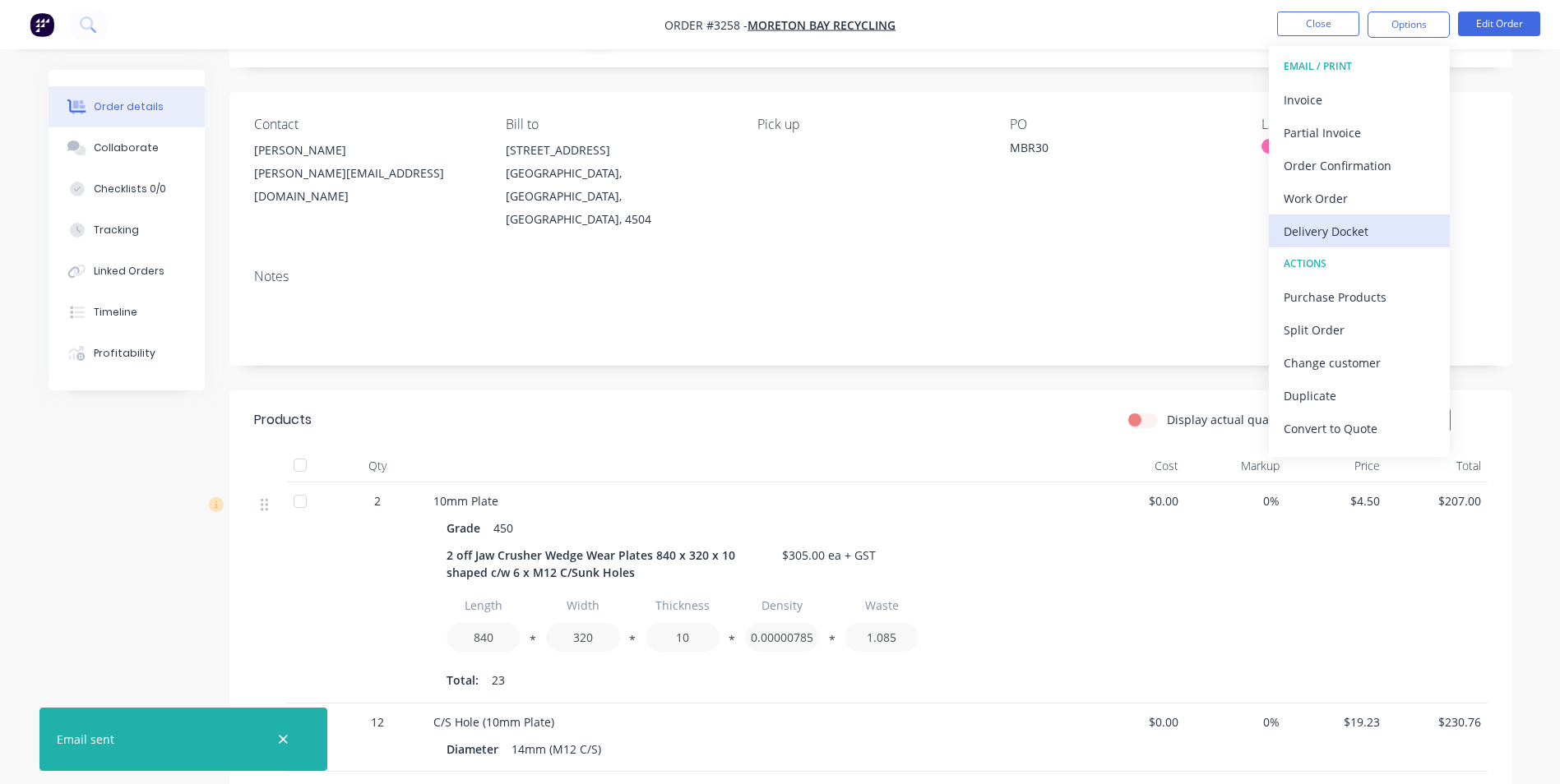
click at [1315, 226] on div "Delivery Docket" at bounding box center [1359, 231] width 151 height 24
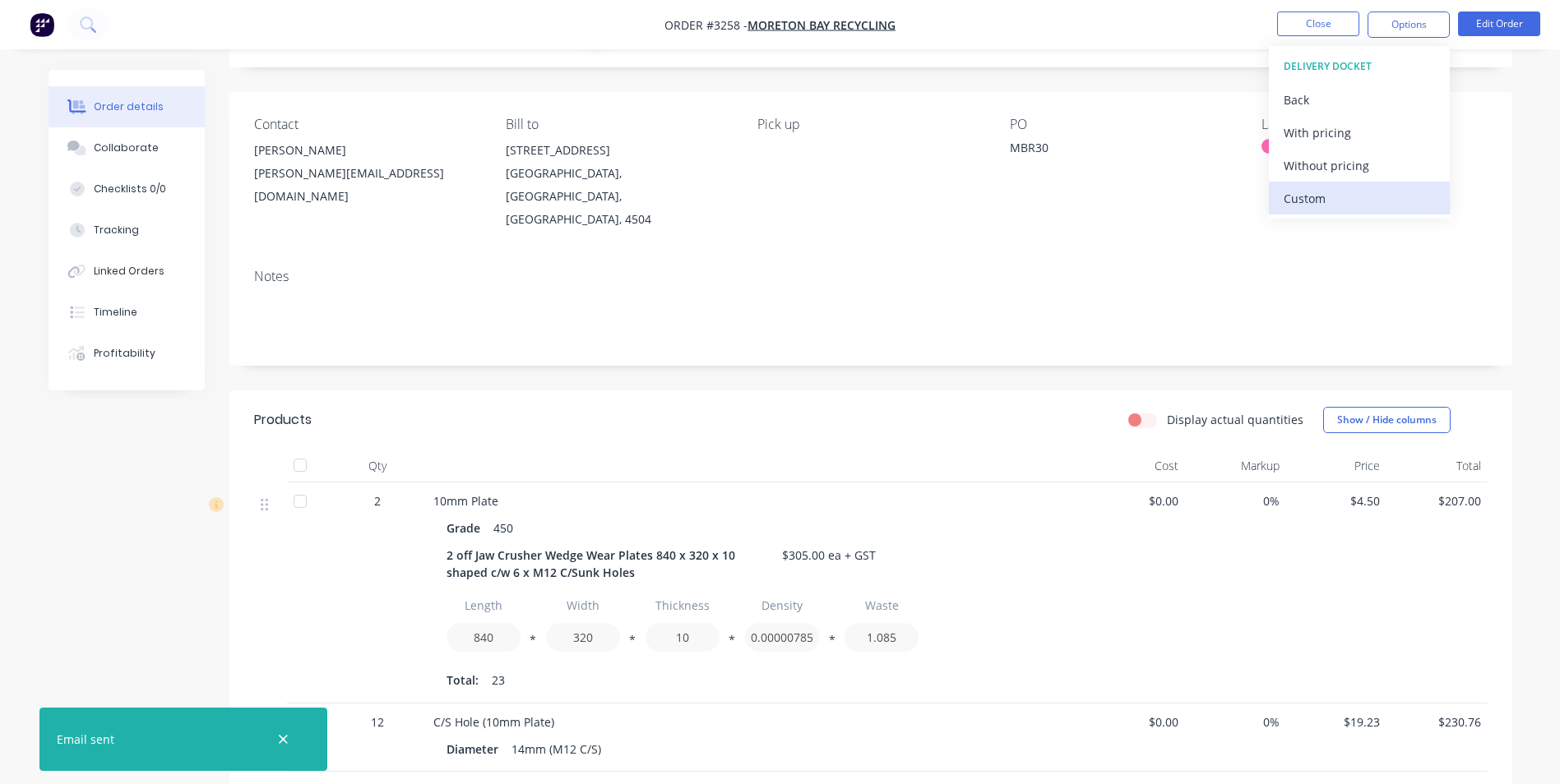
click at [1315, 196] on div "Custom" at bounding box center [1359, 199] width 151 height 24
click at [1316, 165] on div "Without pricing" at bounding box center [1359, 166] width 151 height 24
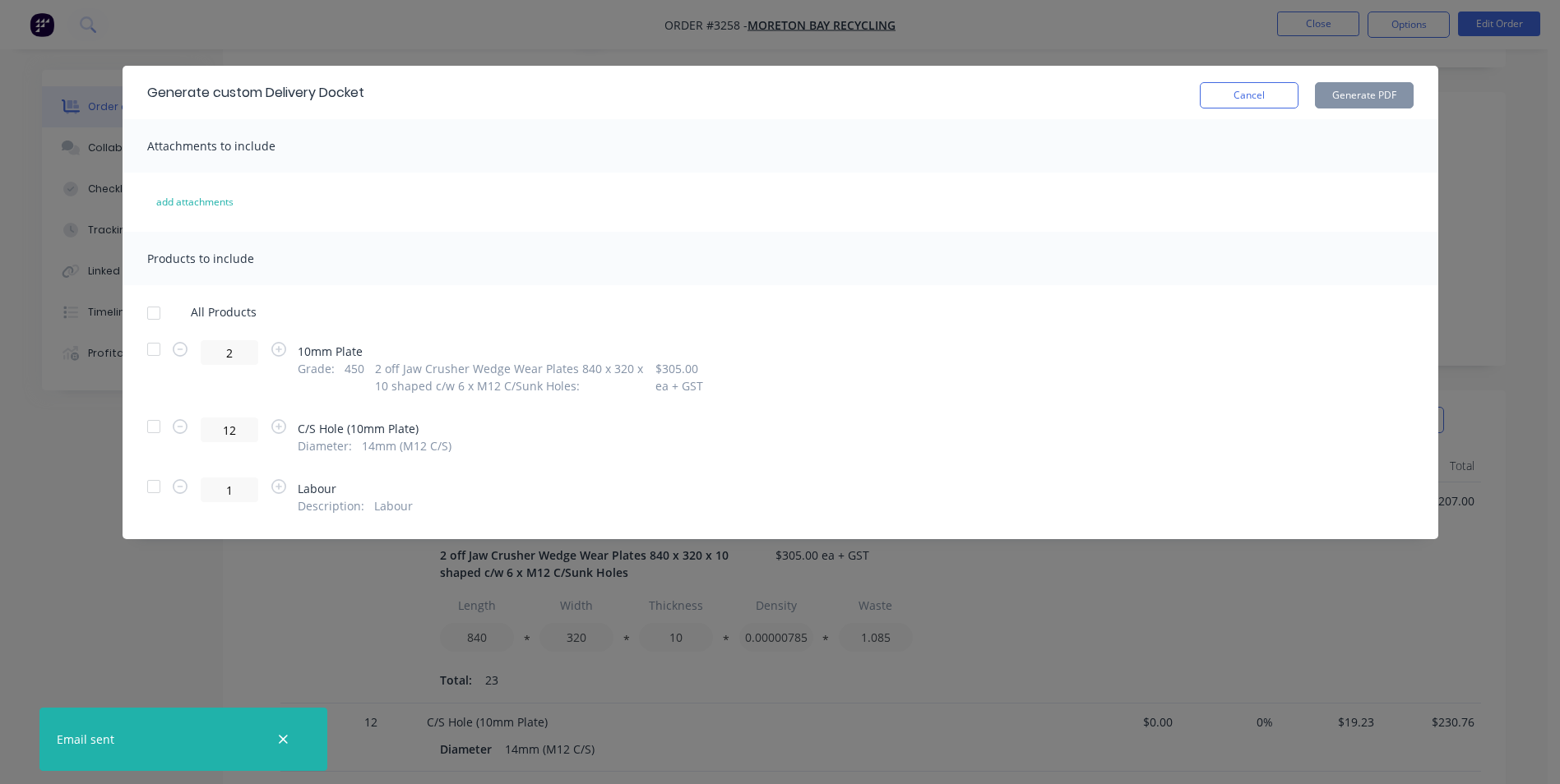
click at [148, 348] on div at bounding box center [154, 349] width 33 height 33
click at [1376, 97] on button "Generate PDF" at bounding box center [1365, 95] width 99 height 27
click at [1242, 94] on button "Cancel" at bounding box center [1249, 95] width 99 height 27
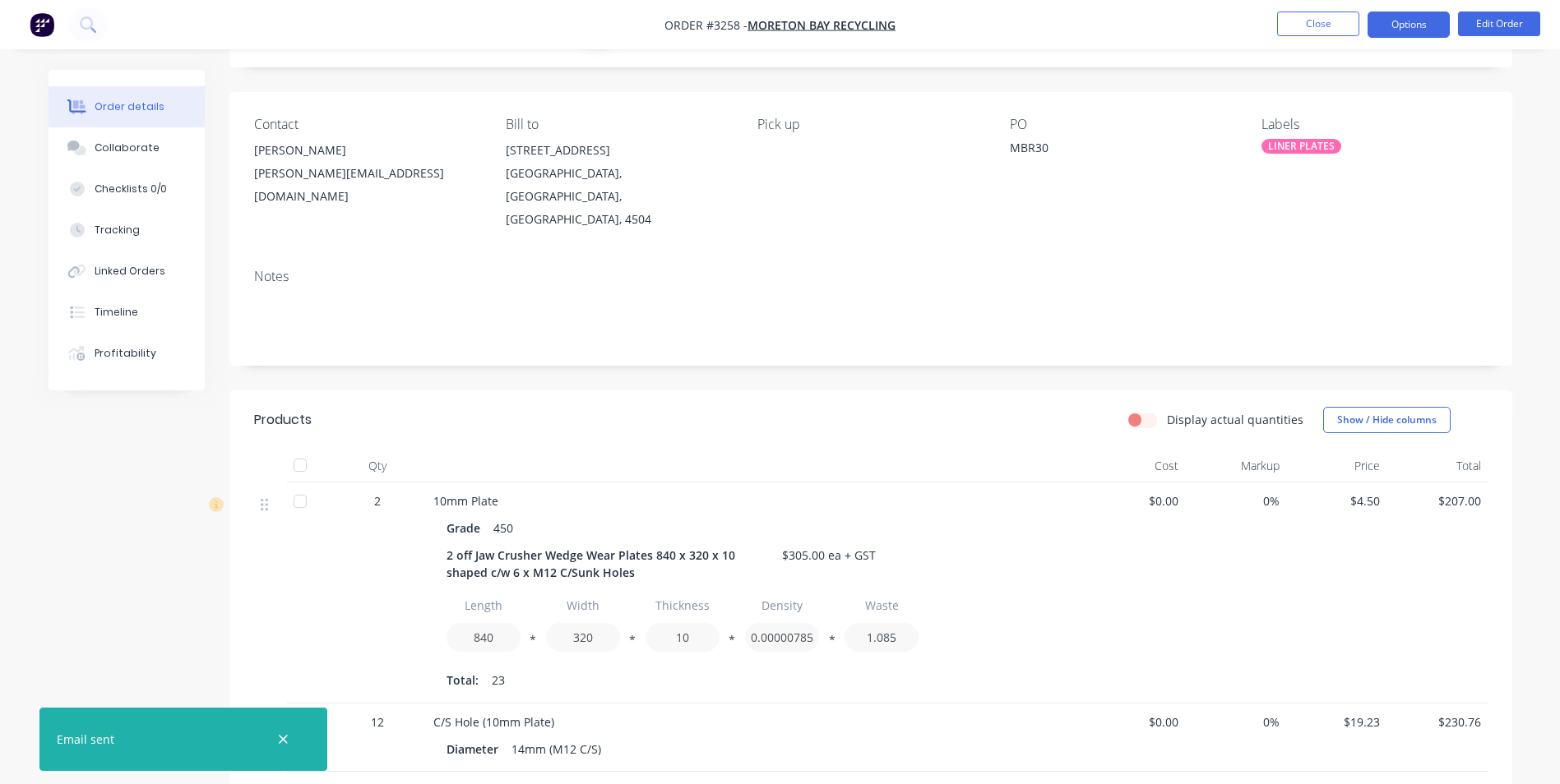
click at [1406, 13] on button "Options" at bounding box center [1409, 25] width 83 height 27
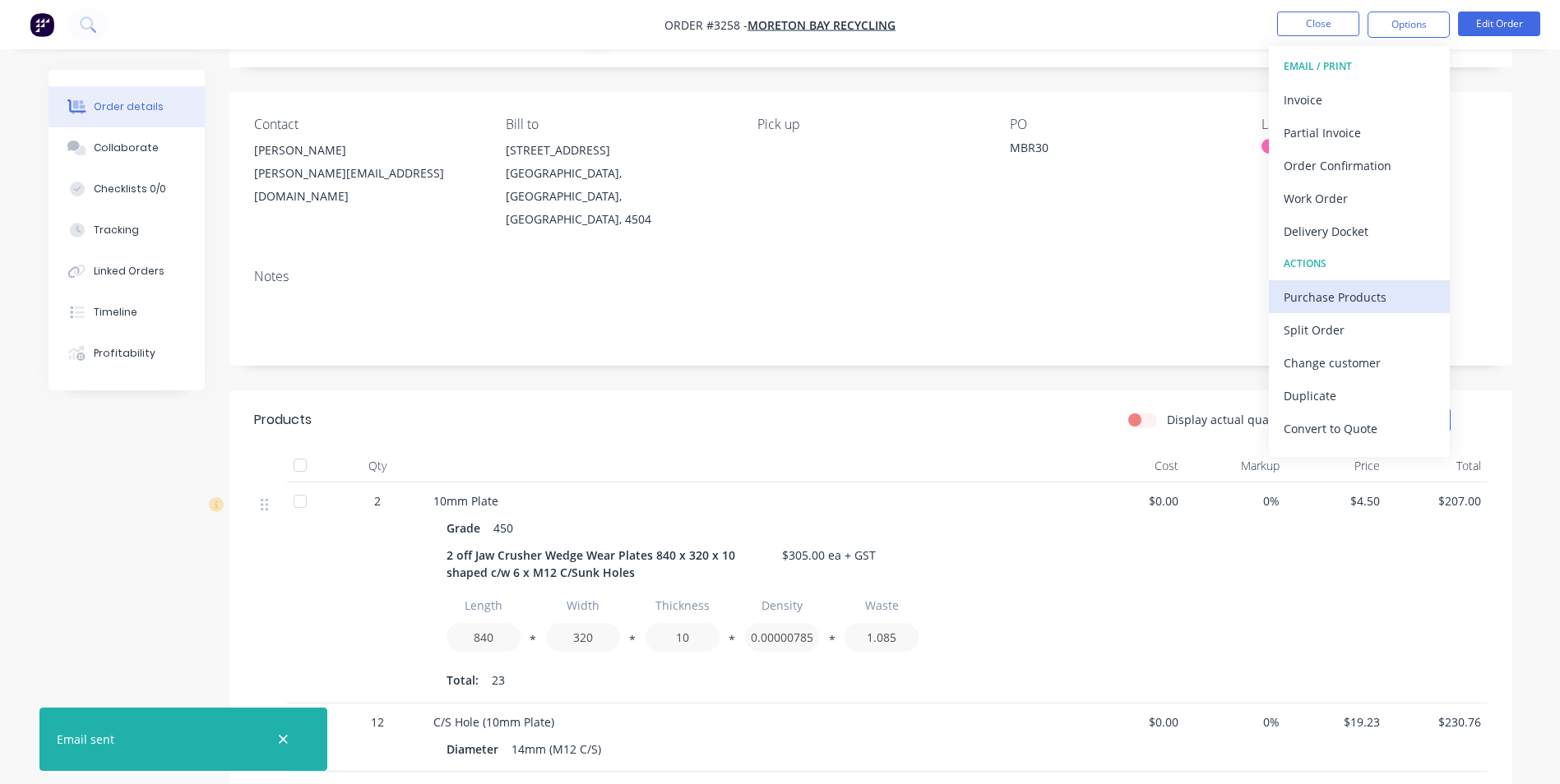
click at [1333, 296] on div "Purchase Products" at bounding box center [1359, 297] width 151 height 24
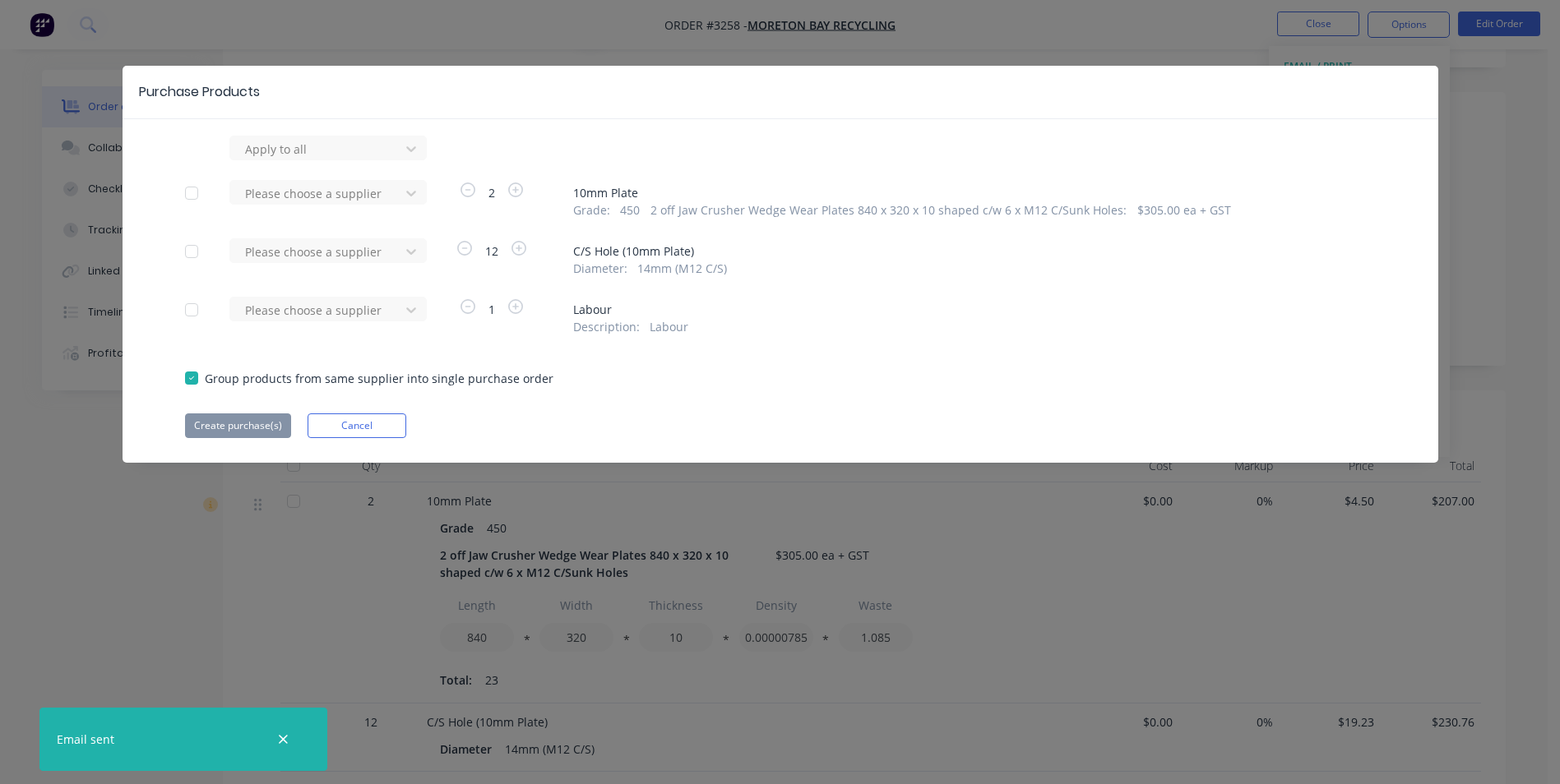
click at [190, 251] on div at bounding box center [192, 251] width 33 height 33
click at [286, 249] on div at bounding box center [316, 252] width 148 height 20
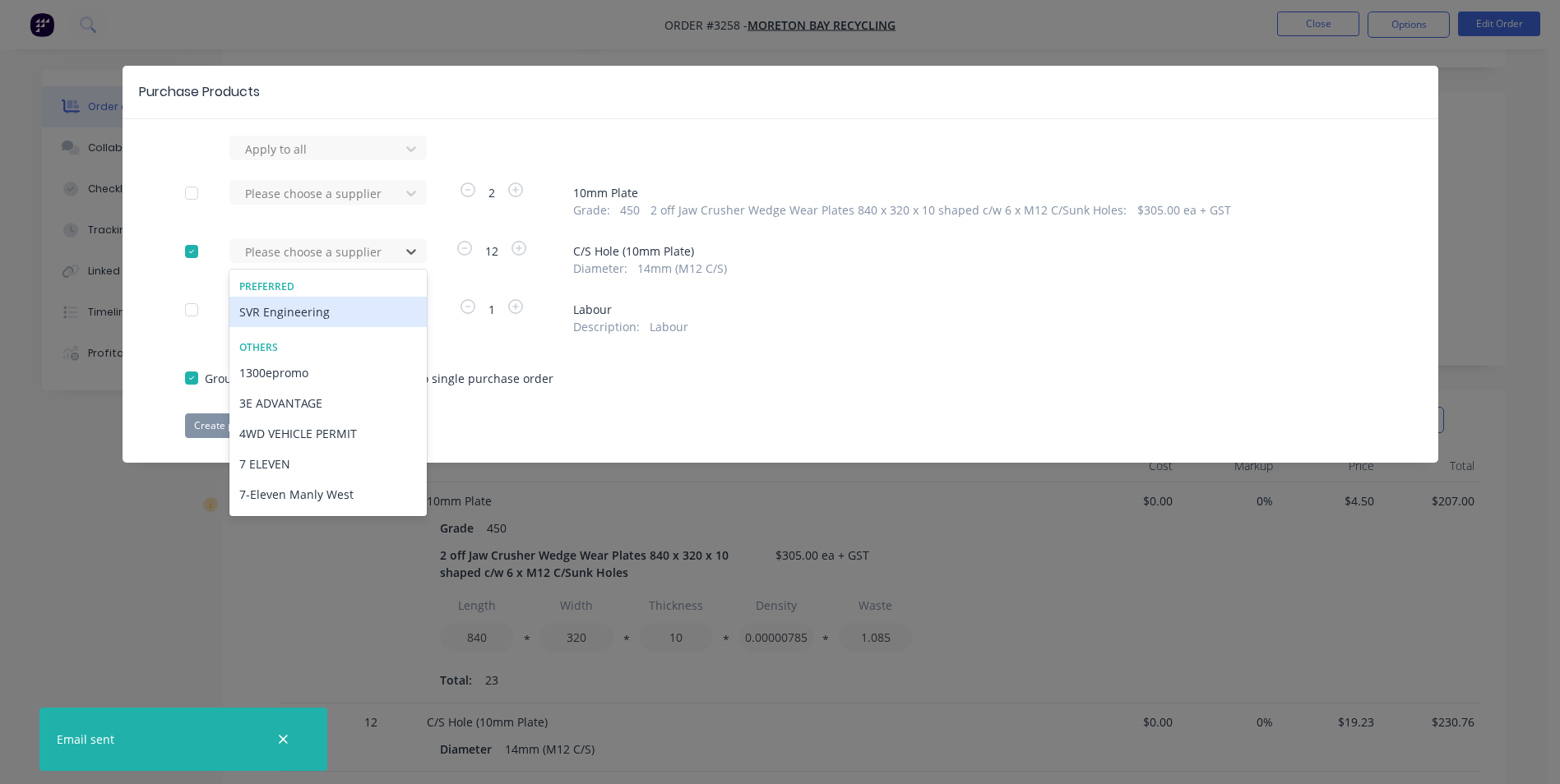
click at [277, 310] on div "SVR Engineering" at bounding box center [327, 312] width 197 height 30
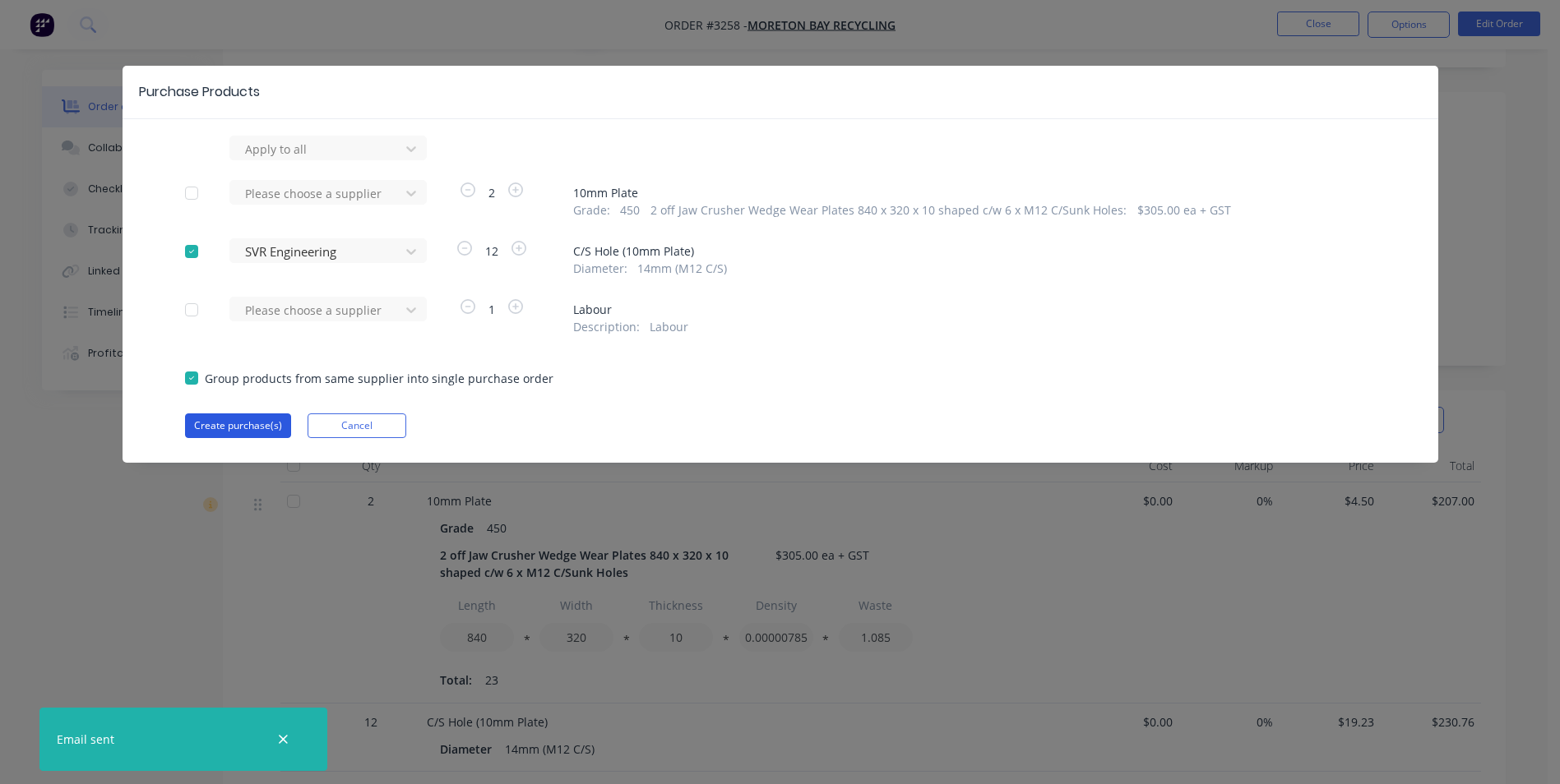
click at [238, 424] on button "Create purchase(s)" at bounding box center [238, 425] width 106 height 25
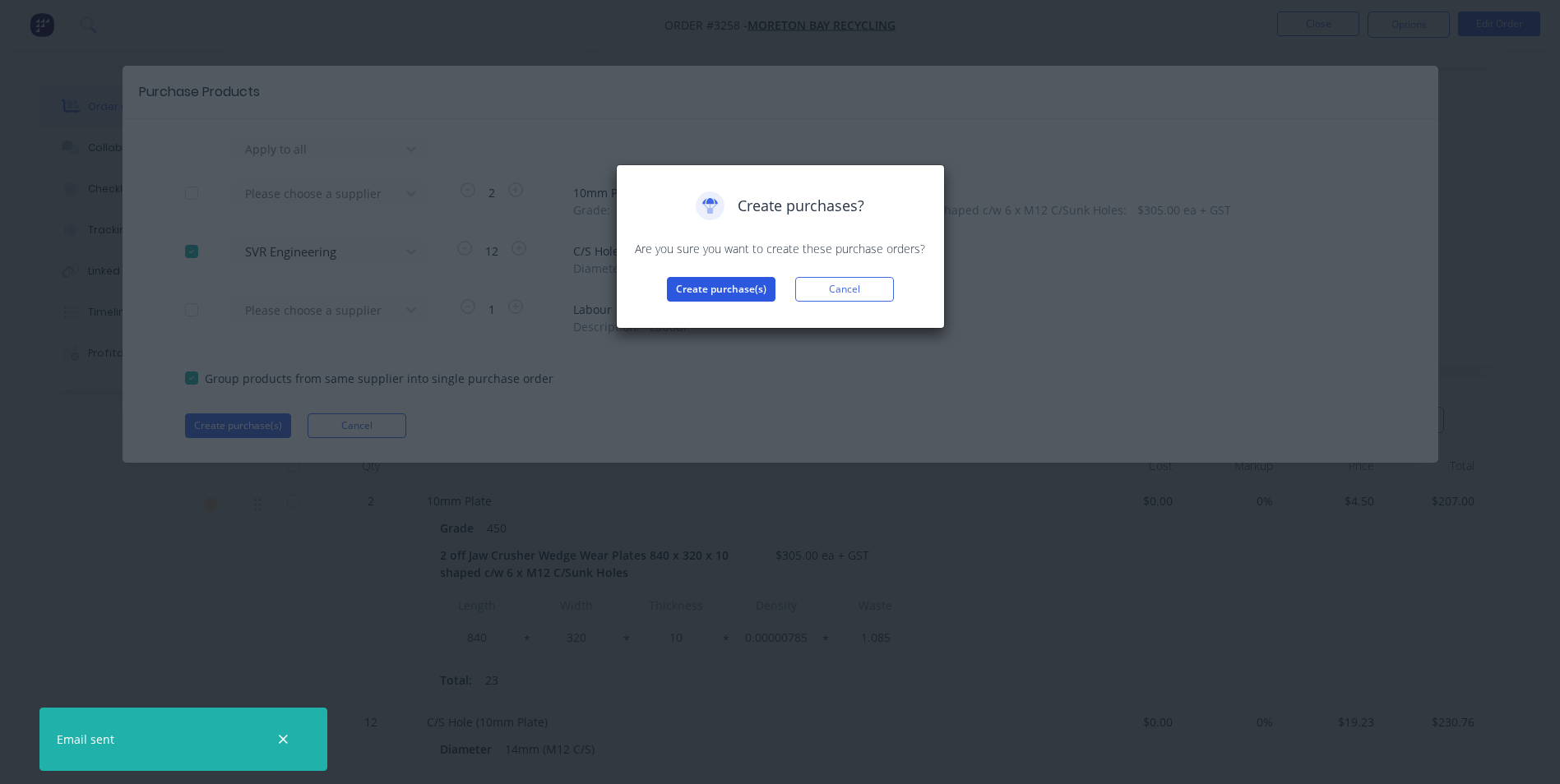
click at [725, 283] on button "Create purchase(s)" at bounding box center [721, 289] width 108 height 25
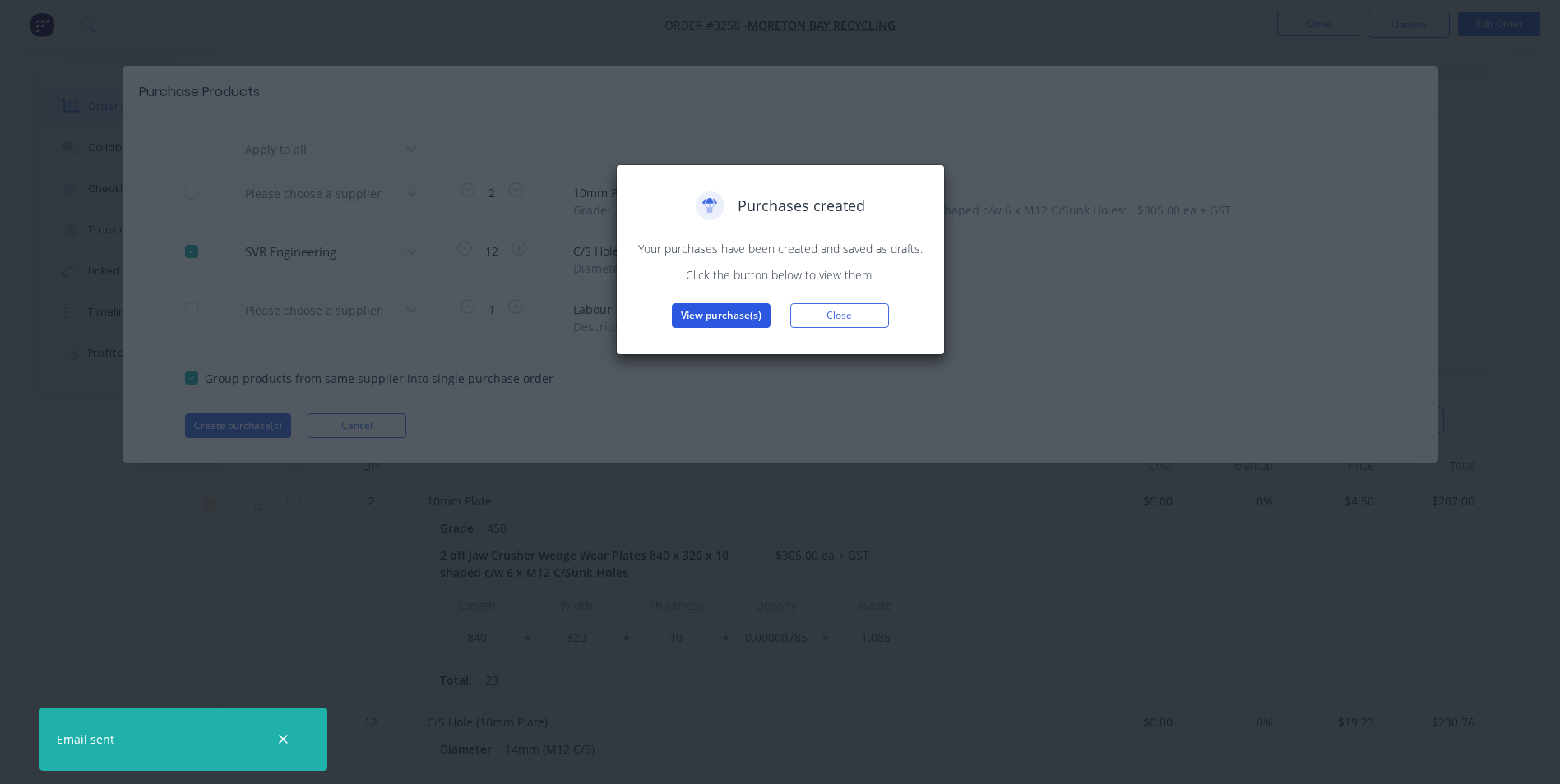
click at [715, 317] on button "View purchase(s)" at bounding box center [722, 315] width 99 height 25
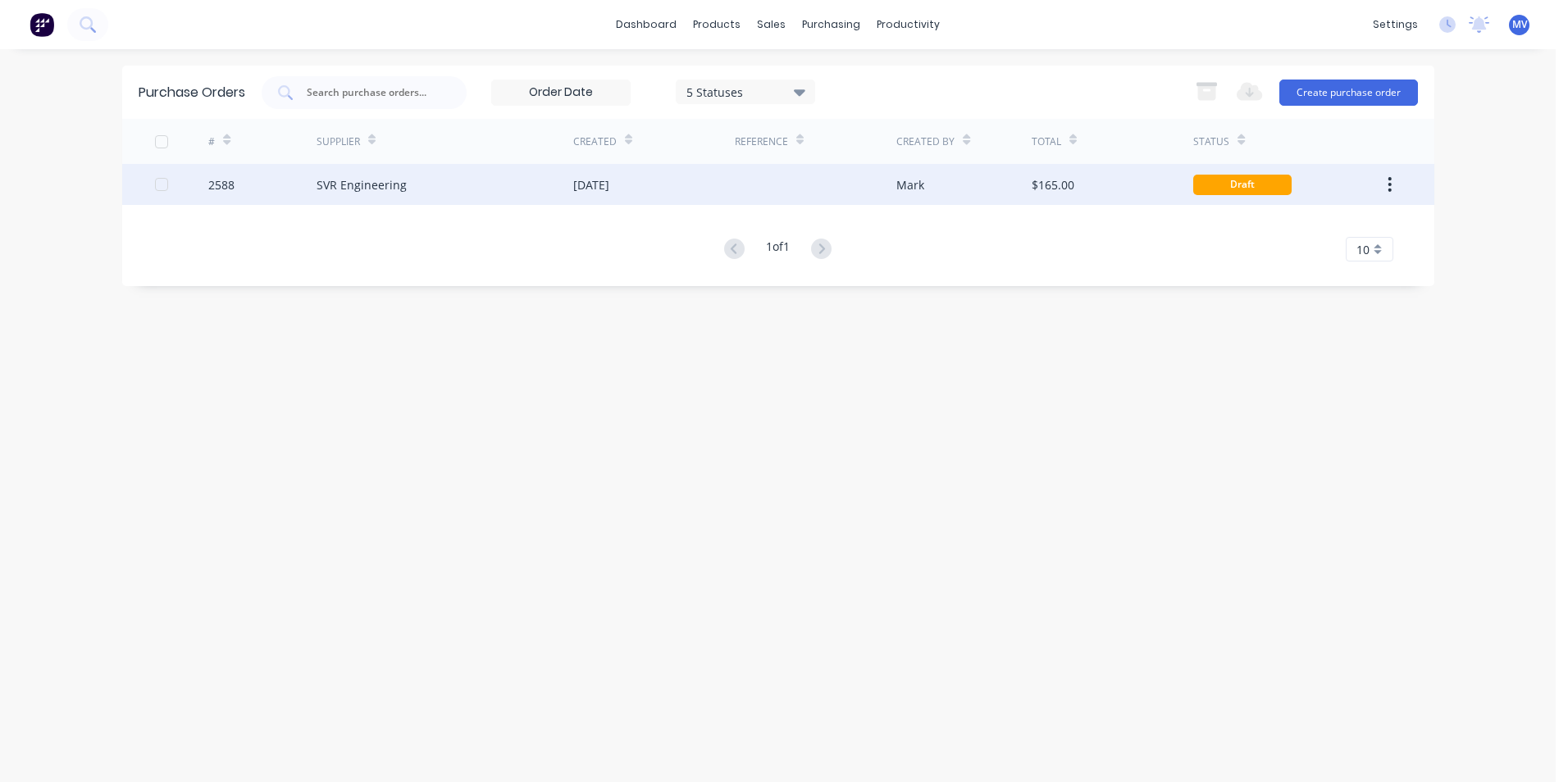
click at [282, 168] on div "2588" at bounding box center [263, 184] width 108 height 41
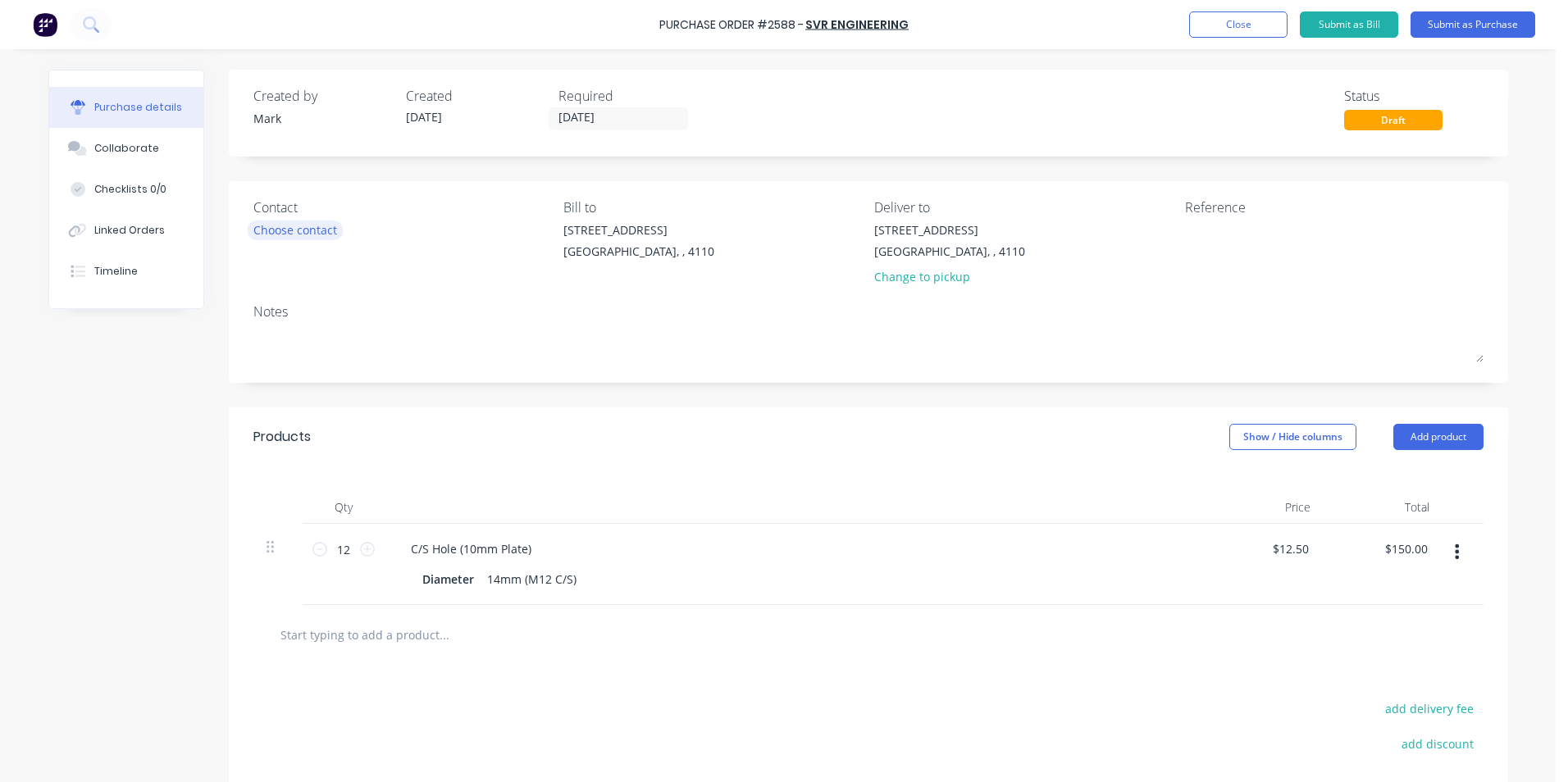
click at [285, 232] on div "Choose contact" at bounding box center [295, 230] width 83 height 17
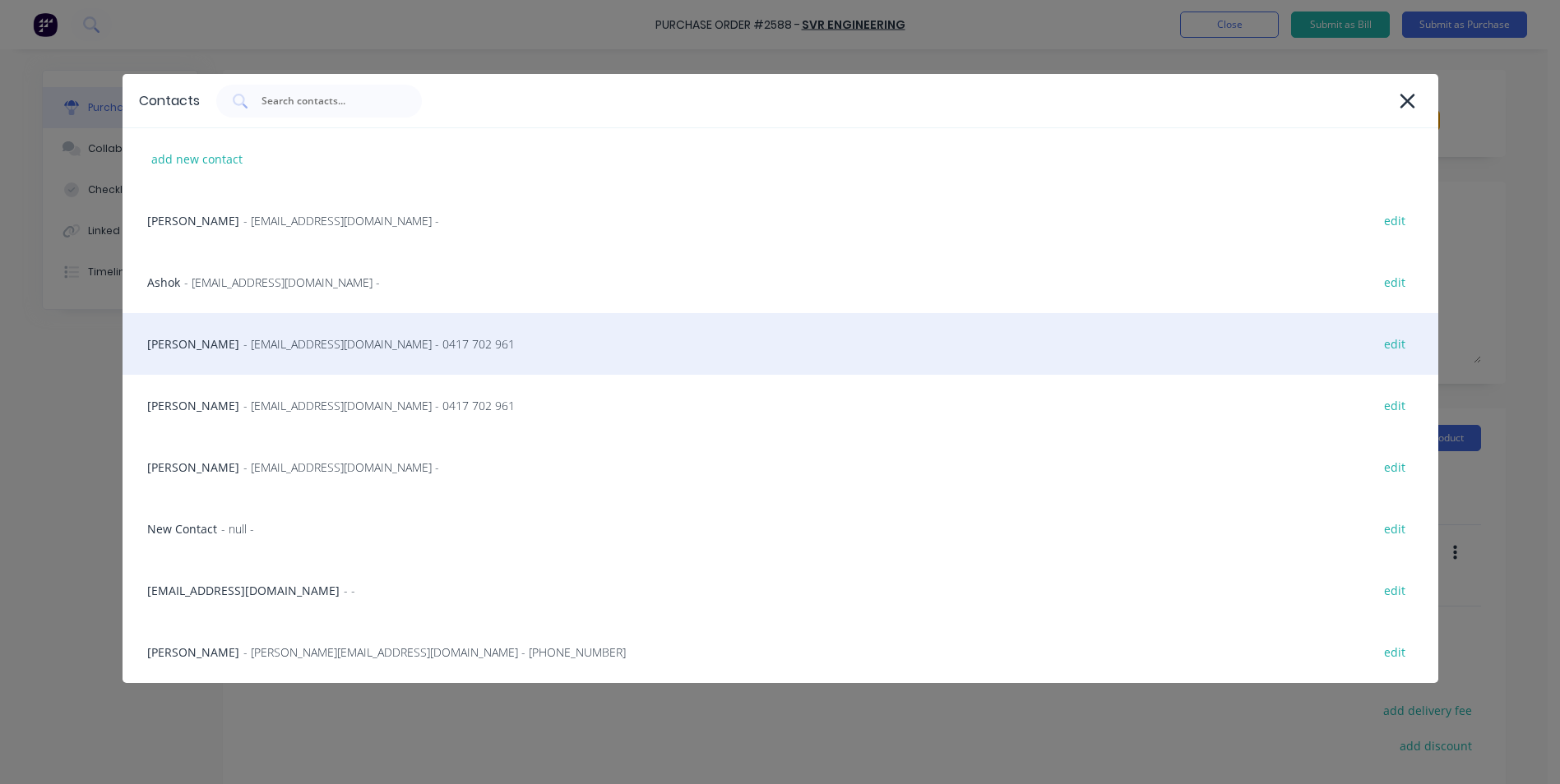
click at [180, 337] on div "[PERSON_NAME] - [EMAIL_ADDRESS][DOMAIN_NAME] - 0417 702 961 edit" at bounding box center [780, 344] width 1316 height 61
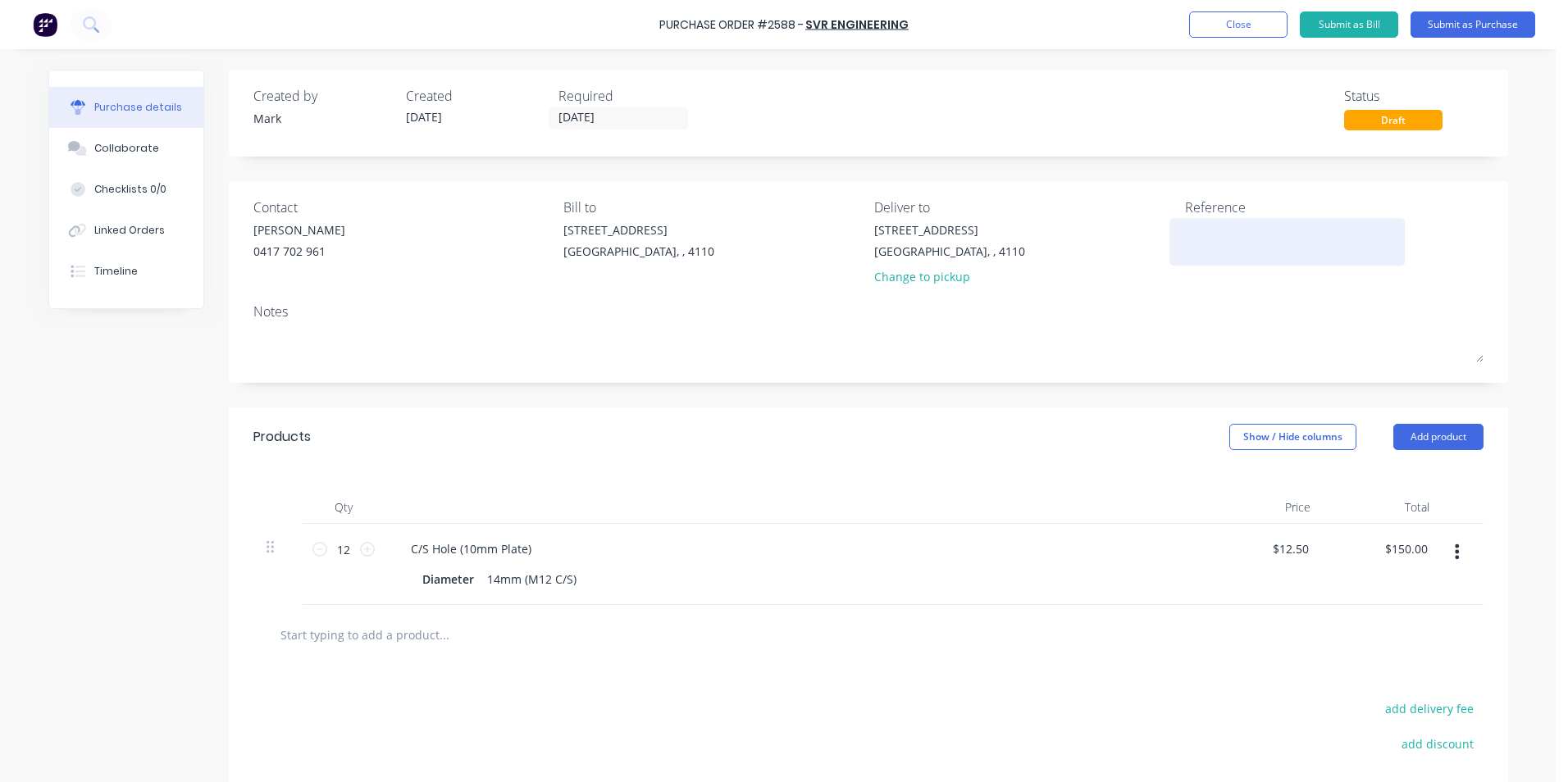
click at [1211, 235] on textarea at bounding box center [1288, 240] width 205 height 37
type textarea "MBR30"
type textarea "x"
type textarea "MBR30"
click at [594, 115] on input "[DATE]" at bounding box center [618, 118] width 138 height 20
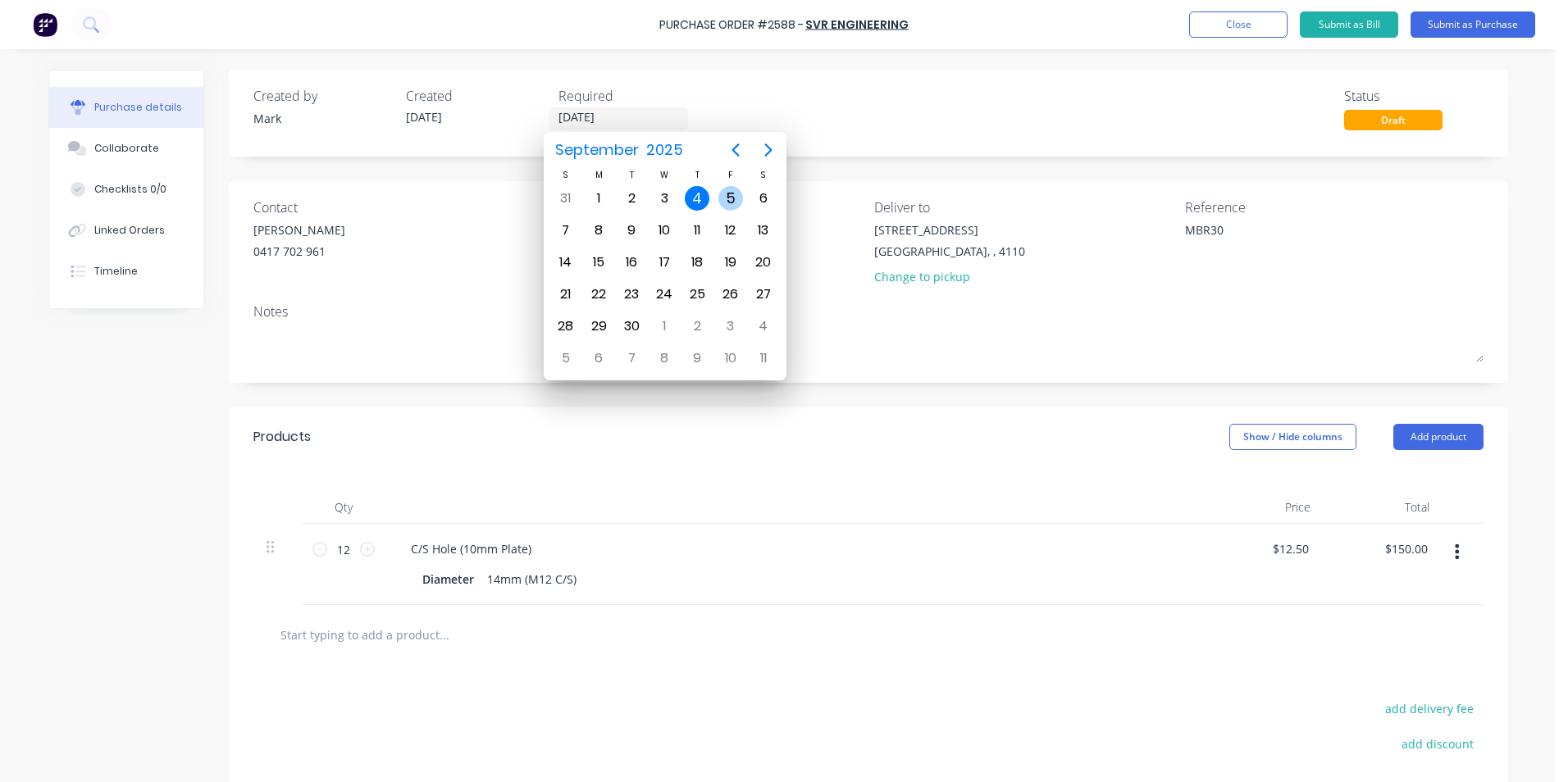
click at [732, 195] on div "5" at bounding box center [730, 198] width 25 height 25
type textarea "x"
type input "[DATE]"
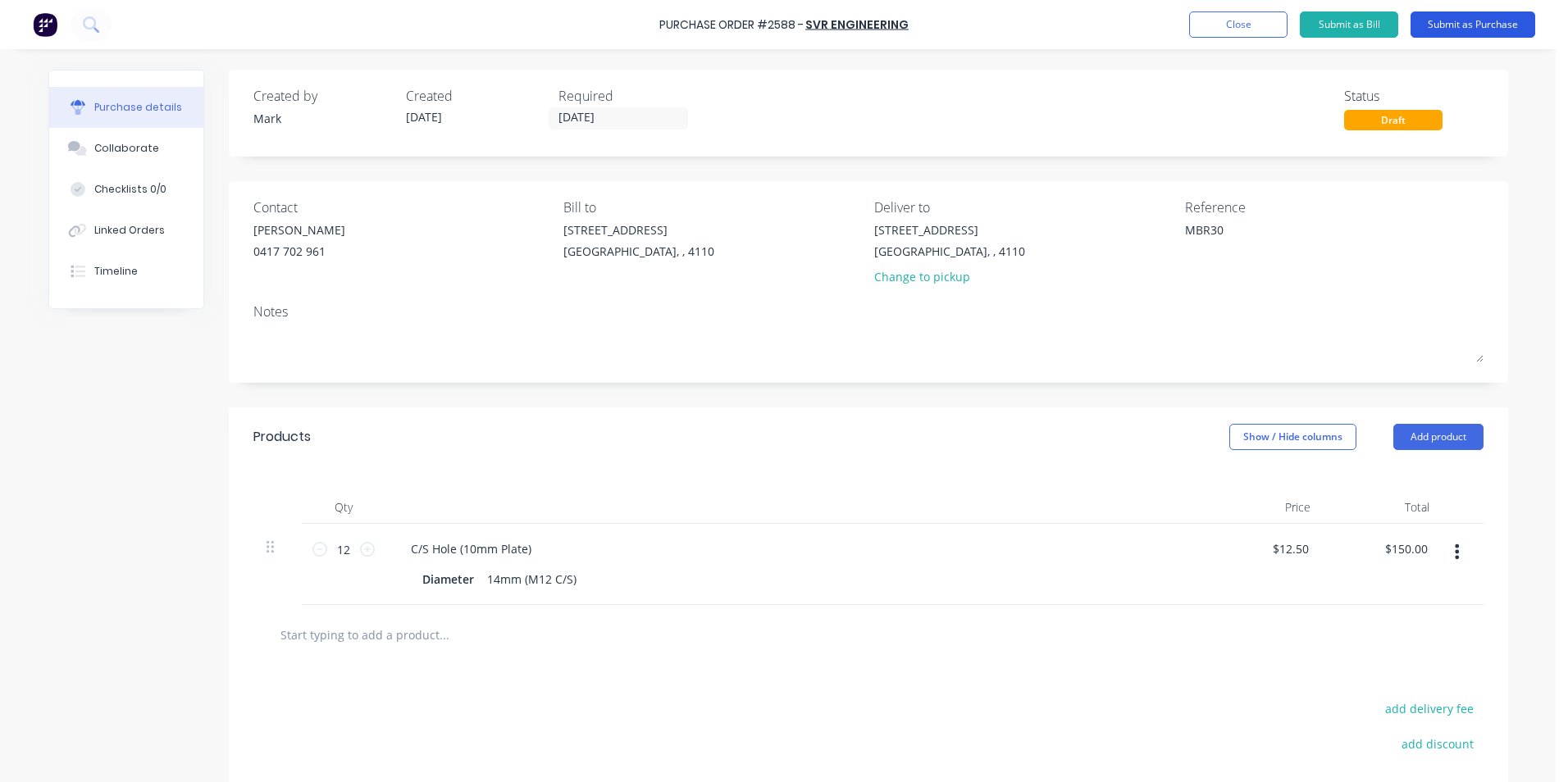
click at [1472, 21] on button "Submit as Purchase" at bounding box center [1473, 25] width 124 height 27
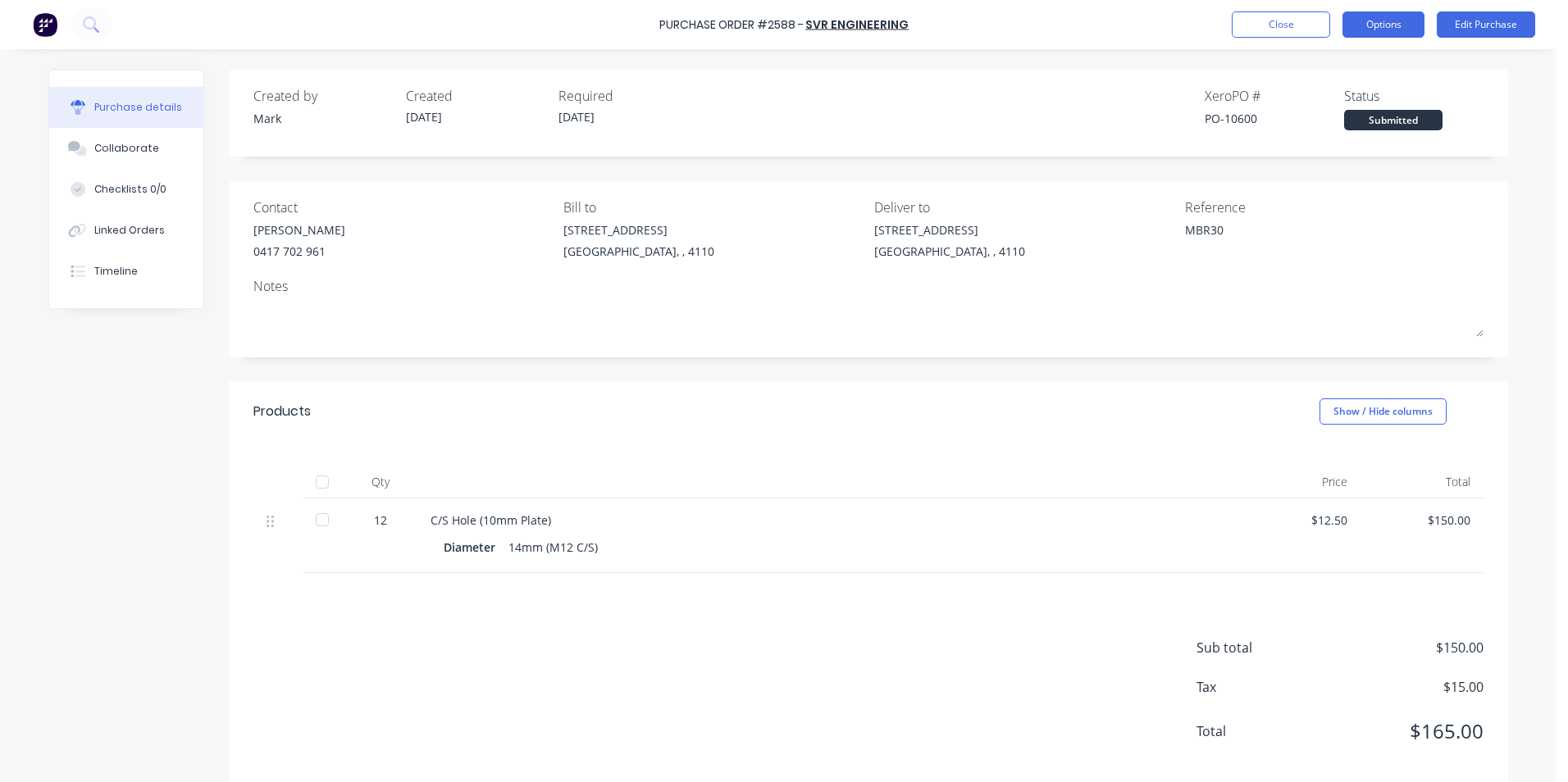
click at [1384, 27] on button "Options" at bounding box center [1384, 25] width 82 height 27
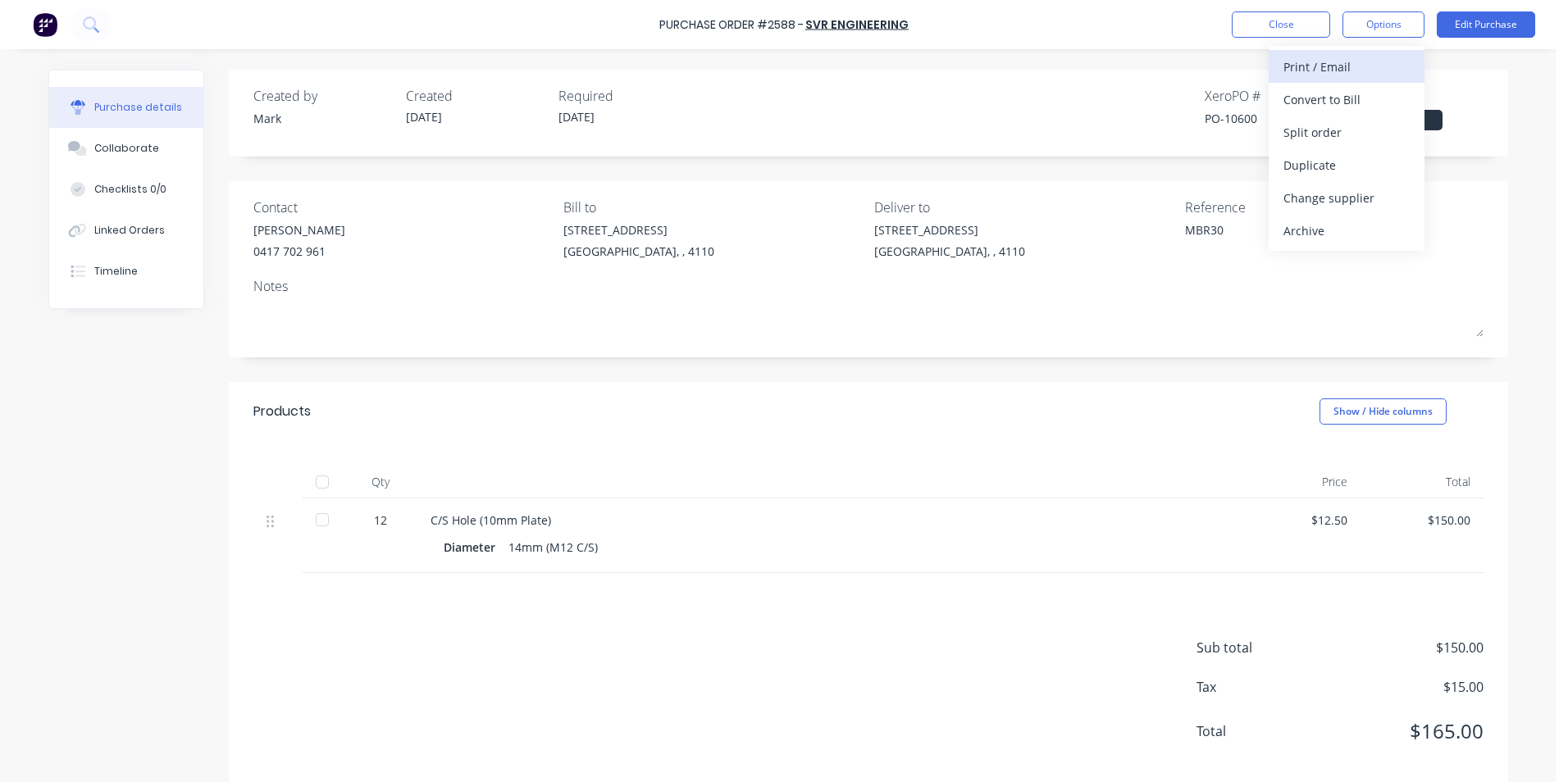
click at [1326, 67] on div "Print / Email" at bounding box center [1347, 67] width 126 height 24
click at [1305, 101] on div "With pricing" at bounding box center [1347, 100] width 126 height 24
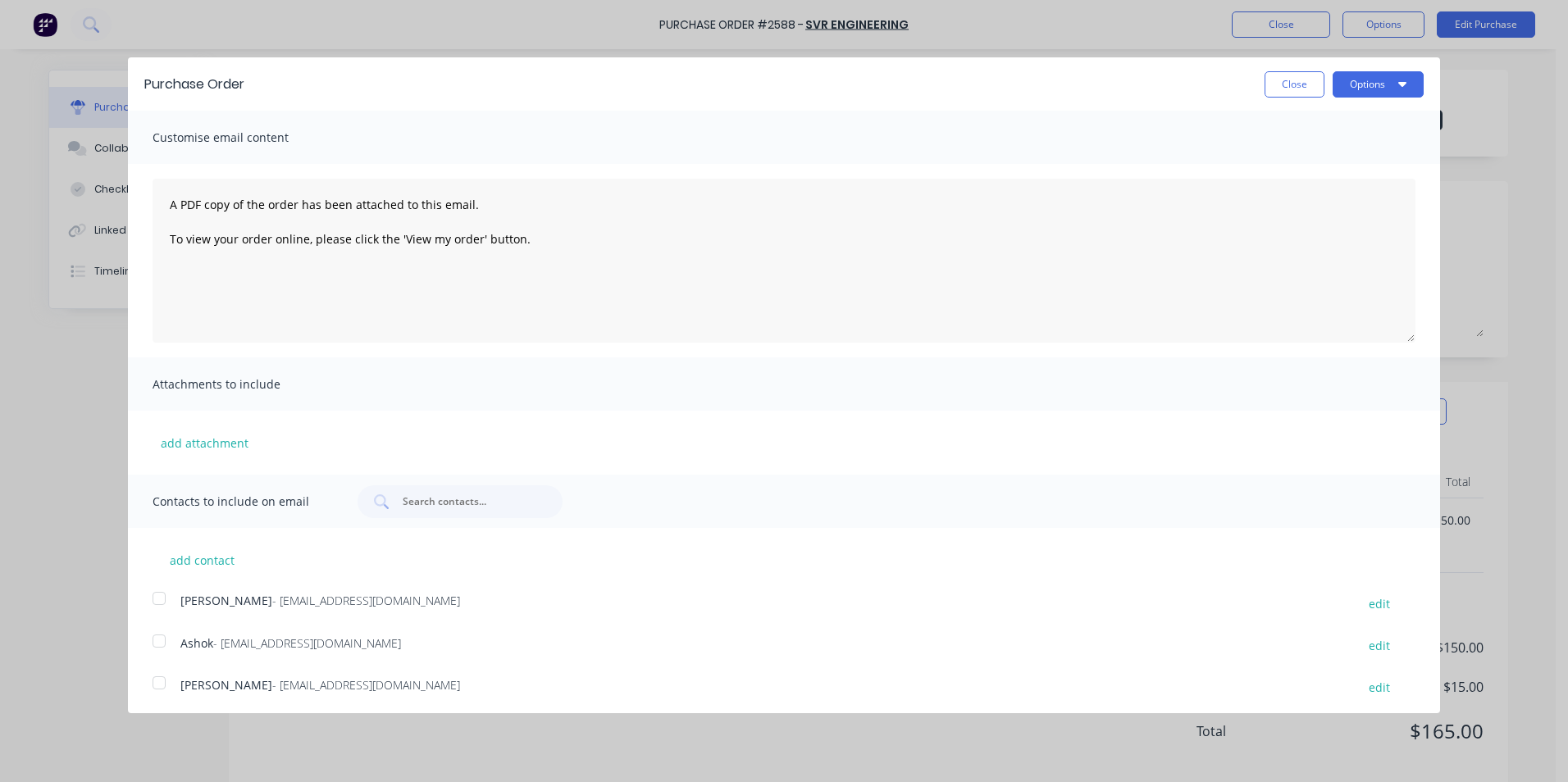
click at [163, 641] on div at bounding box center [159, 641] width 33 height 33
click at [1362, 80] on button "Options" at bounding box center [1379, 84] width 91 height 27
click at [1294, 125] on div "Print" at bounding box center [1346, 126] width 126 height 24
click at [1313, 155] on div "Email" at bounding box center [1346, 158] width 126 height 24
type textarea "x"
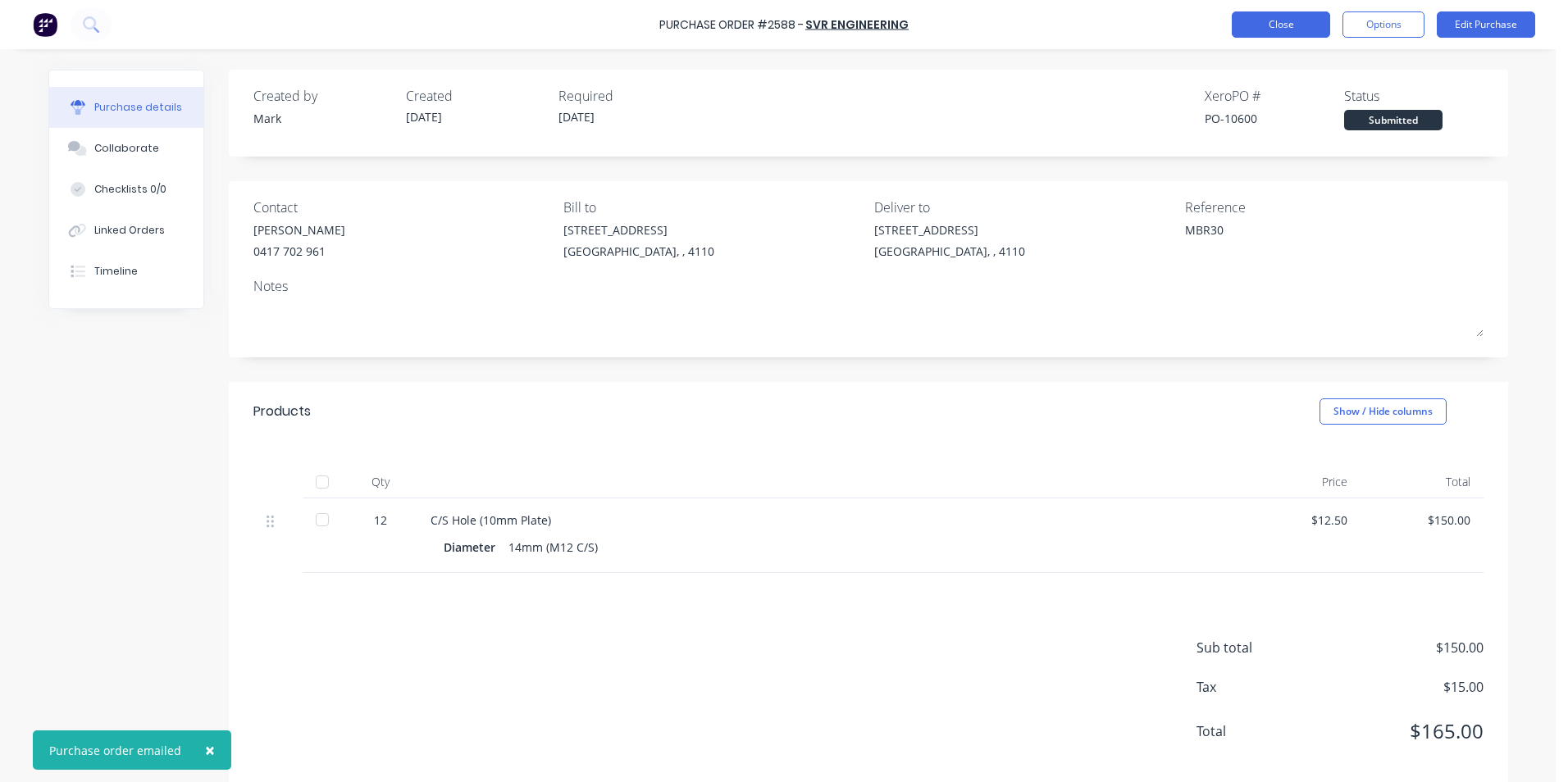
click at [1278, 22] on button "Close" at bounding box center [1282, 25] width 99 height 27
